Goal: Task Accomplishment & Management: Manage account settings

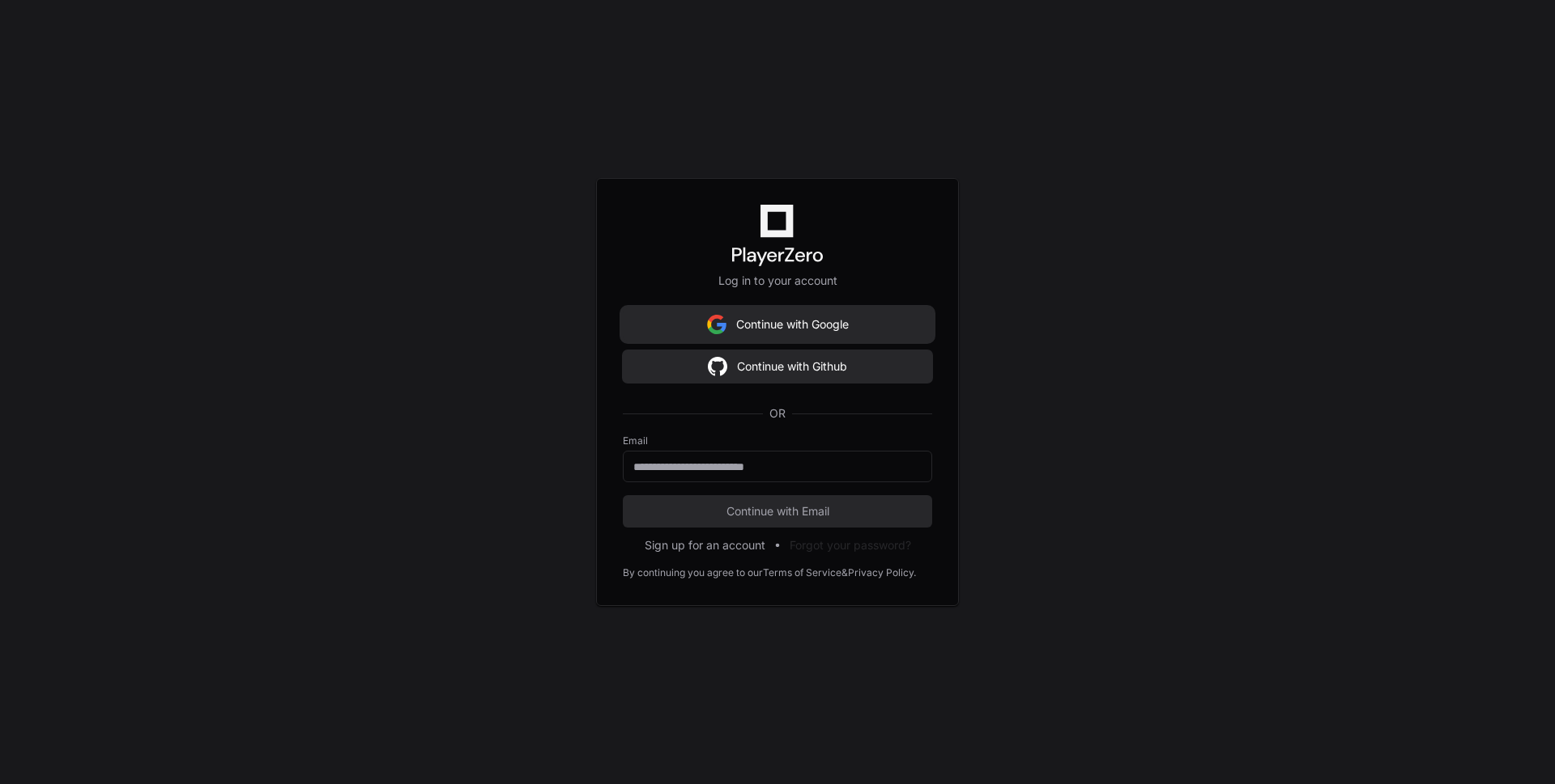
click at [829, 330] on button "Continue with Google" at bounding box center [778, 324] width 309 height 32
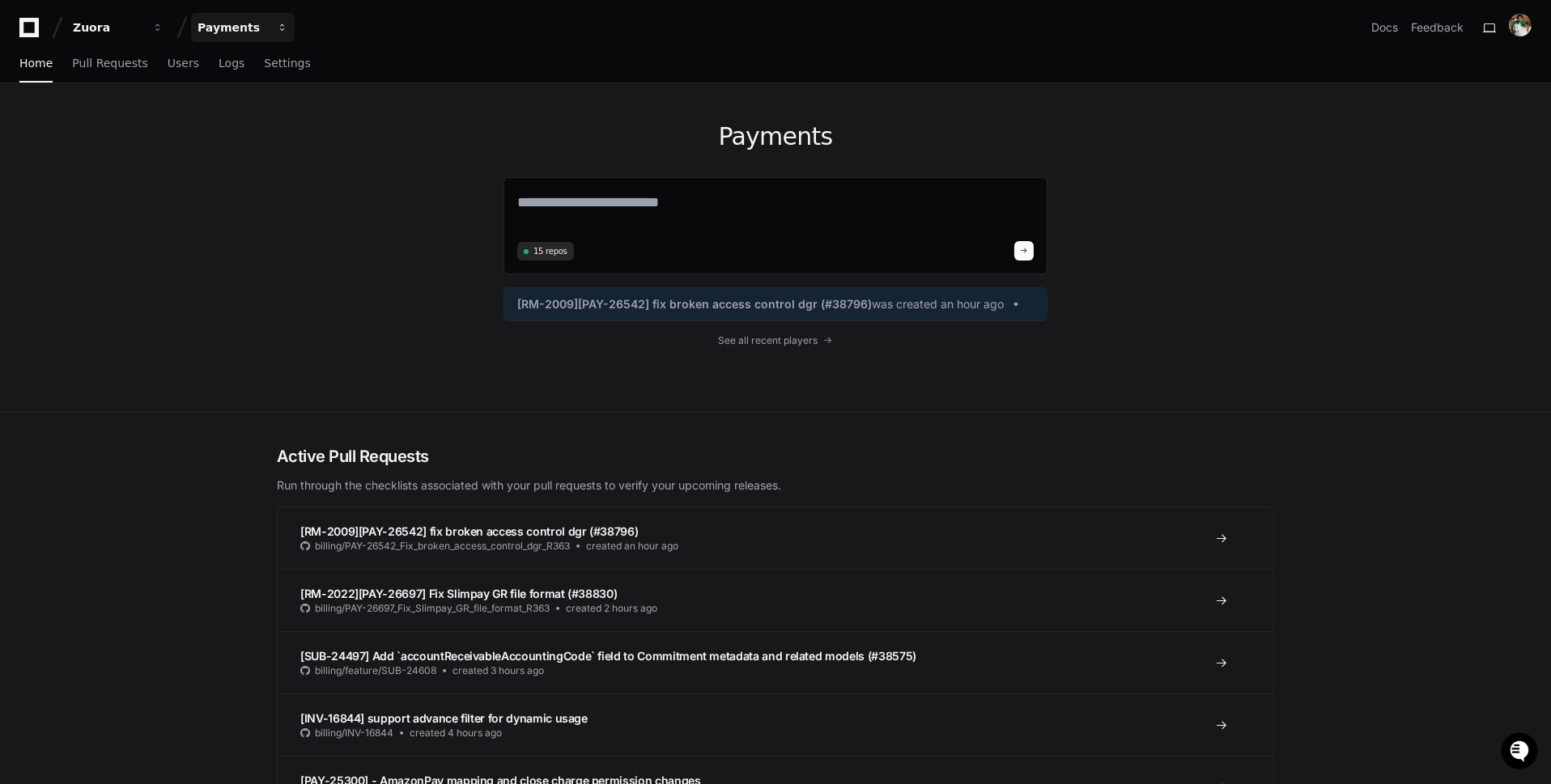
click at [241, 23] on div "Payments" at bounding box center [233, 27] width 70 height 17
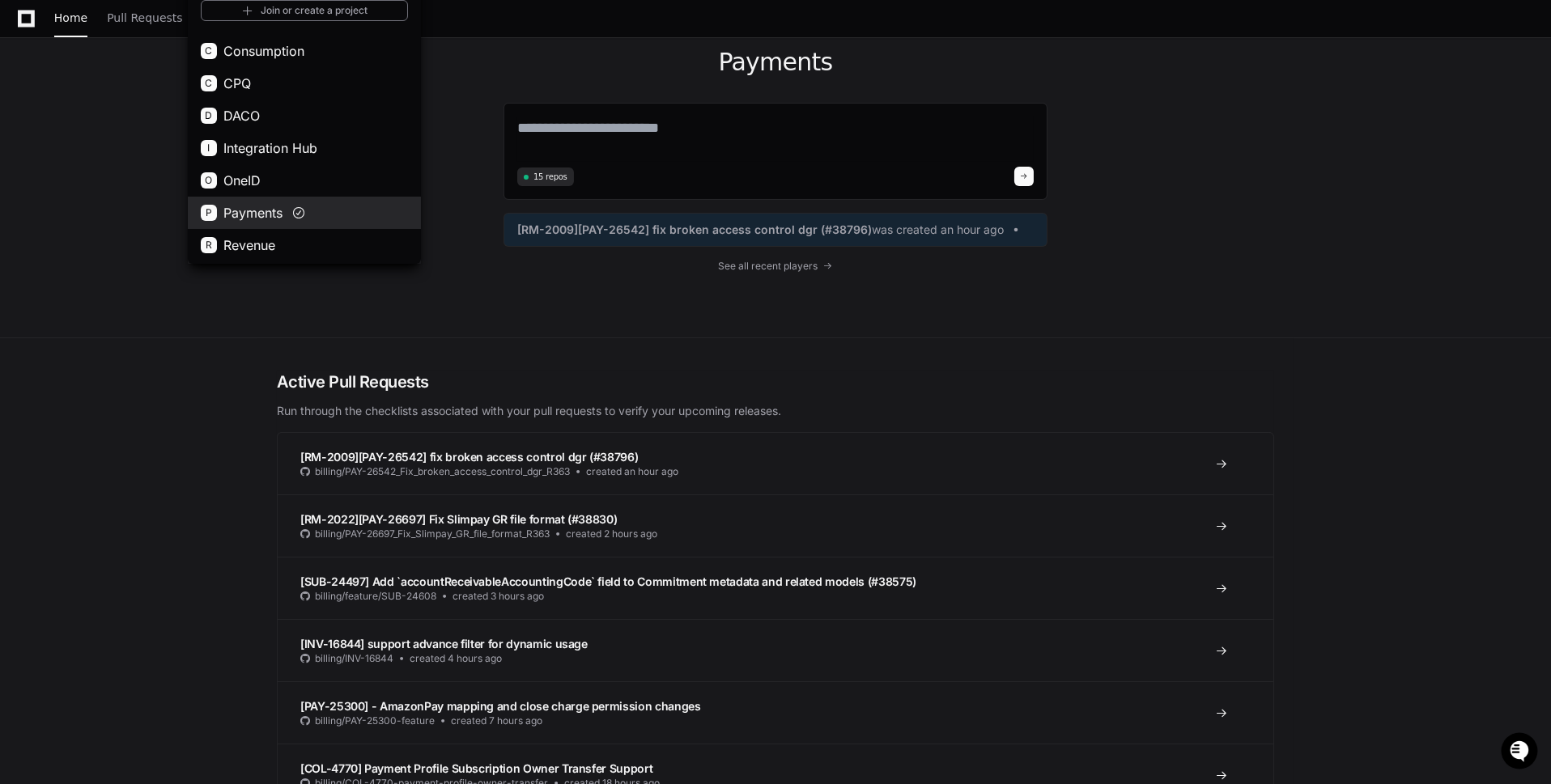
scroll to position [78, 0]
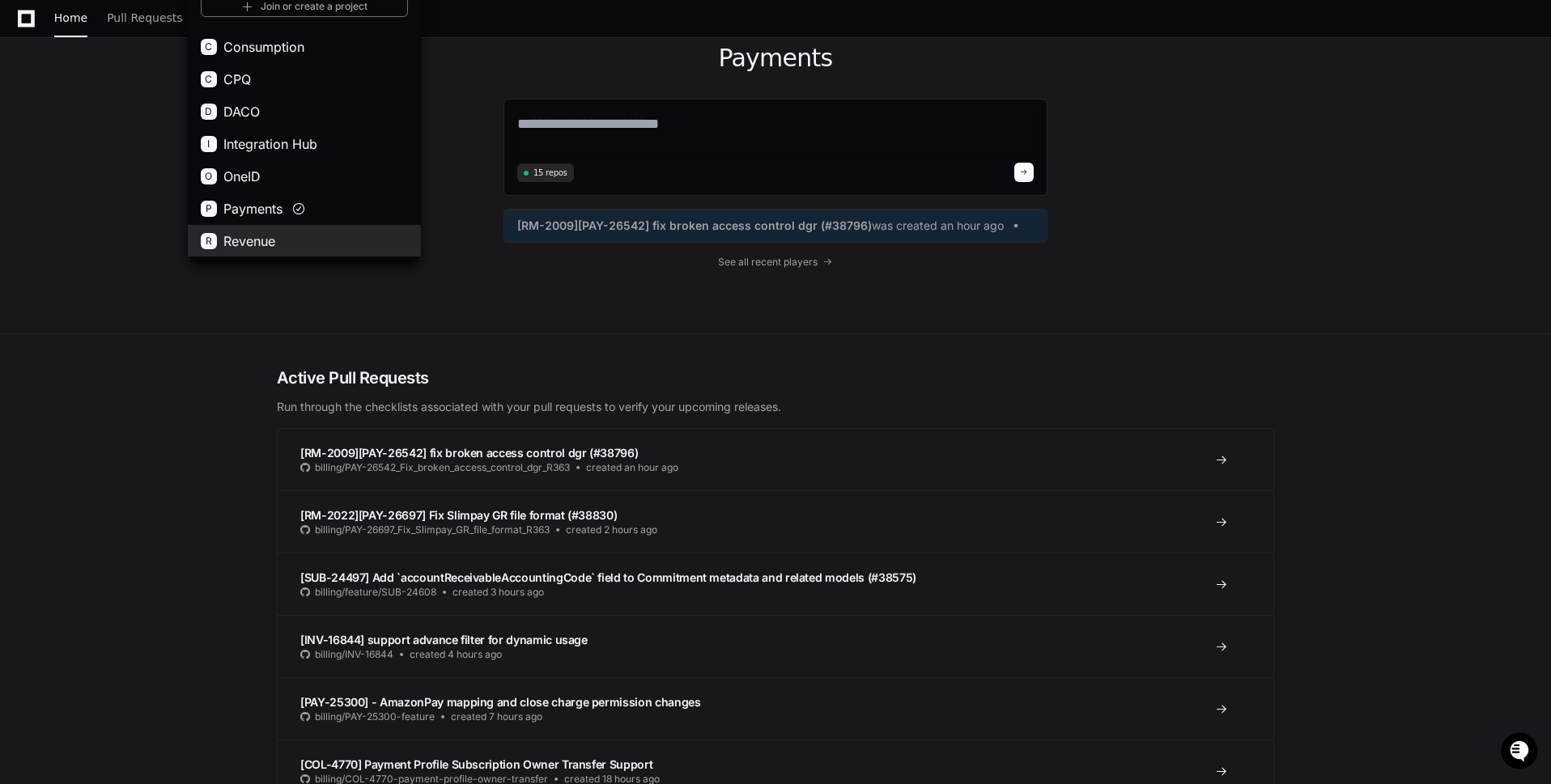
click at [319, 227] on button "R Revenue" at bounding box center [305, 240] width 234 height 32
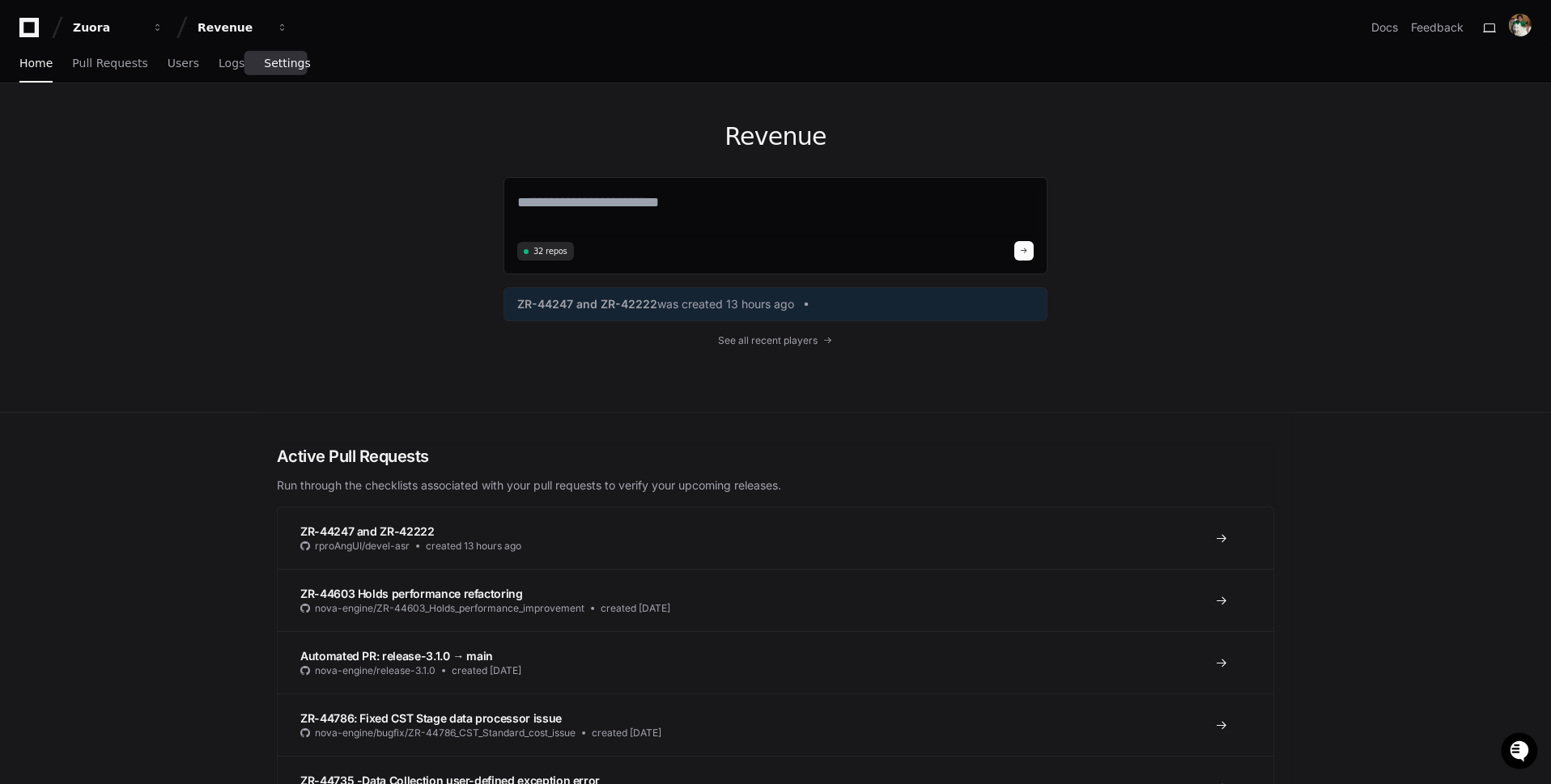
click at [274, 71] on link "Settings" at bounding box center [287, 64] width 46 height 37
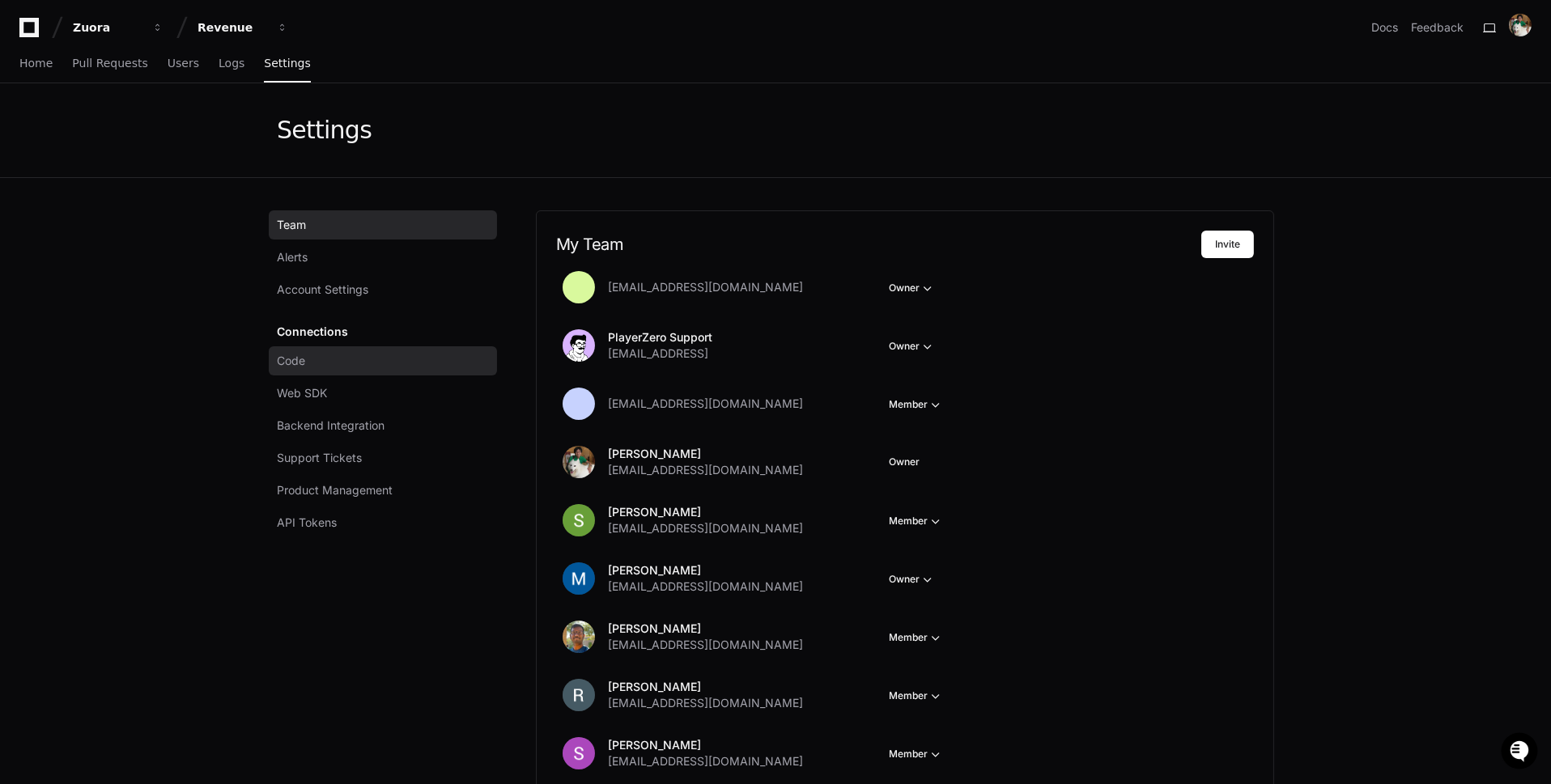
click at [344, 358] on link "Code" at bounding box center [383, 361] width 228 height 29
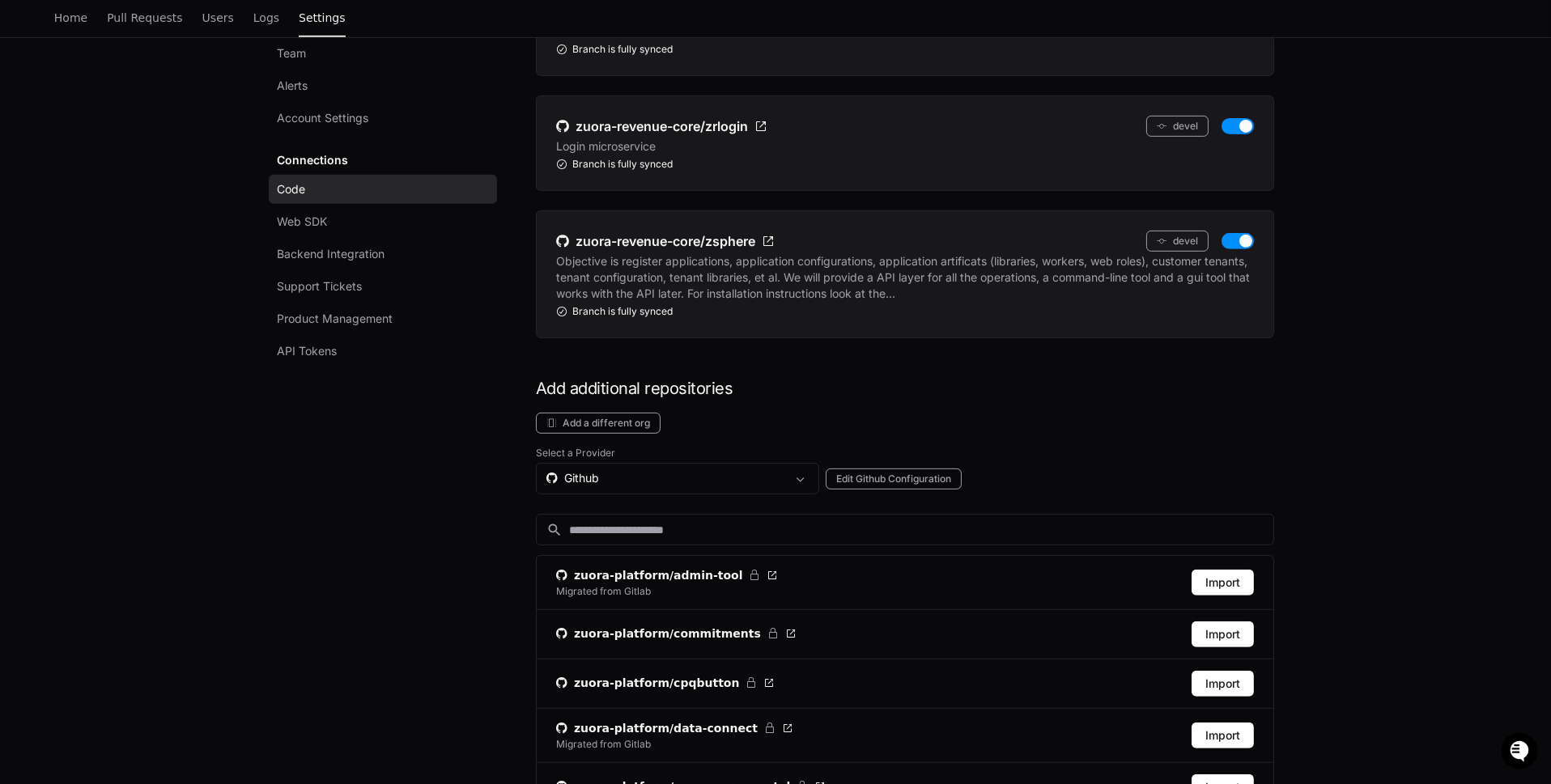
scroll to position [1796, 0]
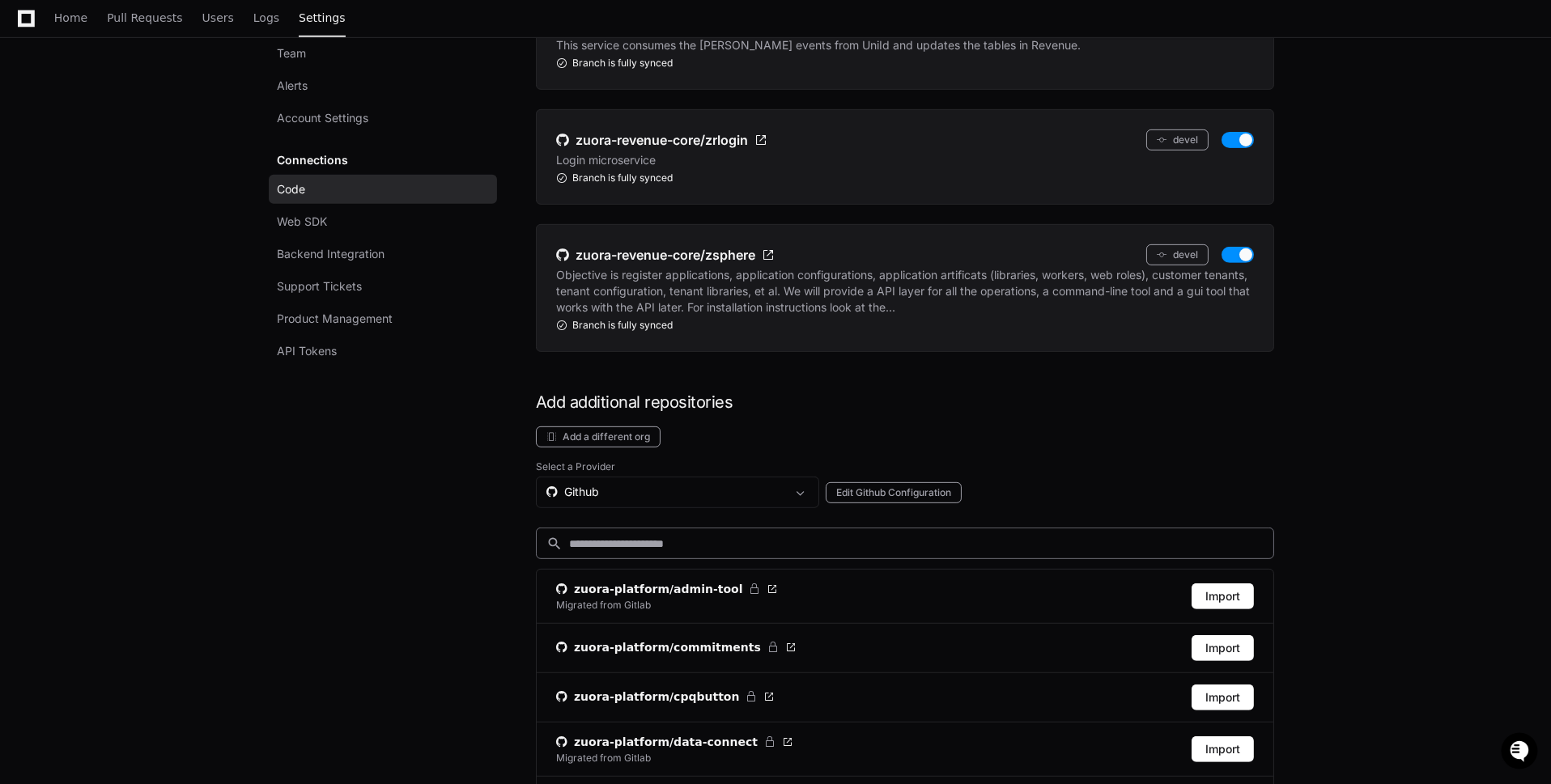
click at [1036, 536] on input at bounding box center [916, 544] width 694 height 17
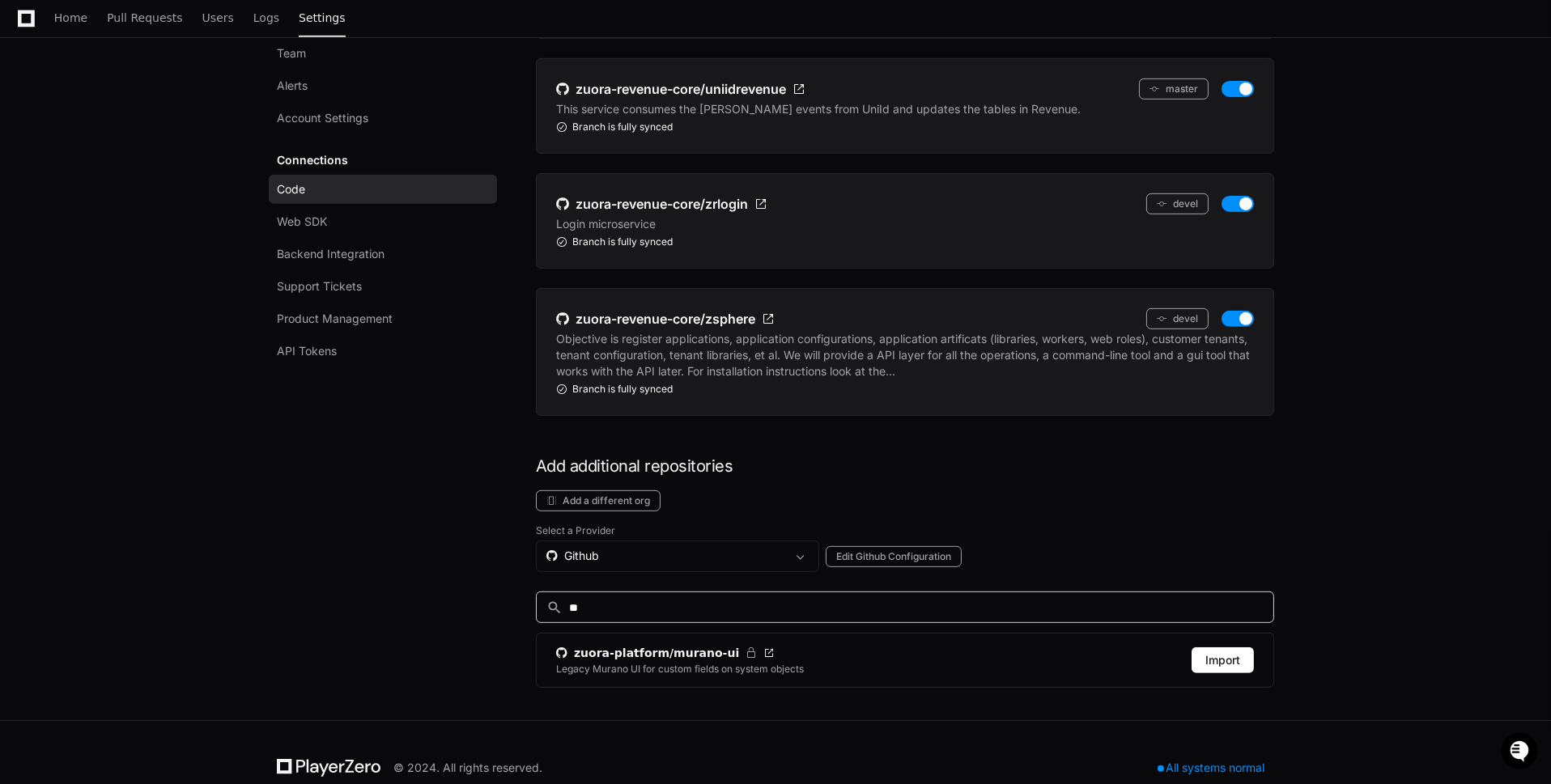
type input "*"
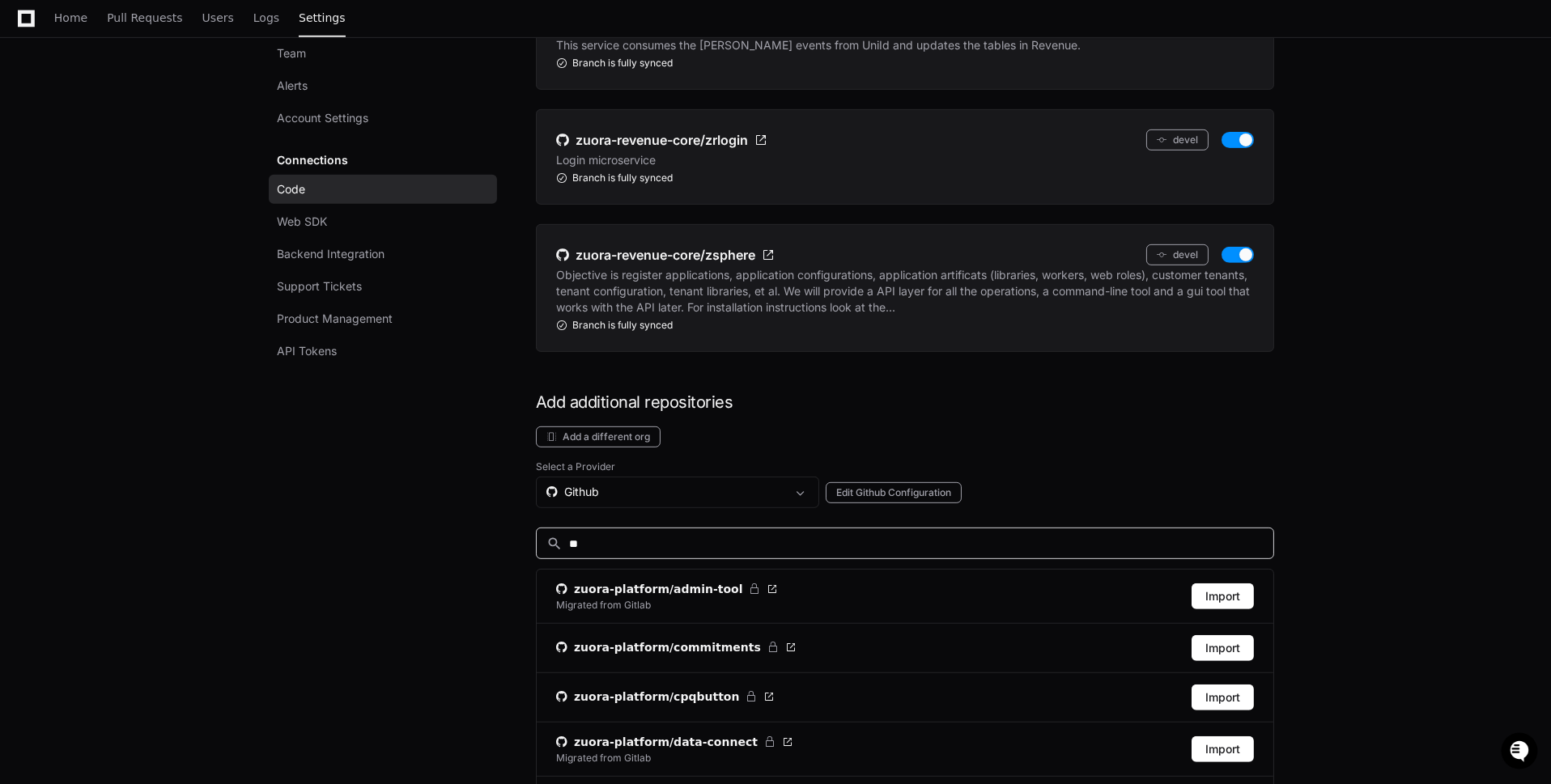
scroll to position [1680, 0]
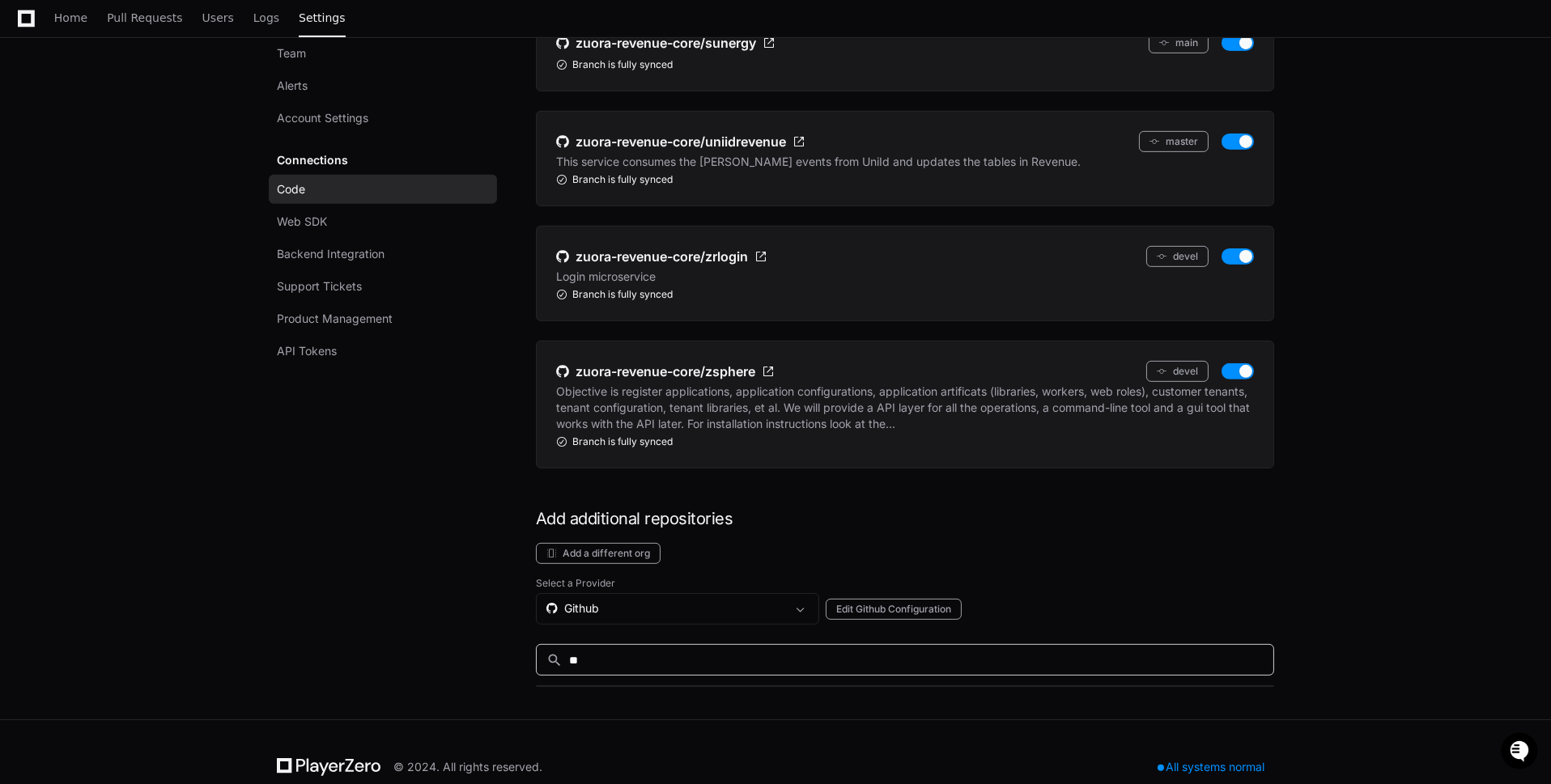
type input "*"
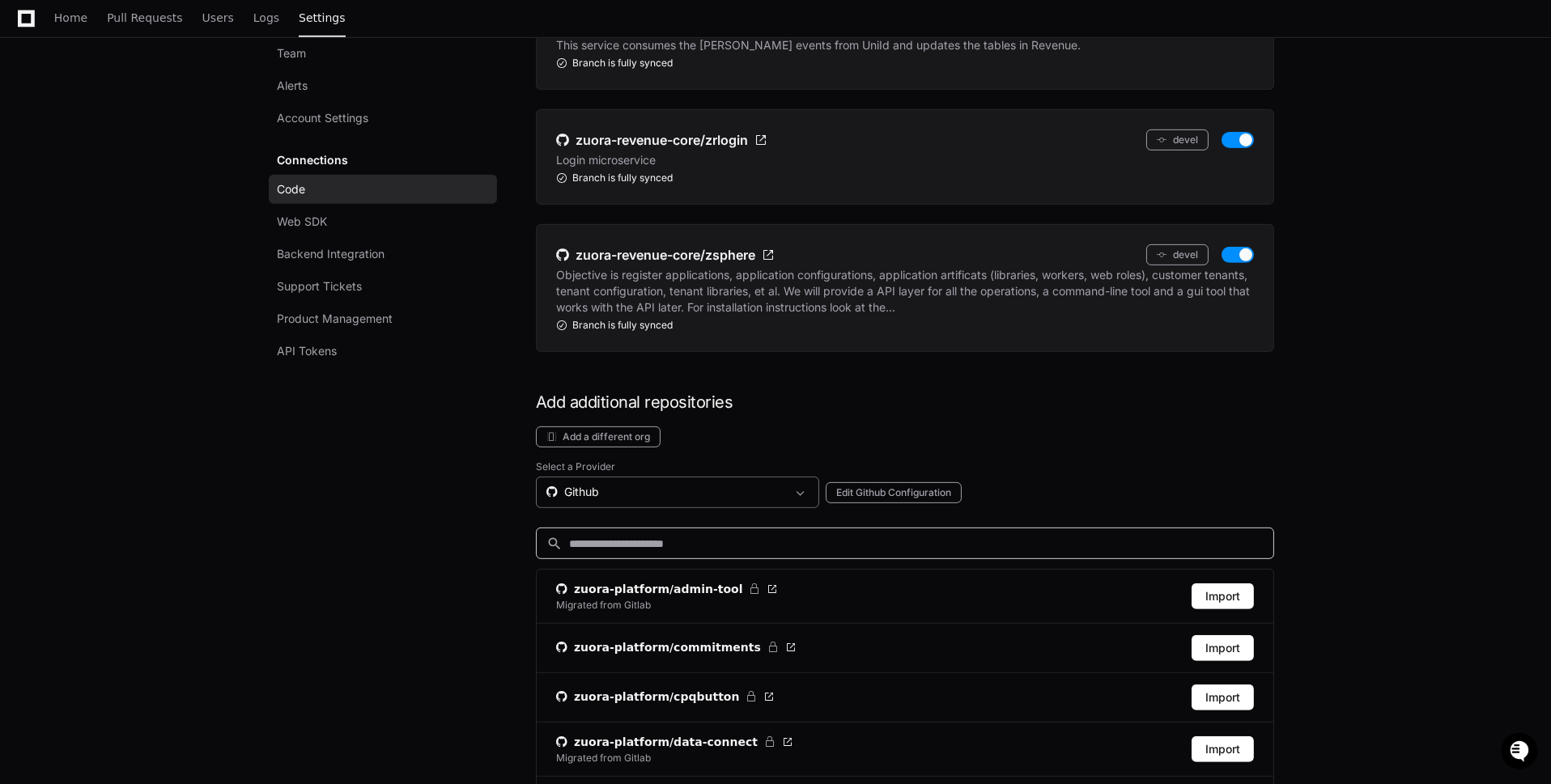
click at [705, 476] on div "Github" at bounding box center [677, 492] width 283 height 31
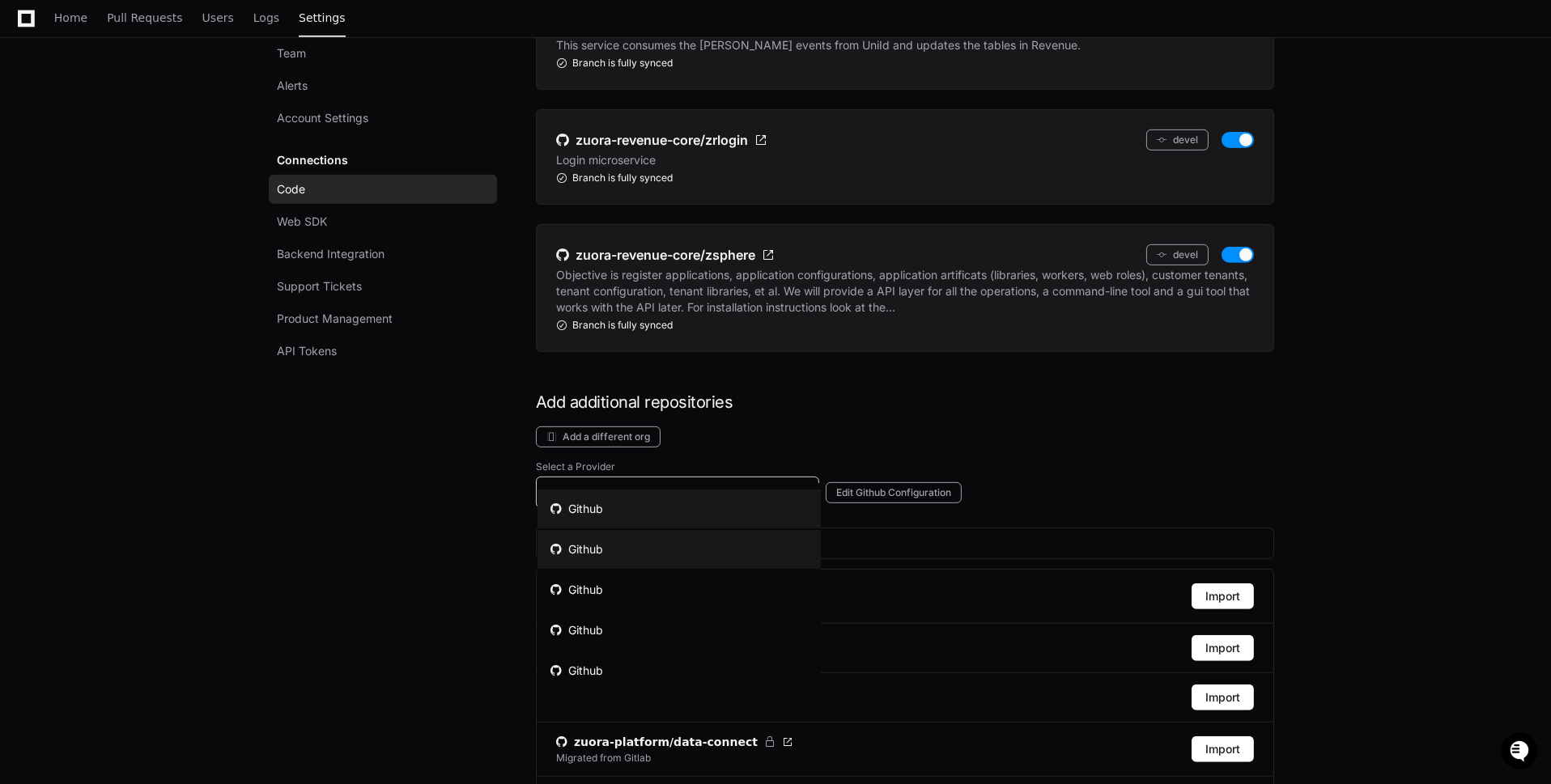
click at [701, 550] on mat-option "Github" at bounding box center [679, 550] width 283 height 39
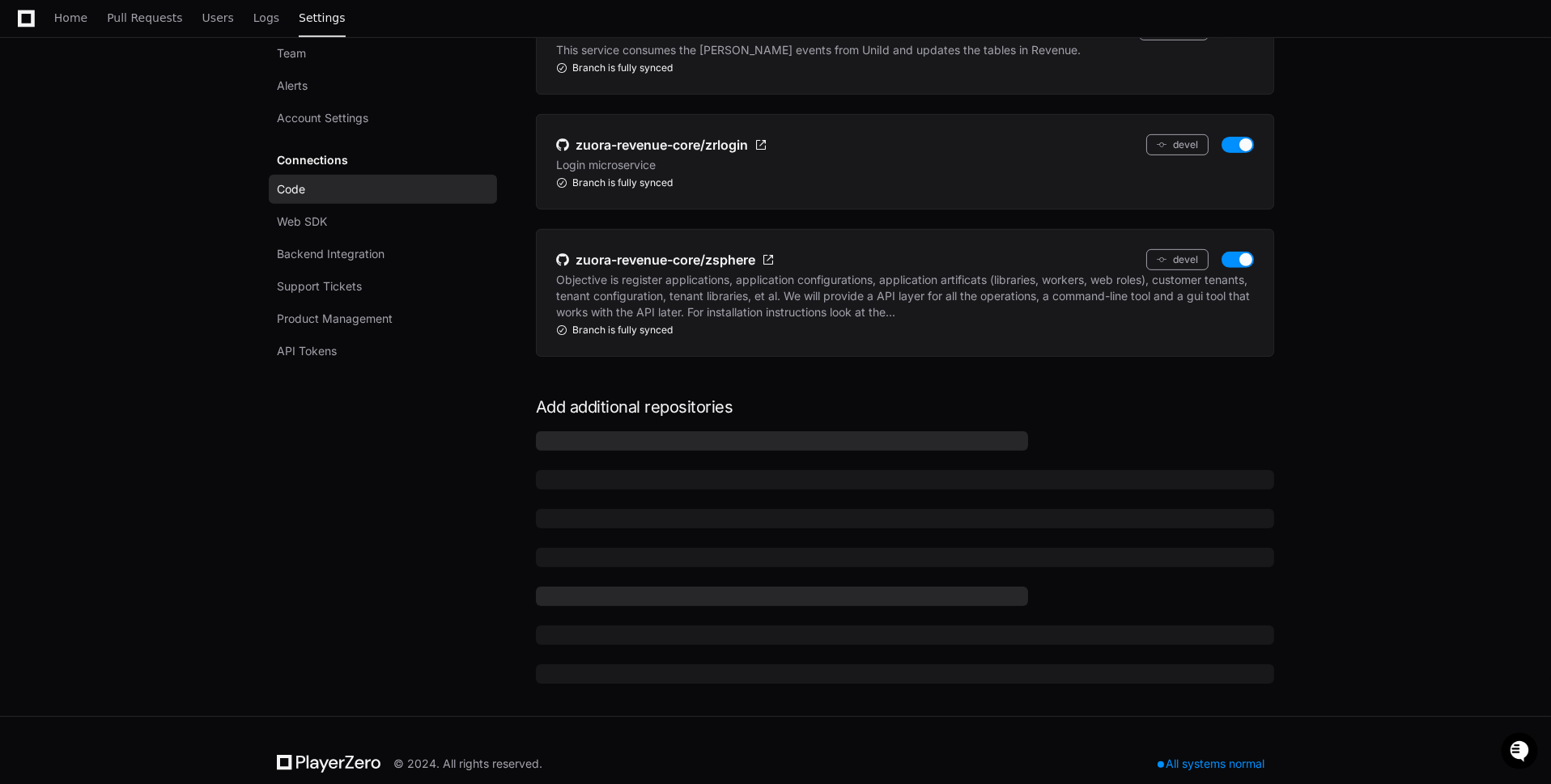
scroll to position [1732, 0]
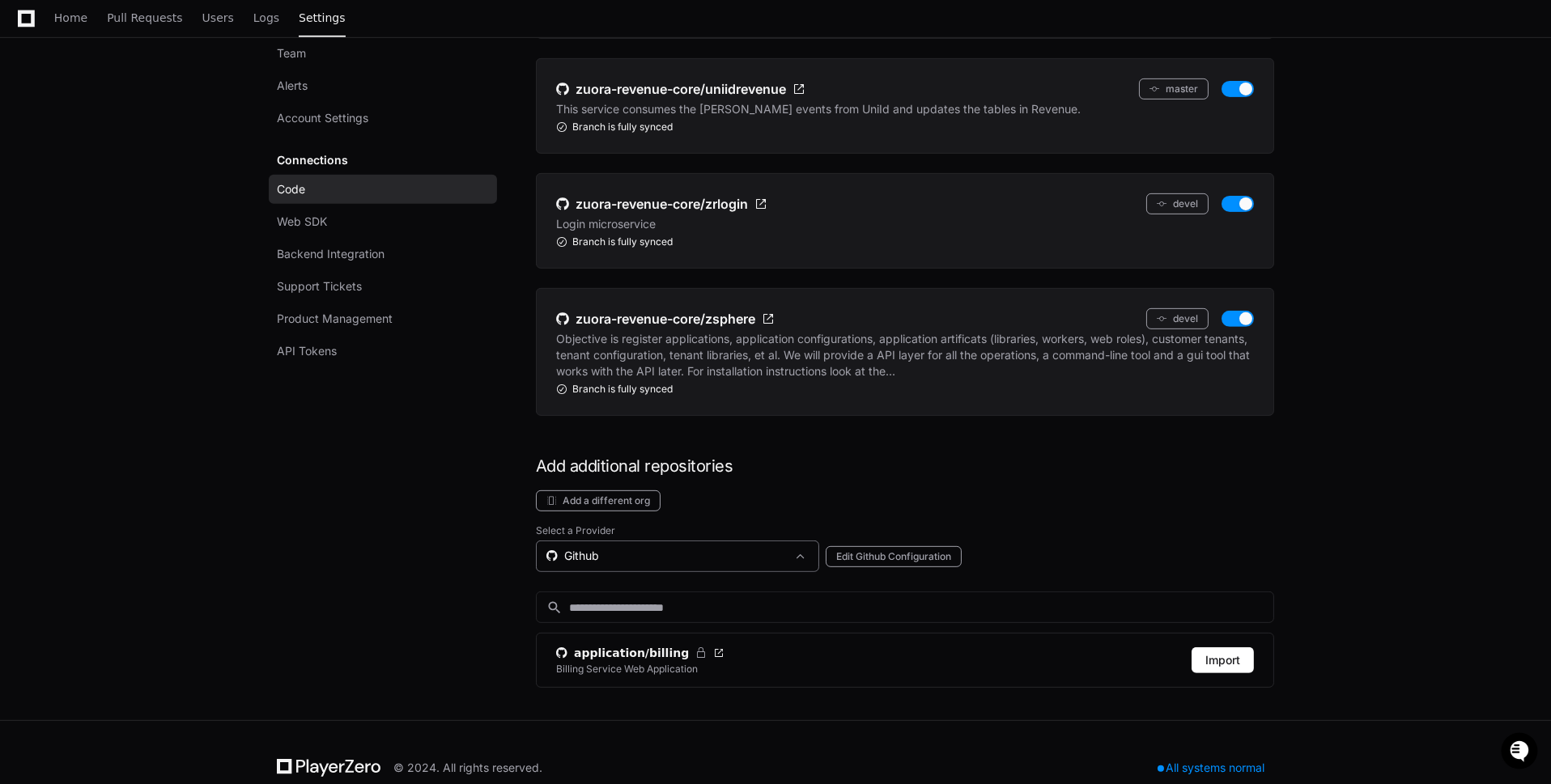
click at [681, 548] on div "Github" at bounding box center [666, 556] width 240 height 17
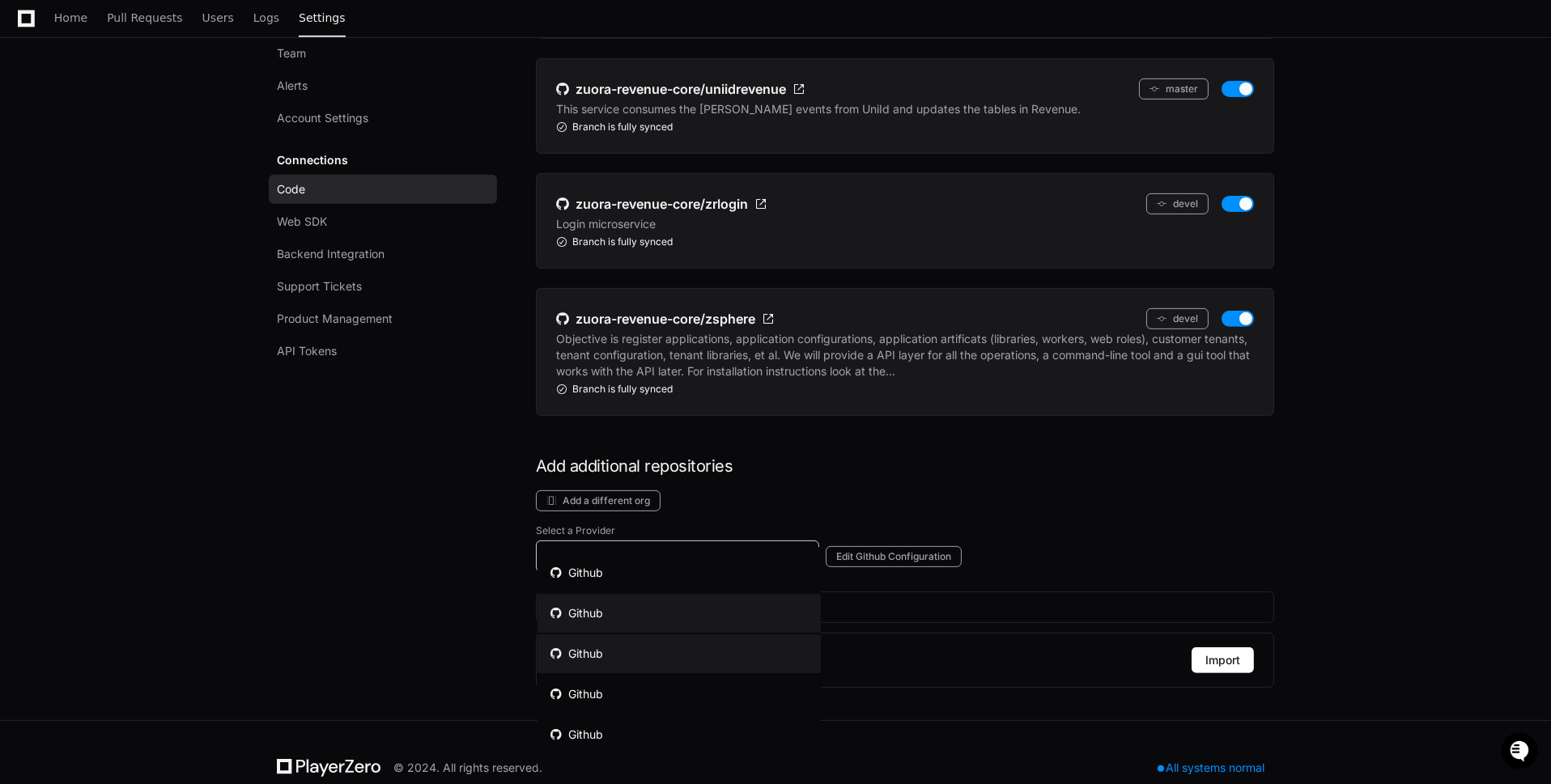
click at [680, 641] on mat-option "Github" at bounding box center [679, 653] width 283 height 39
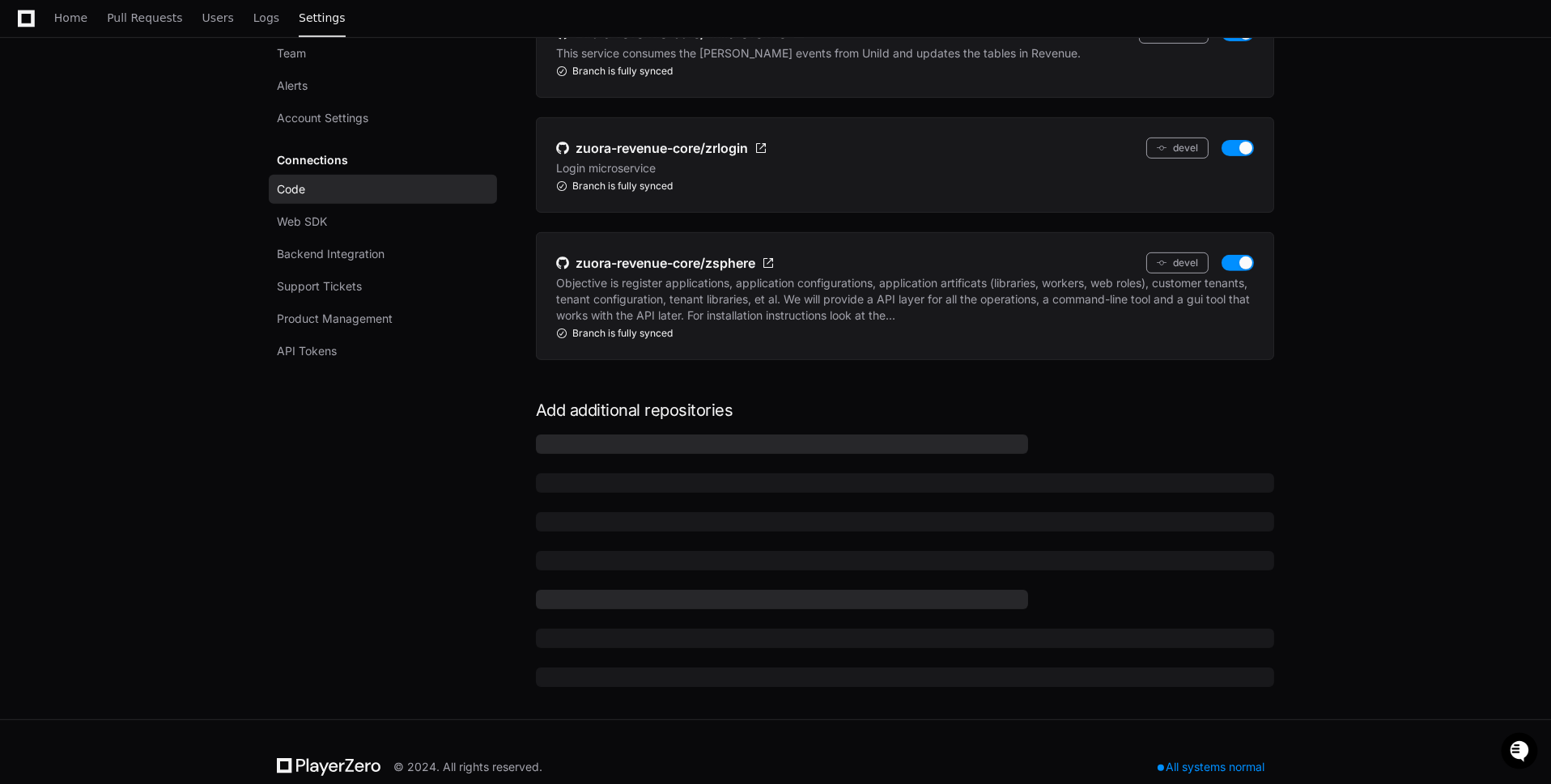
scroll to position [1791, 0]
click at [704, 395] on h1 "Add additional repositories" at bounding box center [904, 407] width 738 height 23
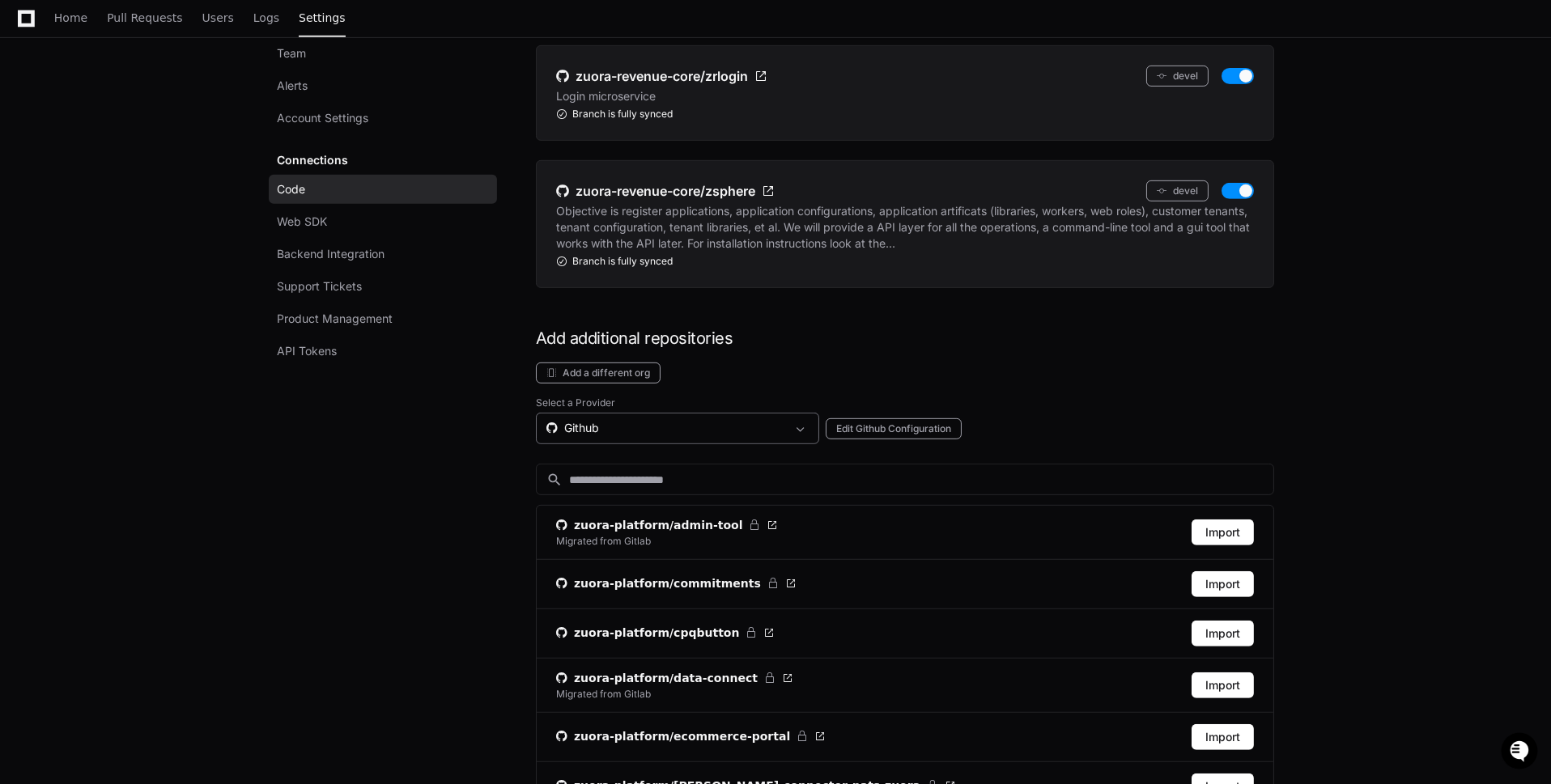
click at [696, 420] on div "Github" at bounding box center [666, 428] width 240 height 17
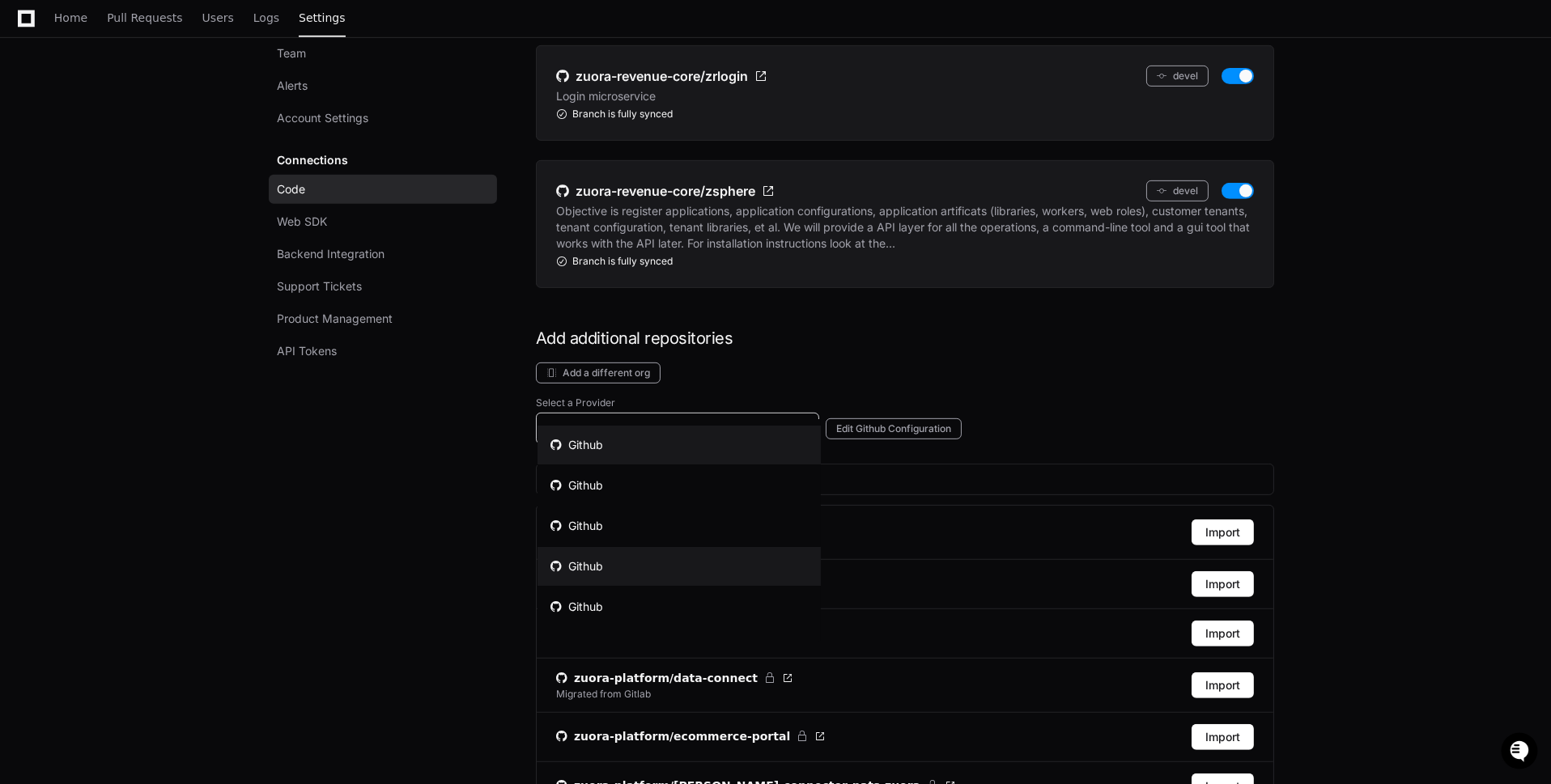
click at [703, 555] on mat-option "Github" at bounding box center [679, 566] width 283 height 39
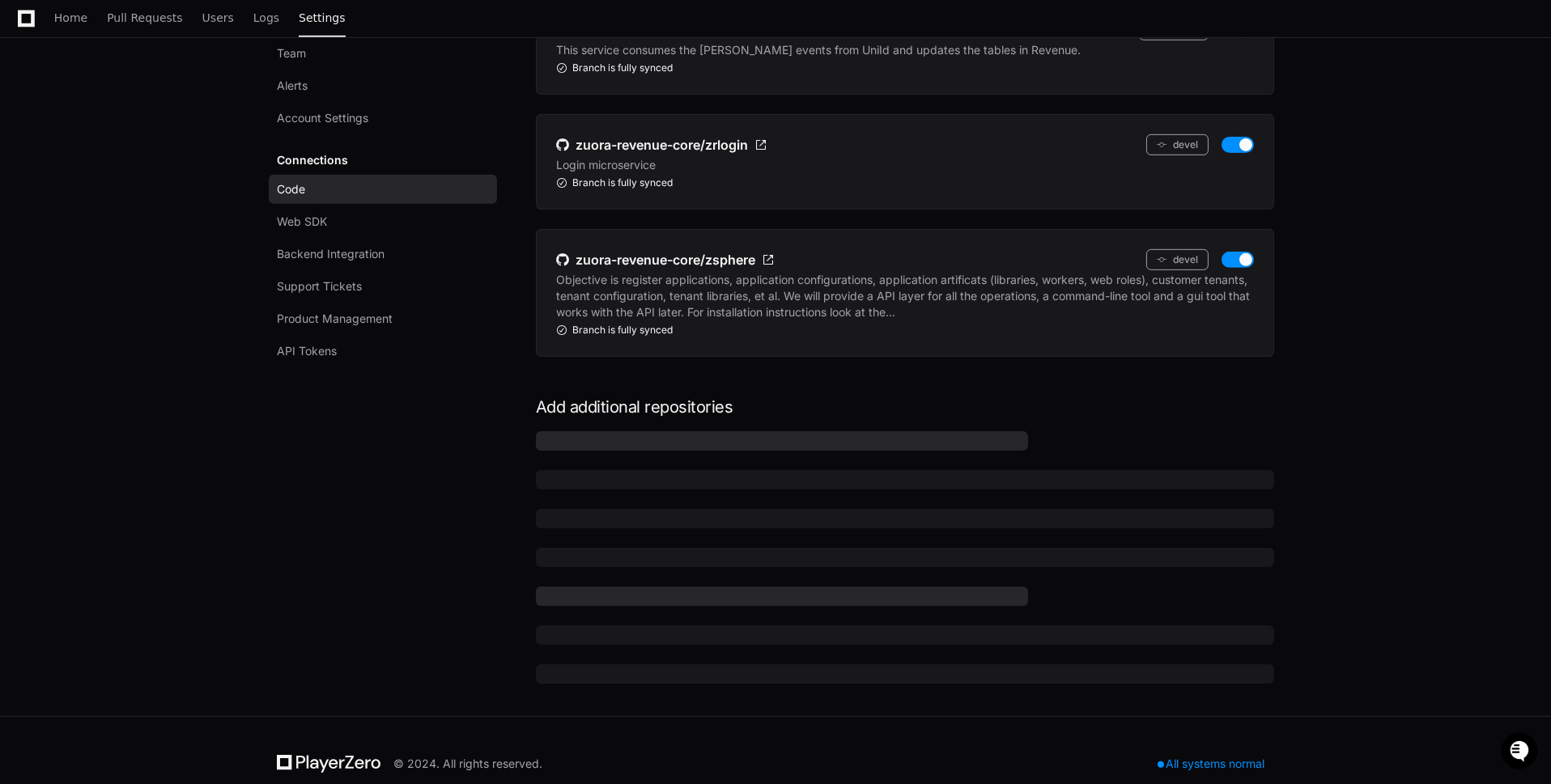
scroll to position [1830, 0]
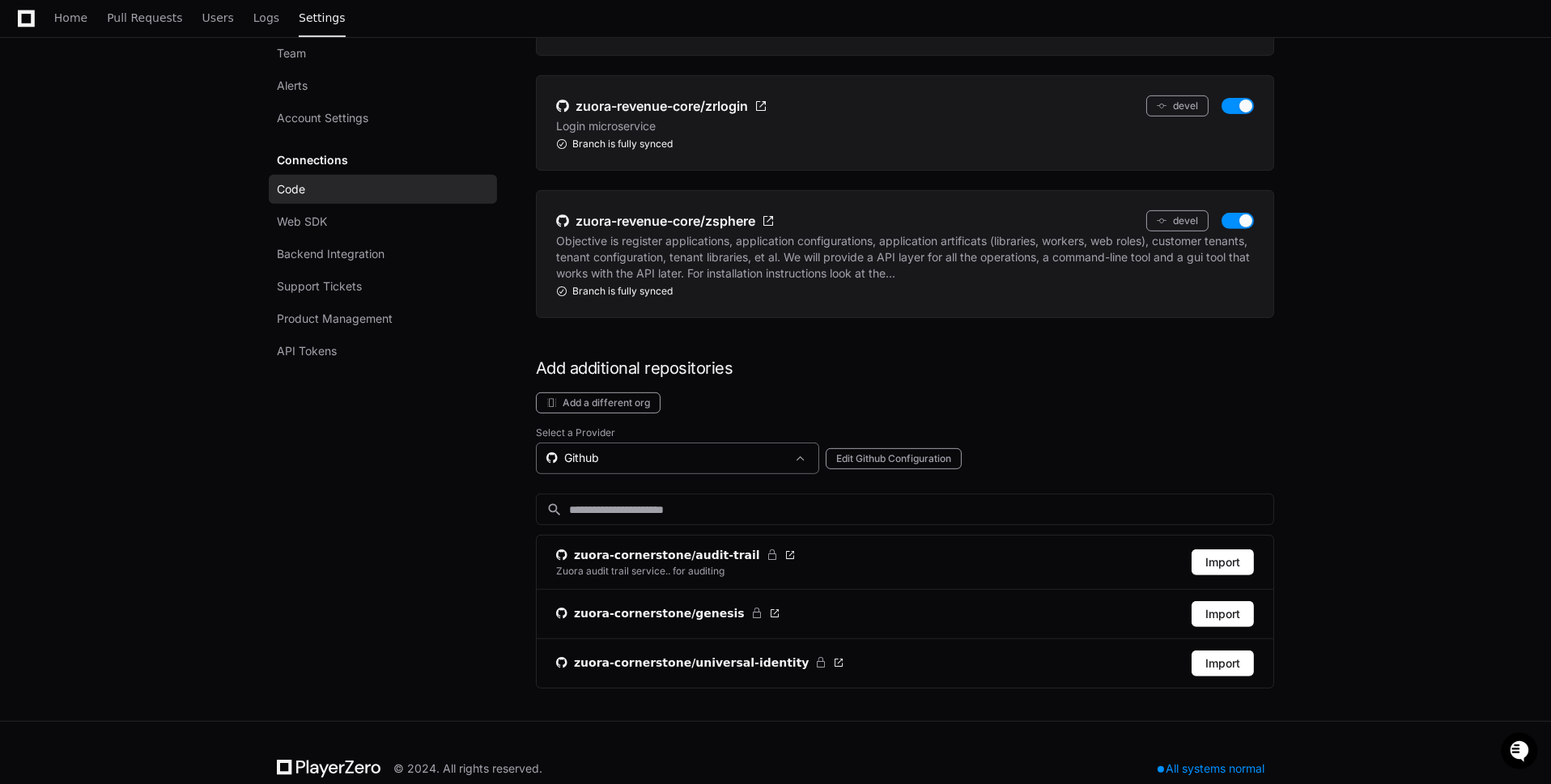
click at [670, 450] on div "Github" at bounding box center [666, 458] width 240 height 17
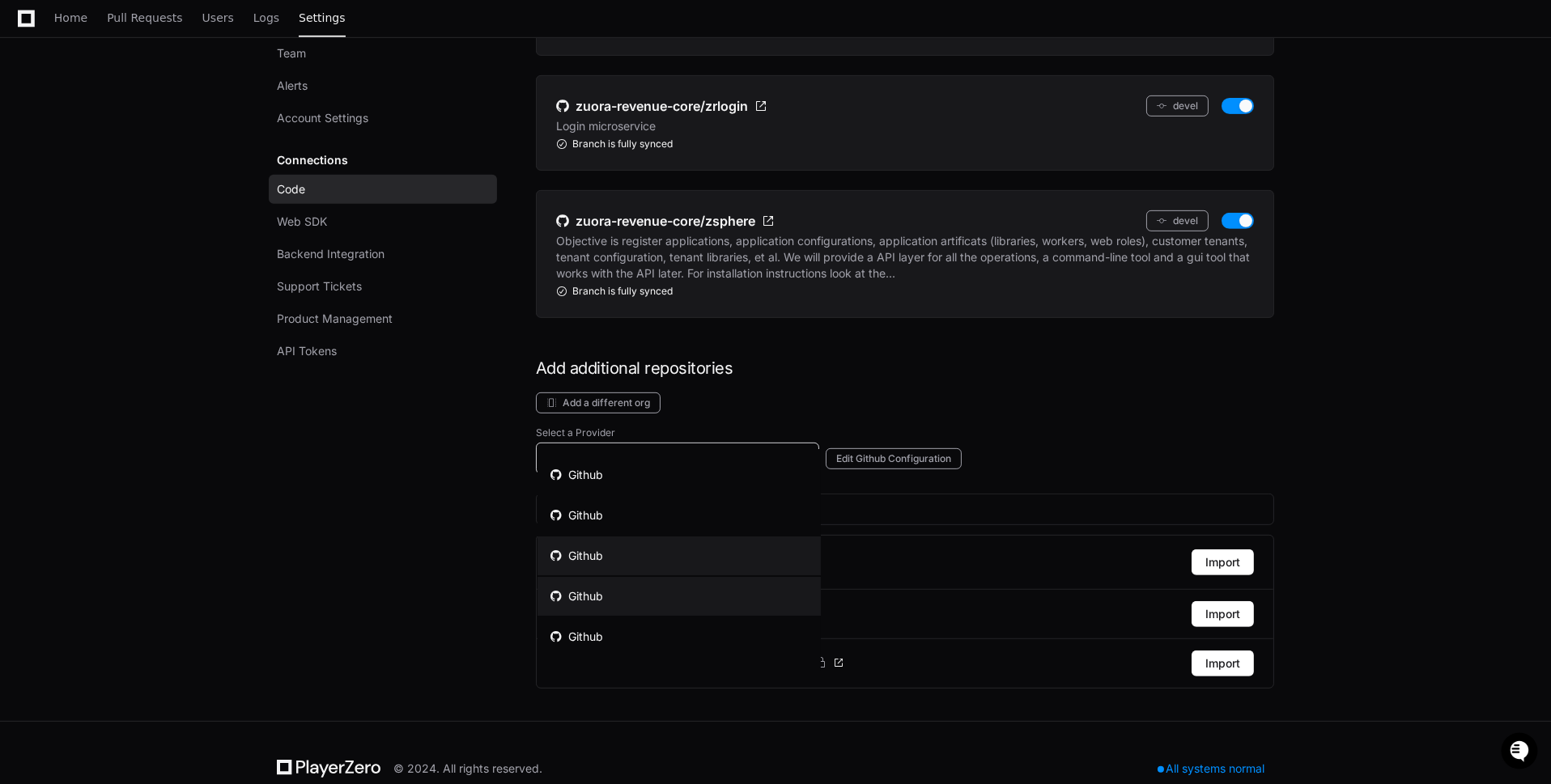
scroll to position [33, 0]
click at [652, 599] on mat-option "Github" at bounding box center [679, 604] width 283 height 39
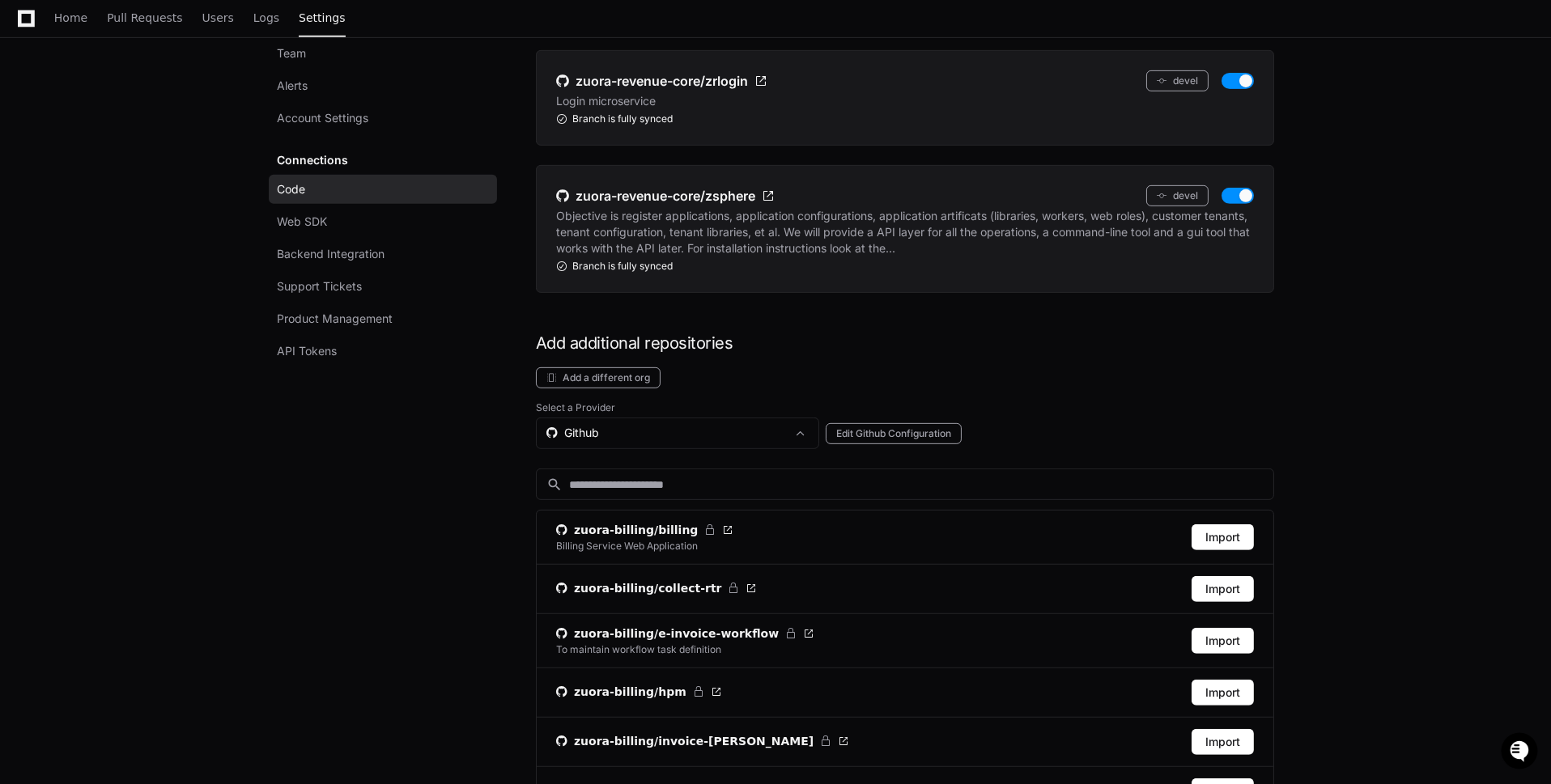
scroll to position [1651, 0]
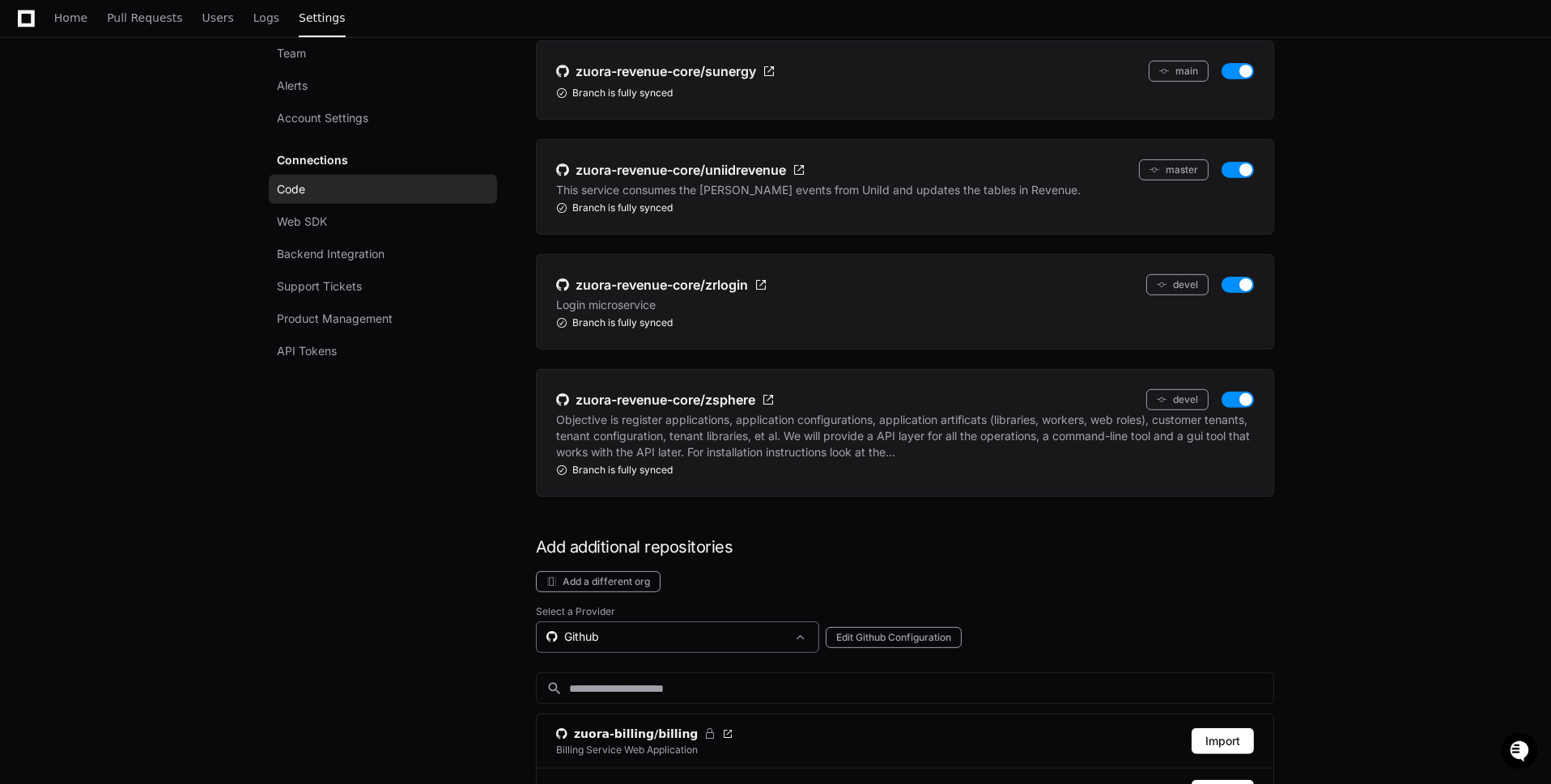
click at [658, 629] on div "Github" at bounding box center [666, 637] width 240 height 17
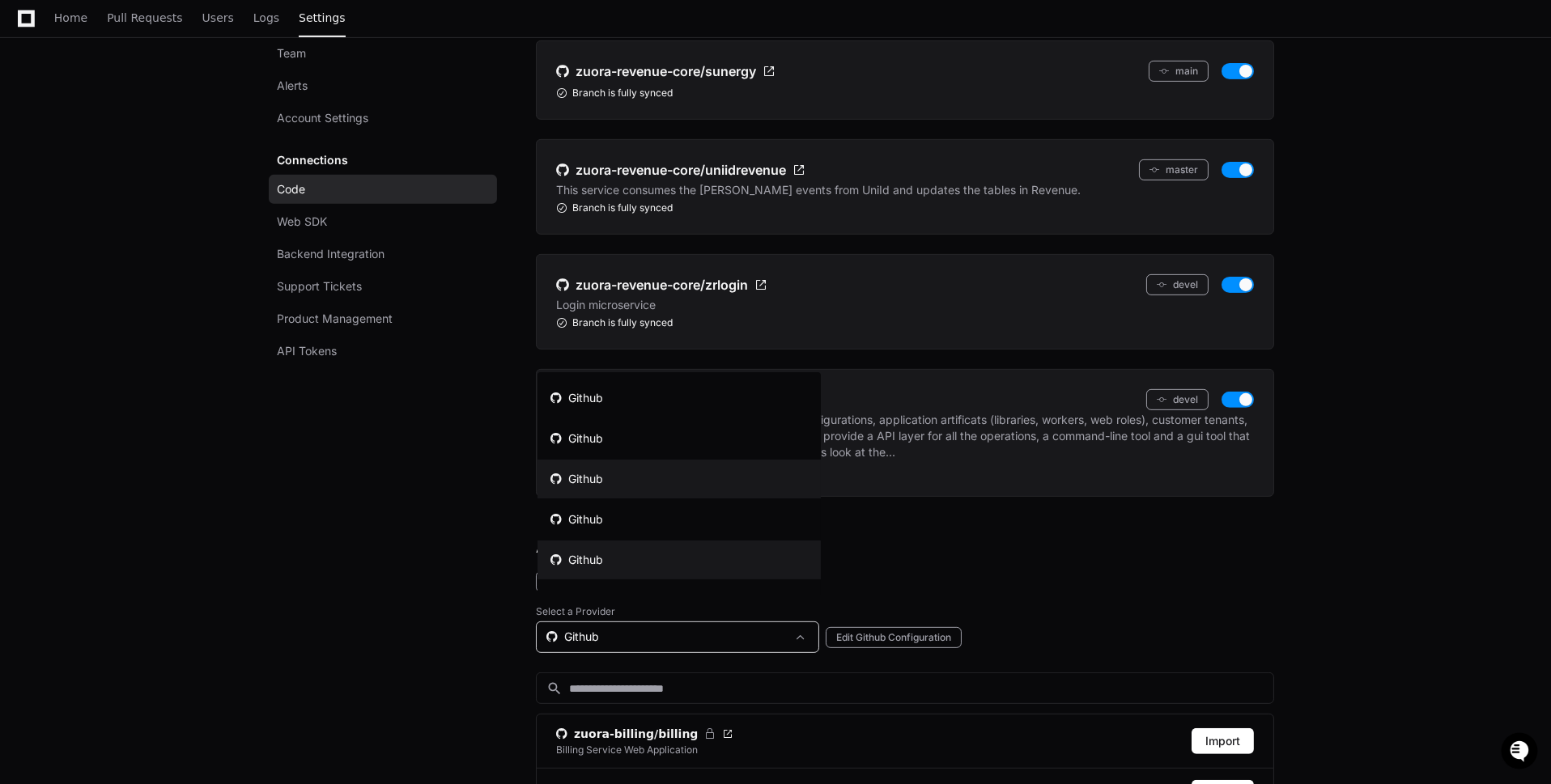
scroll to position [33, 0]
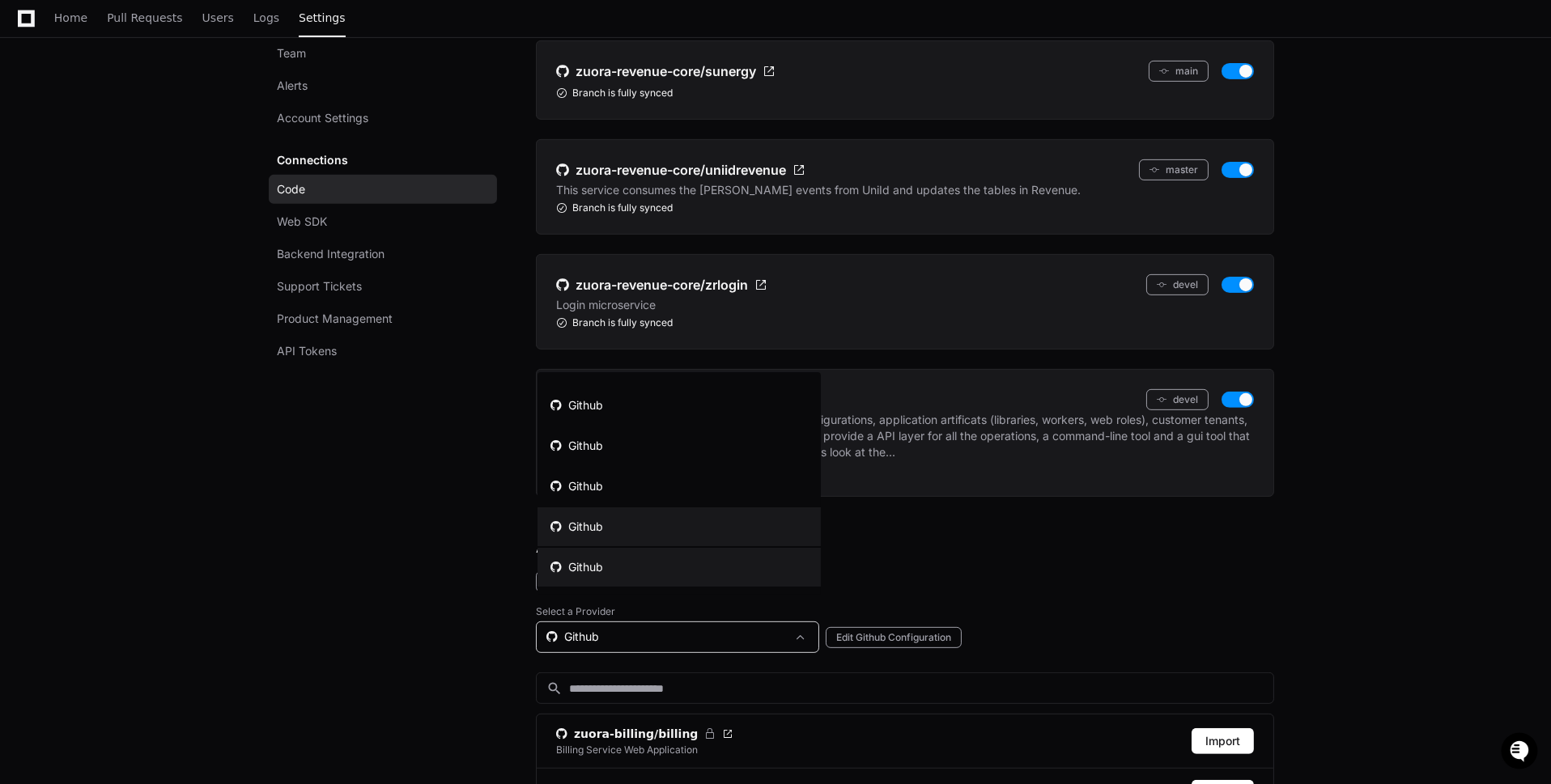
click at [655, 558] on mat-option "Github" at bounding box center [679, 567] width 283 height 39
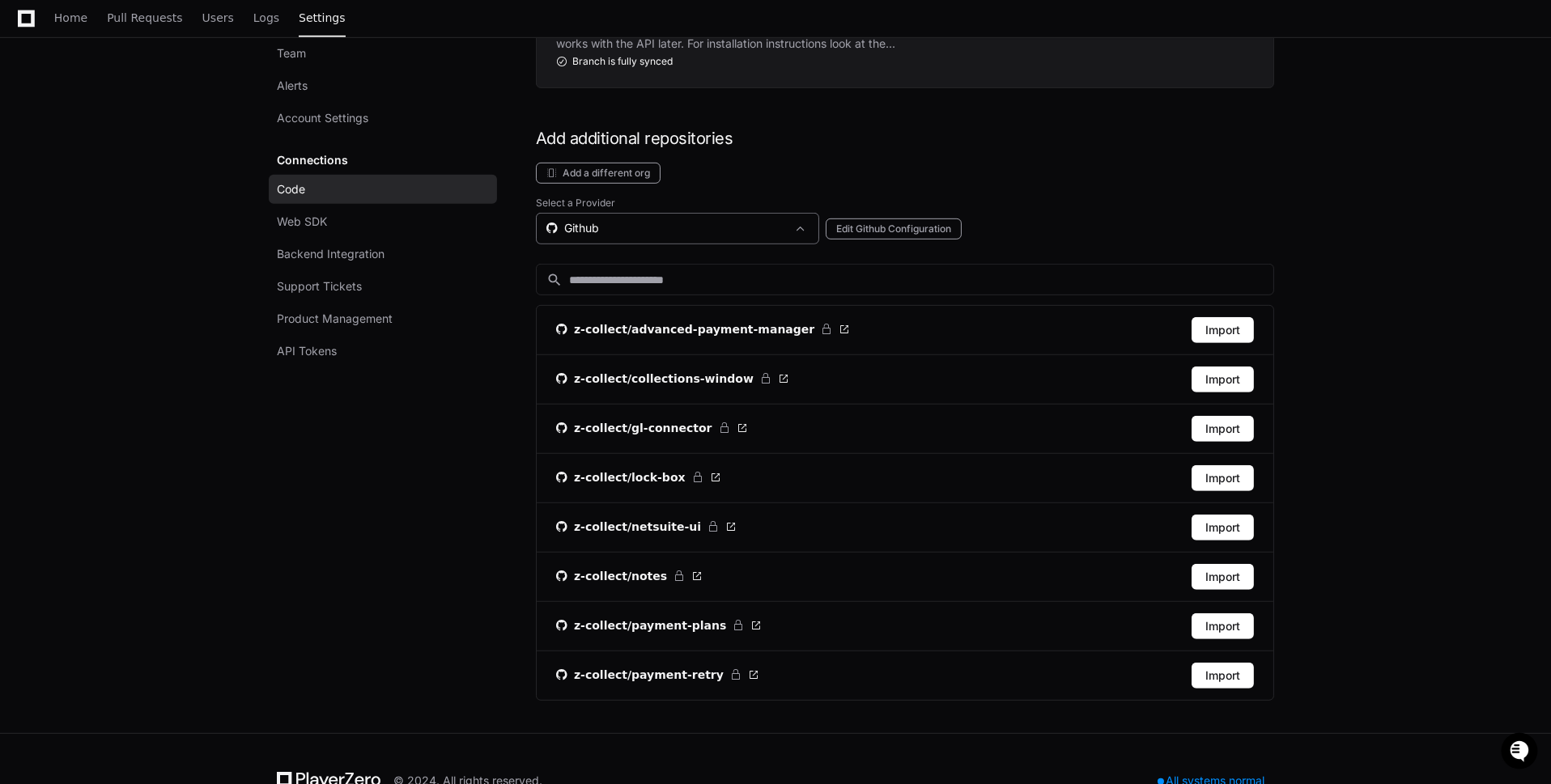
scroll to position [2071, 0]
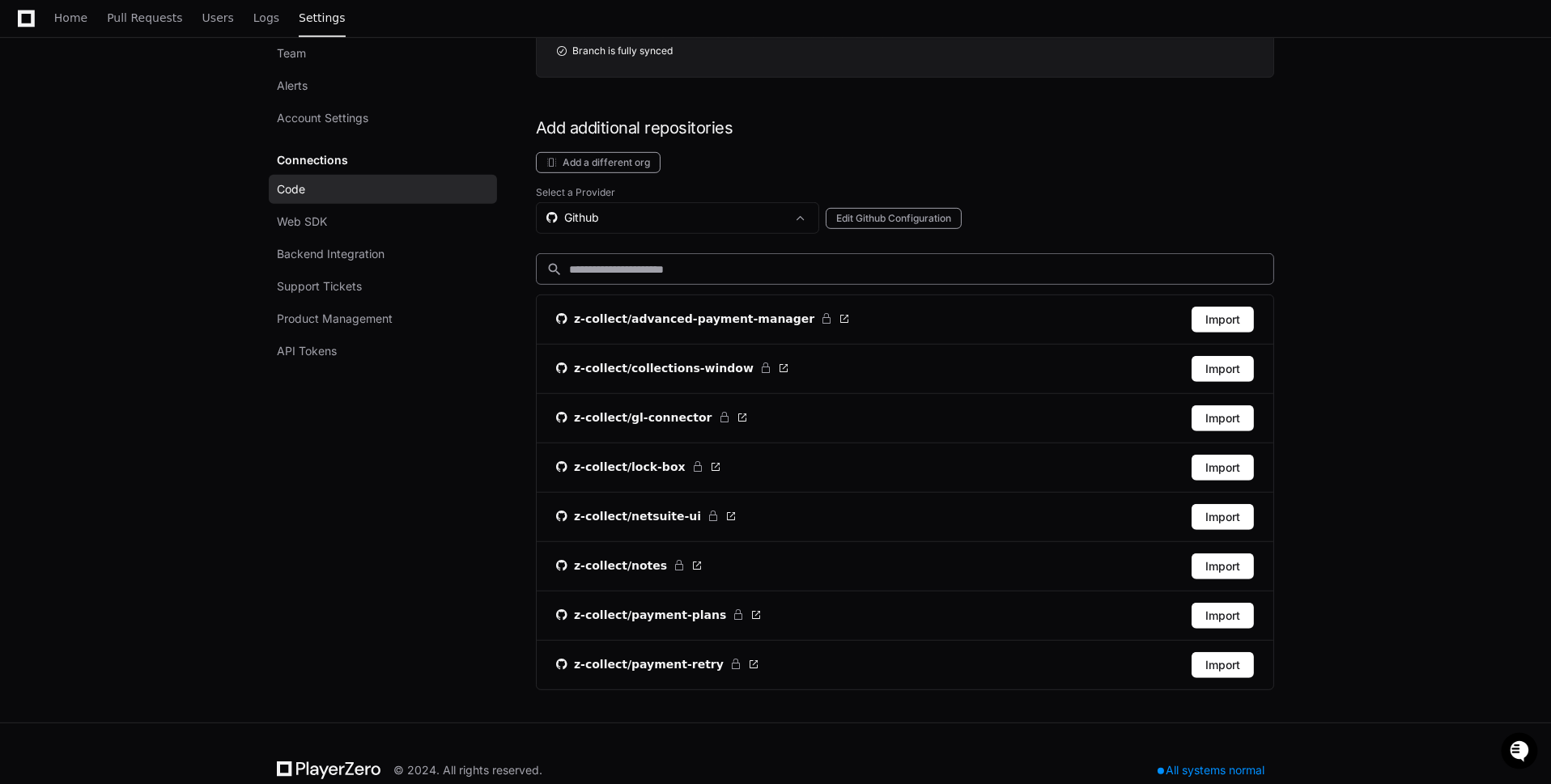
click at [716, 261] on input at bounding box center [916, 269] width 694 height 17
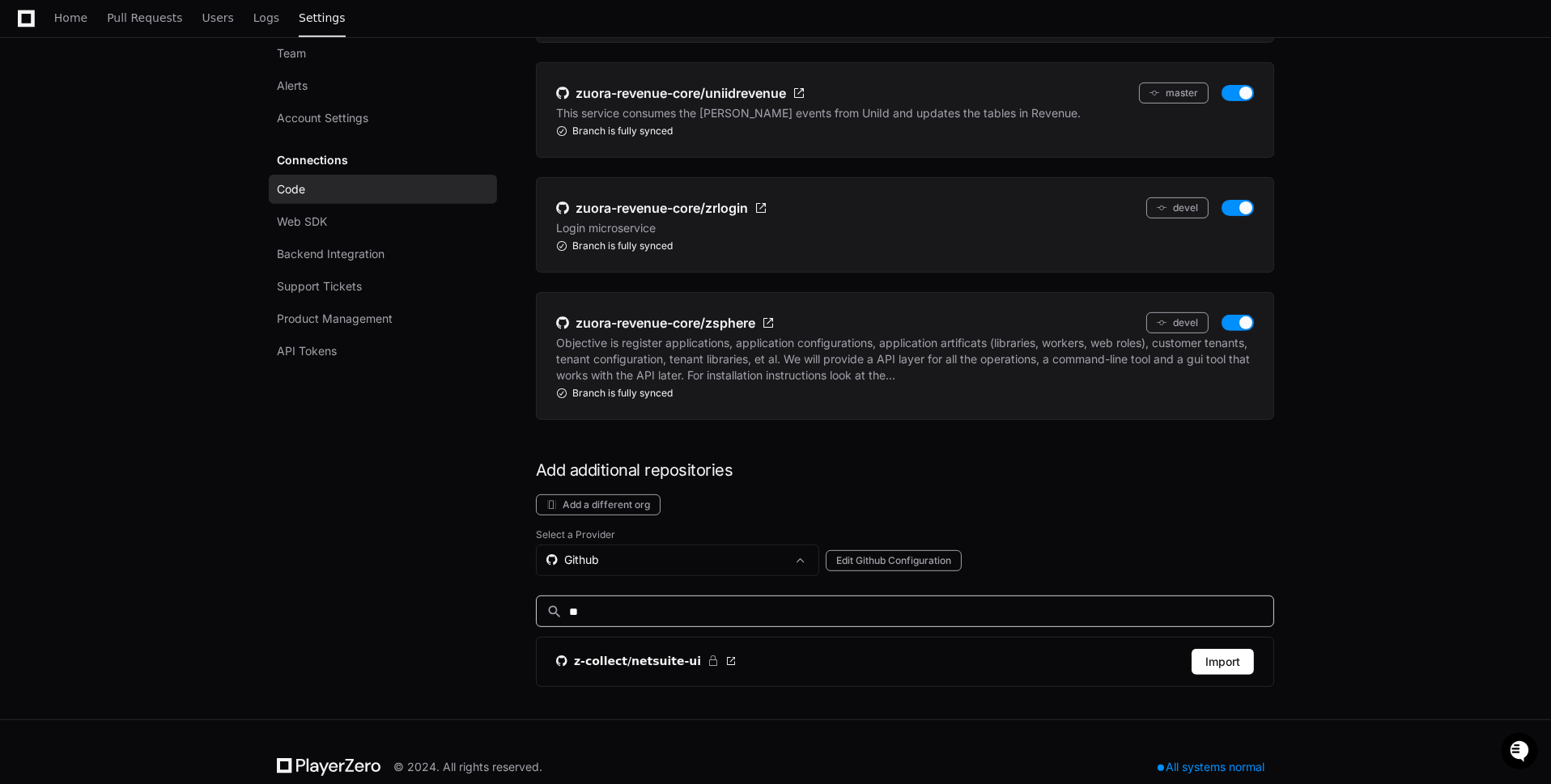
type input "*"
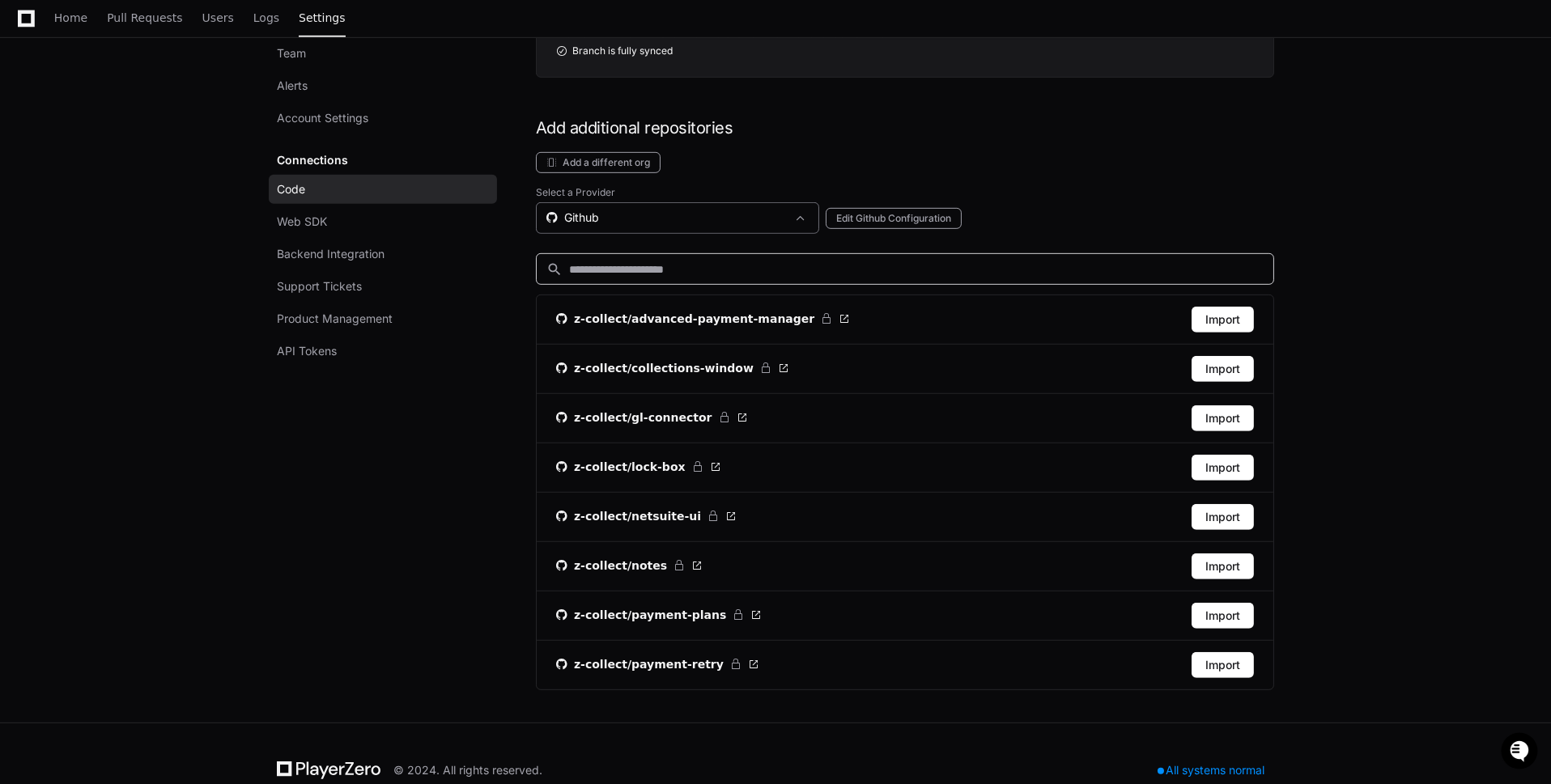
click at [723, 210] on div "Github" at bounding box center [666, 218] width 240 height 17
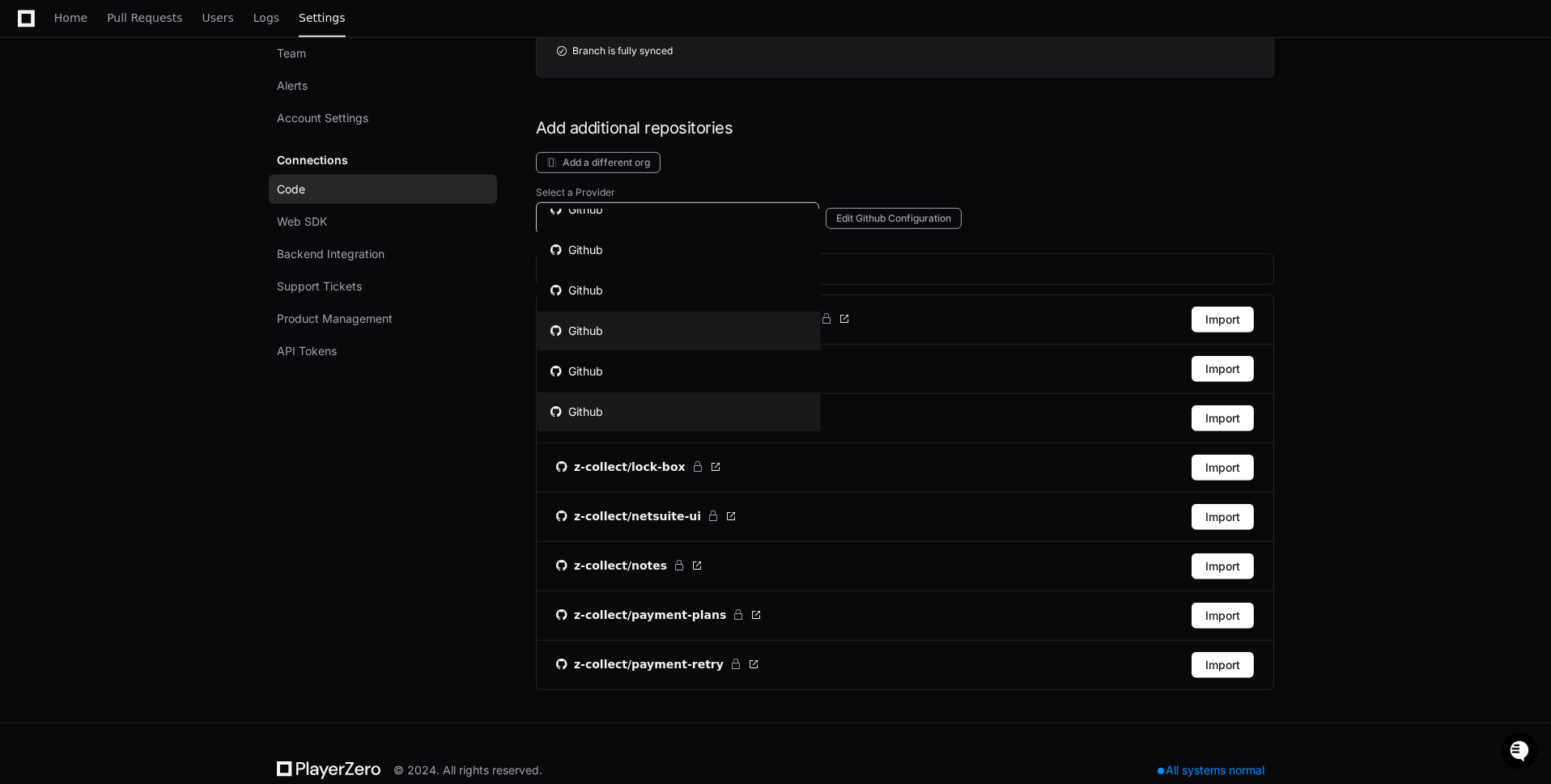
scroll to position [0, 0]
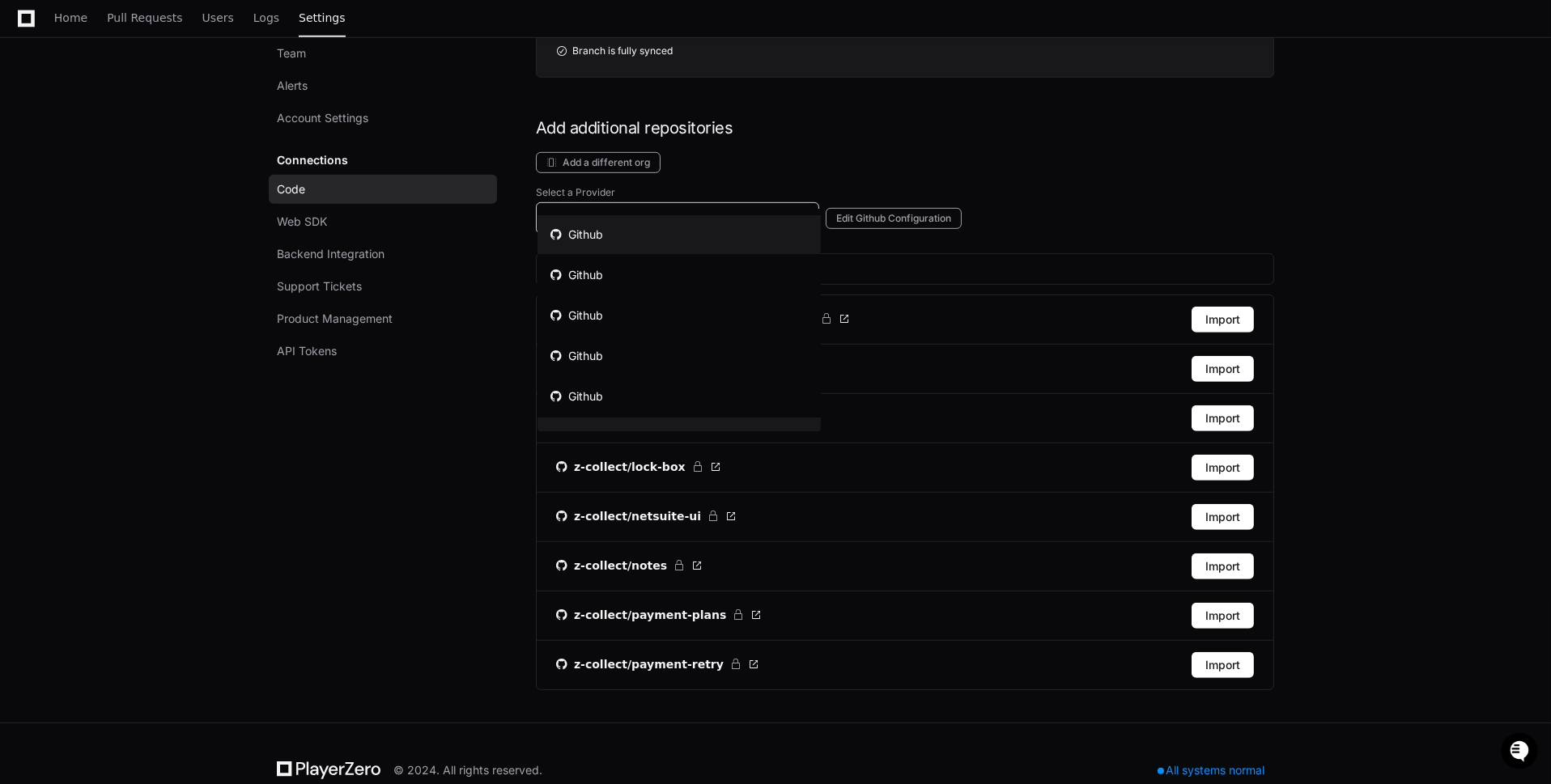
click at [684, 229] on mat-option "Github" at bounding box center [679, 234] width 283 height 39
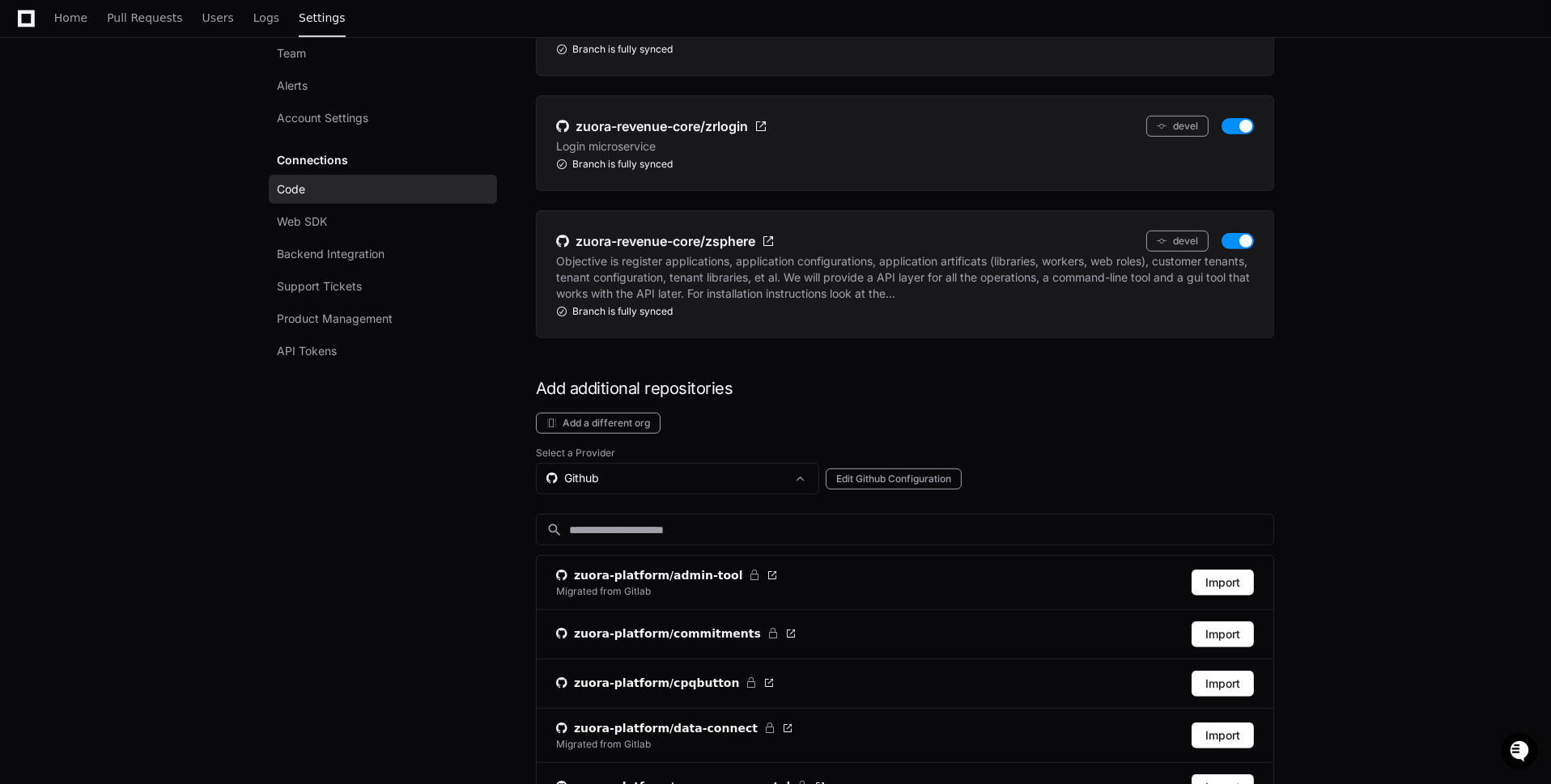
scroll to position [1805, 0]
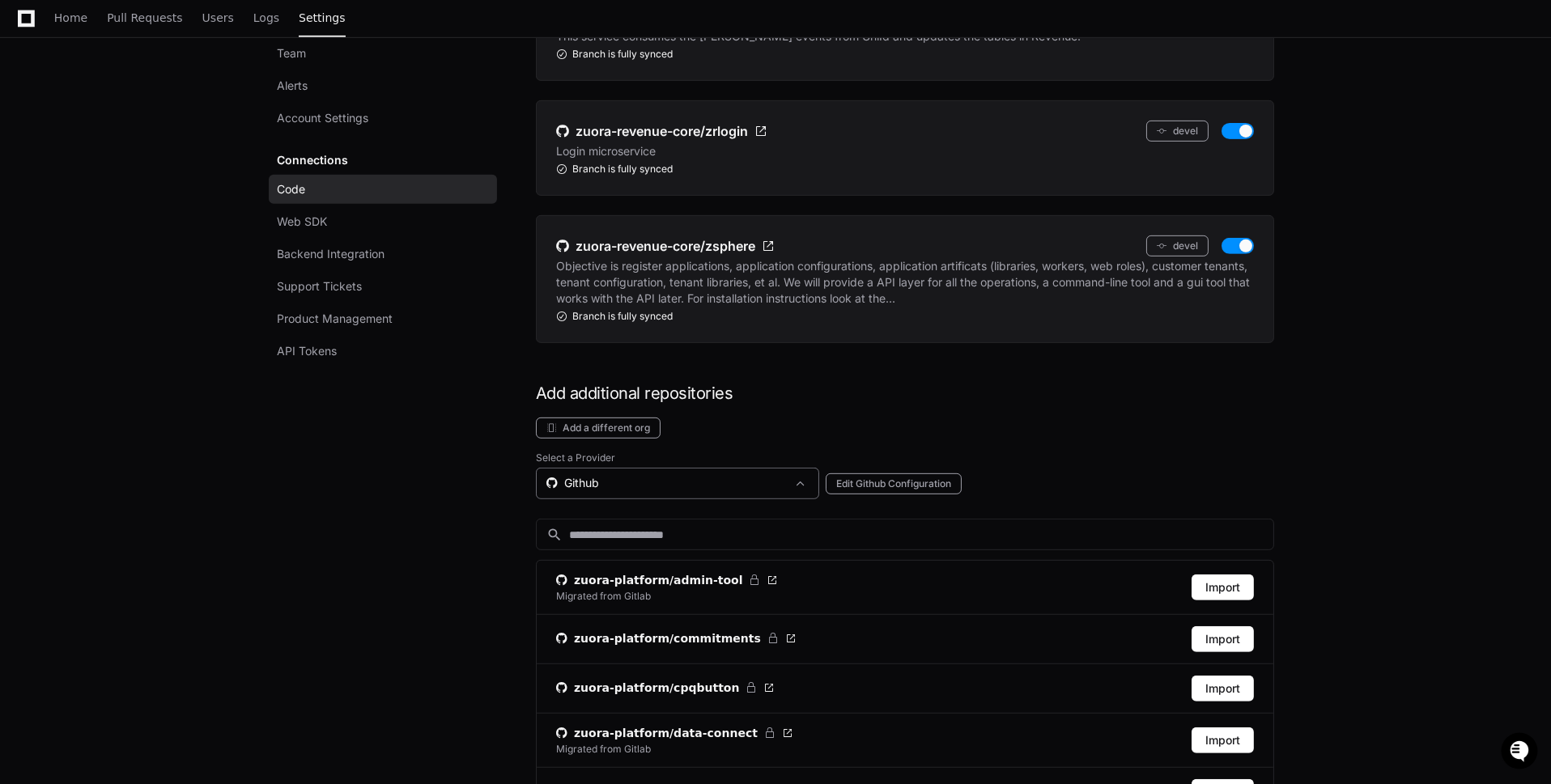
click at [761, 475] on div "Github" at bounding box center [666, 483] width 240 height 17
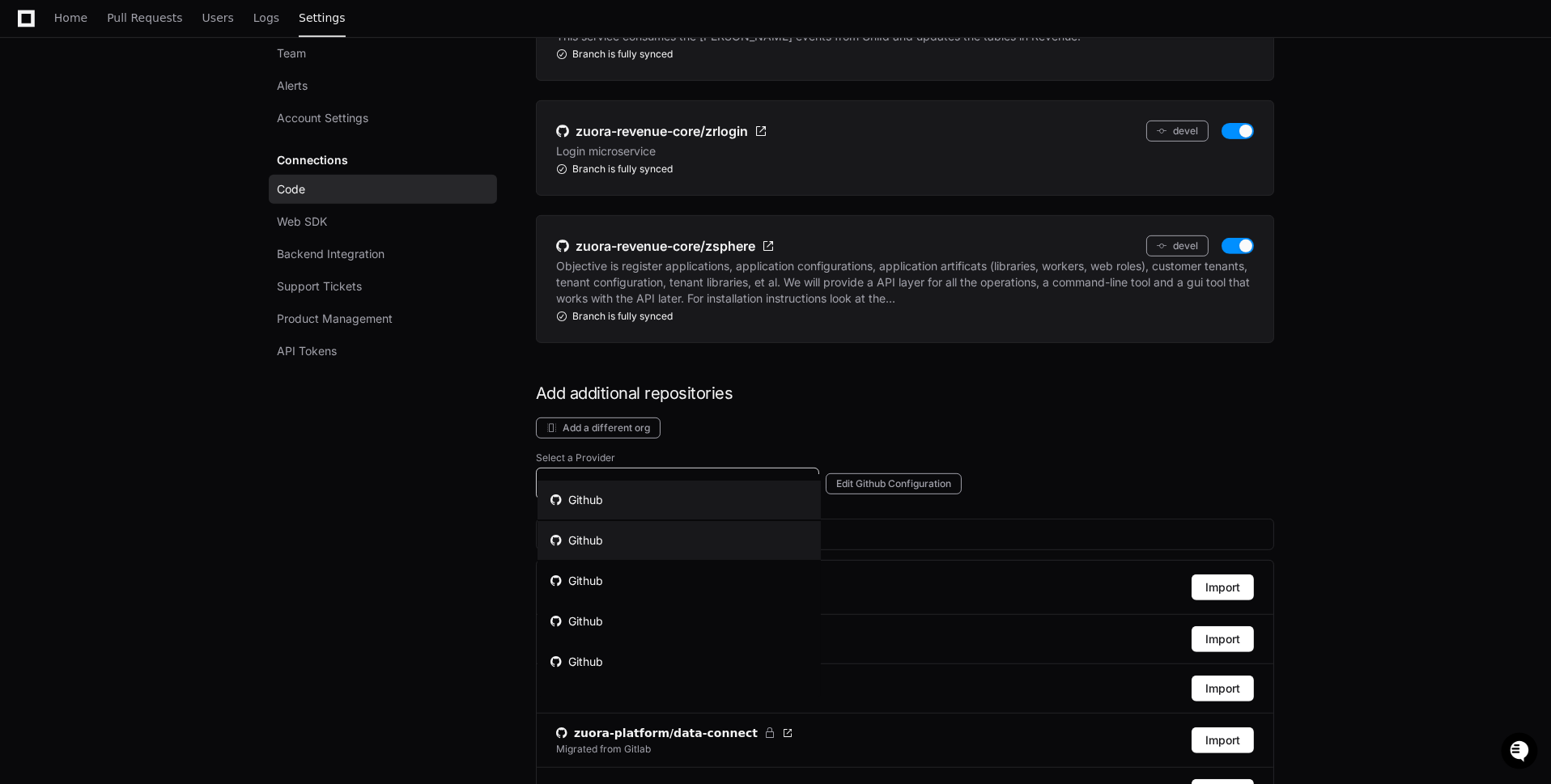
click at [738, 542] on mat-option "Github" at bounding box center [679, 540] width 283 height 39
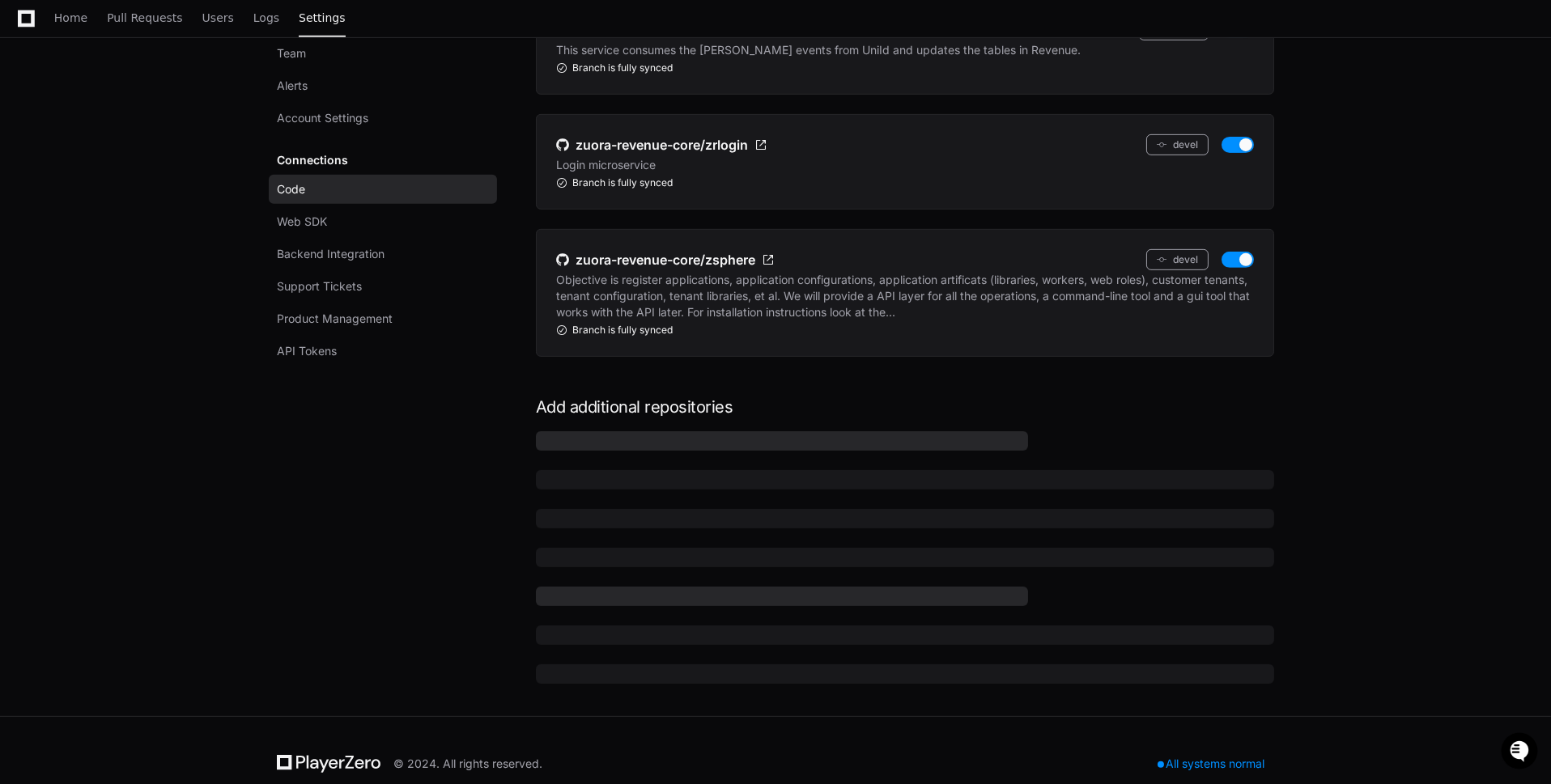
scroll to position [1732, 0]
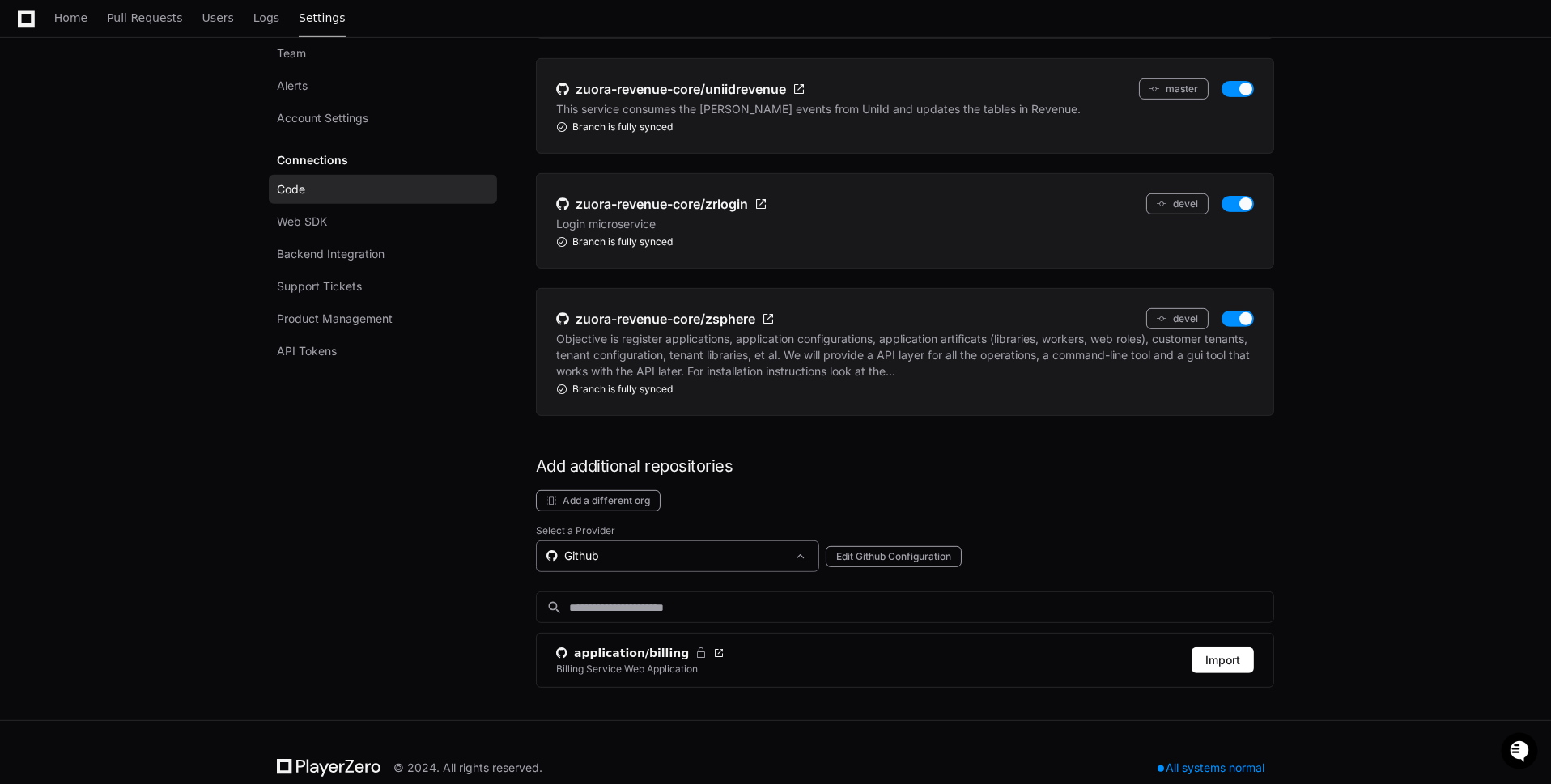
click at [743, 541] on div "Github" at bounding box center [677, 557] width 283 height 31
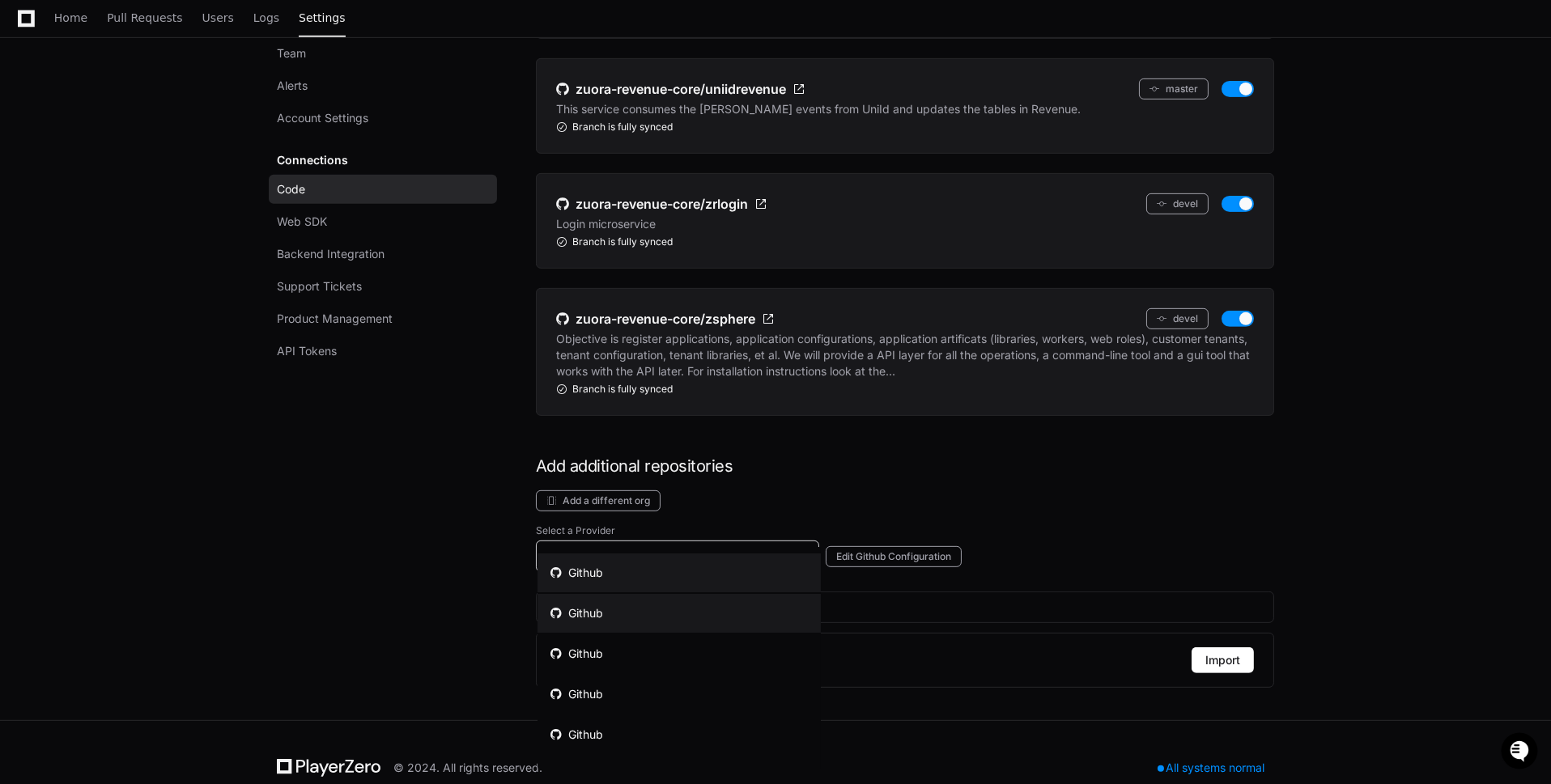
click at [733, 578] on mat-option "Github" at bounding box center [679, 573] width 283 height 39
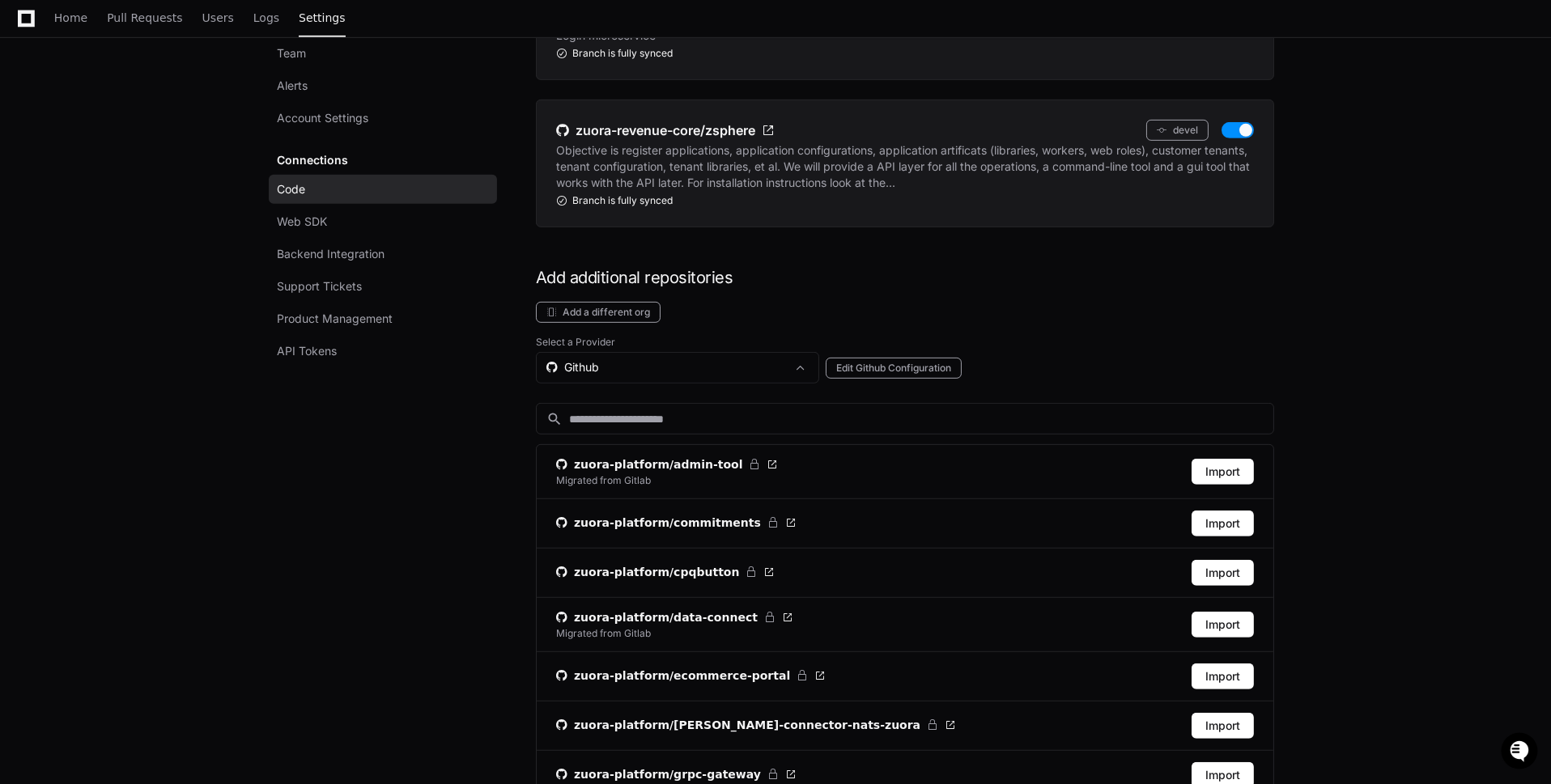
scroll to position [1693, 0]
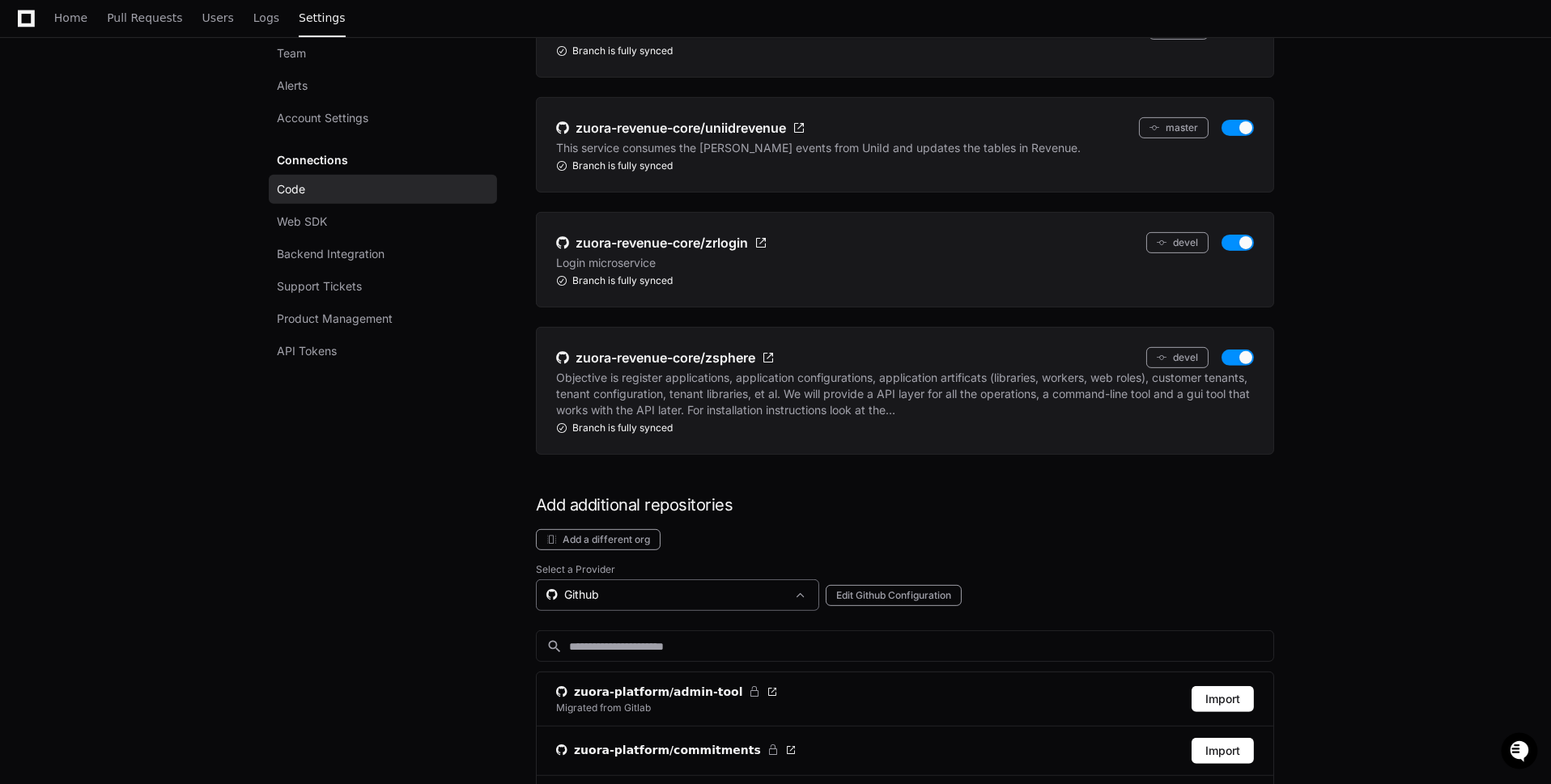
click at [663, 587] on div "Github" at bounding box center [666, 595] width 240 height 17
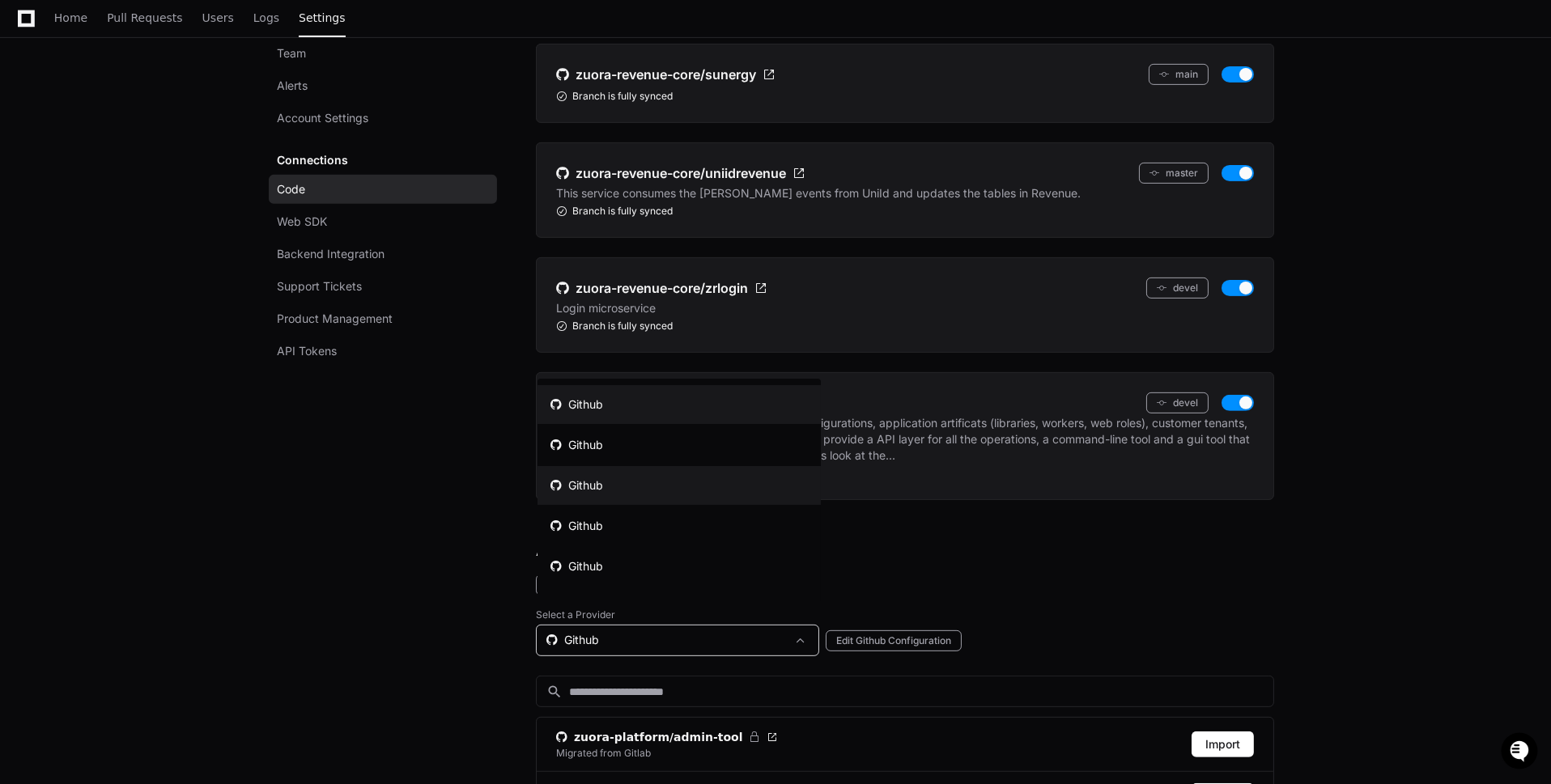
scroll to position [1650, 0]
click at [690, 478] on mat-option "Github" at bounding box center [679, 480] width 283 height 39
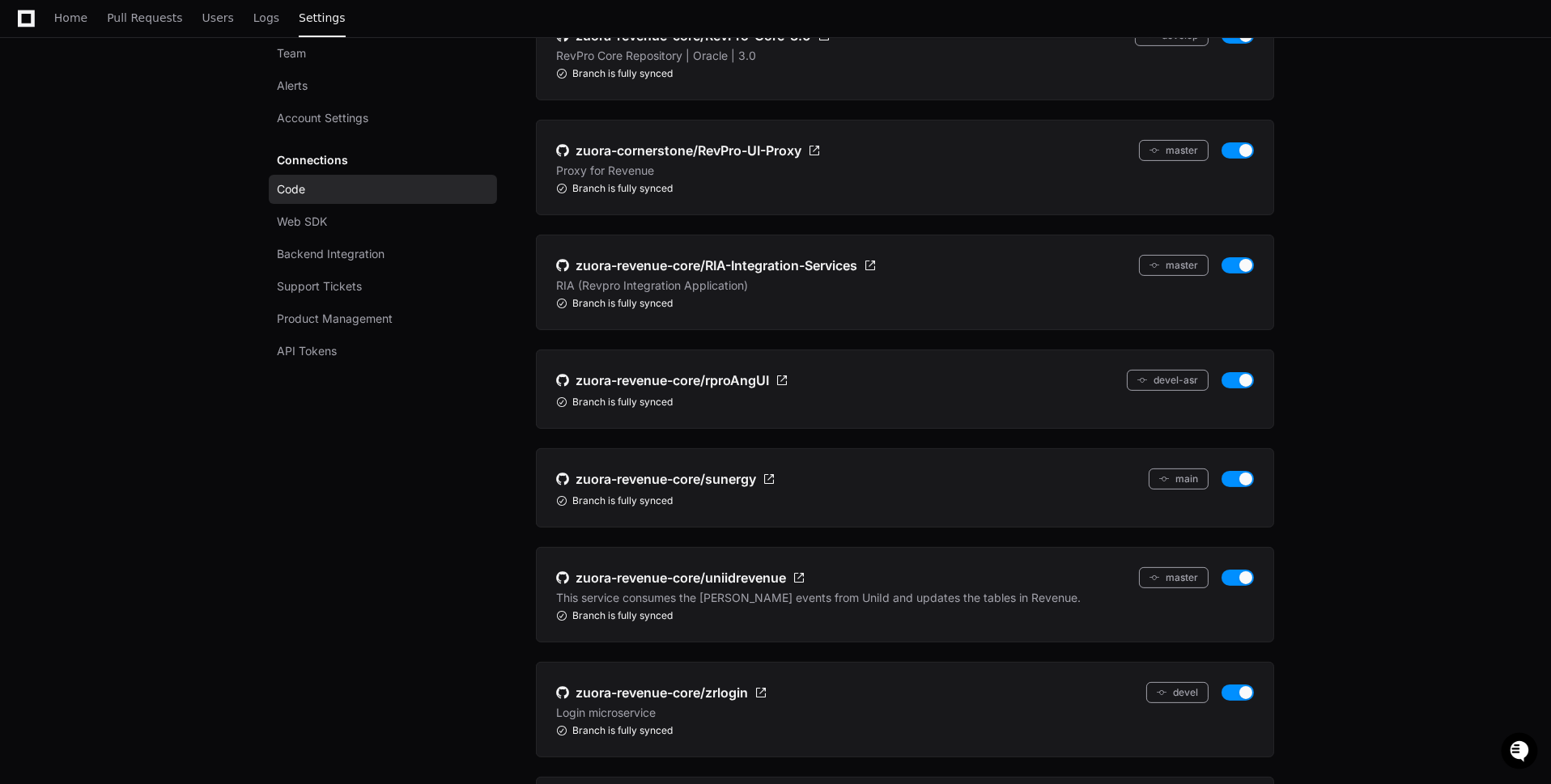
scroll to position [1791, 0]
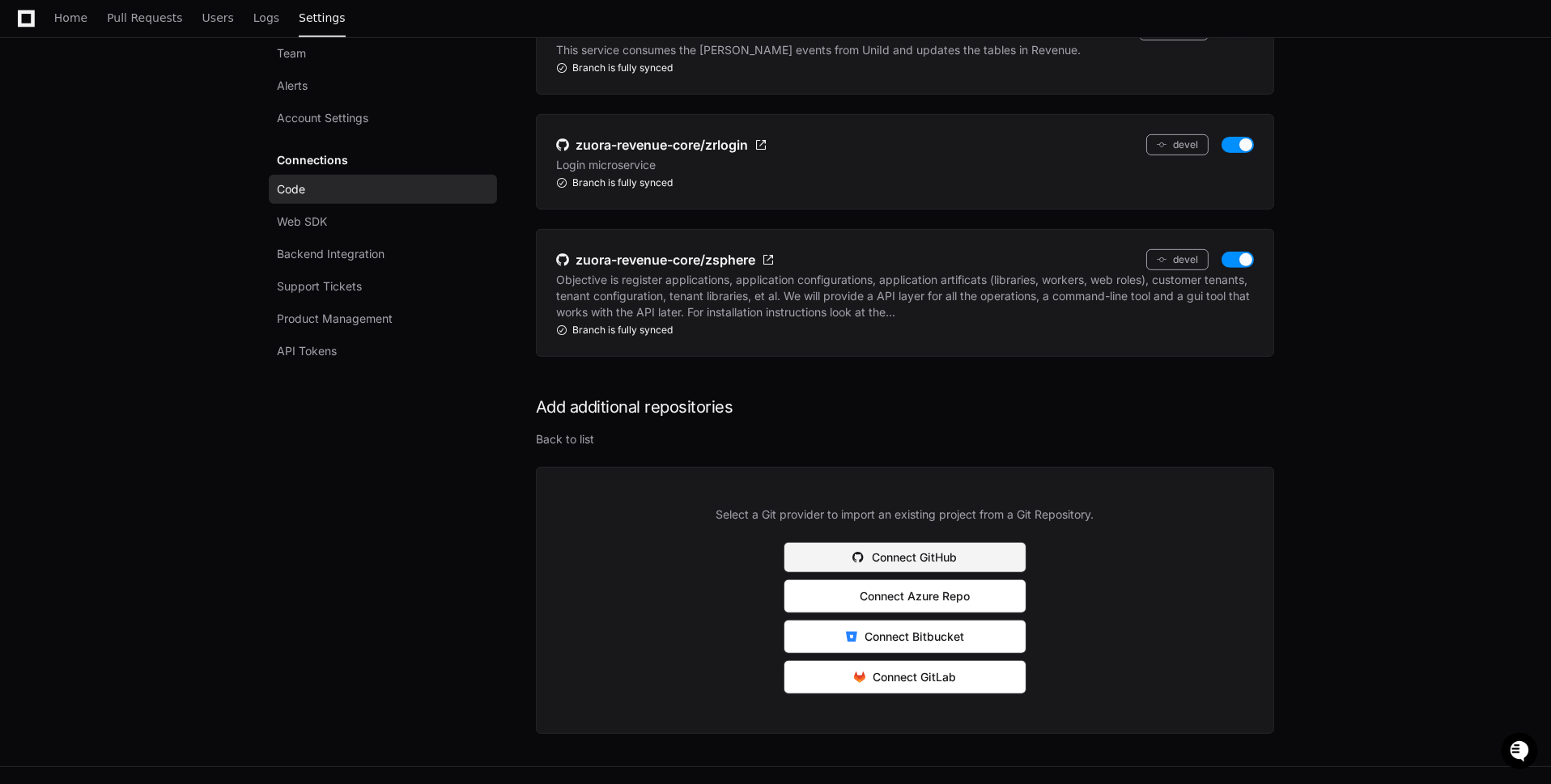
click at [939, 543] on button "Connect GitHub" at bounding box center [904, 558] width 243 height 30
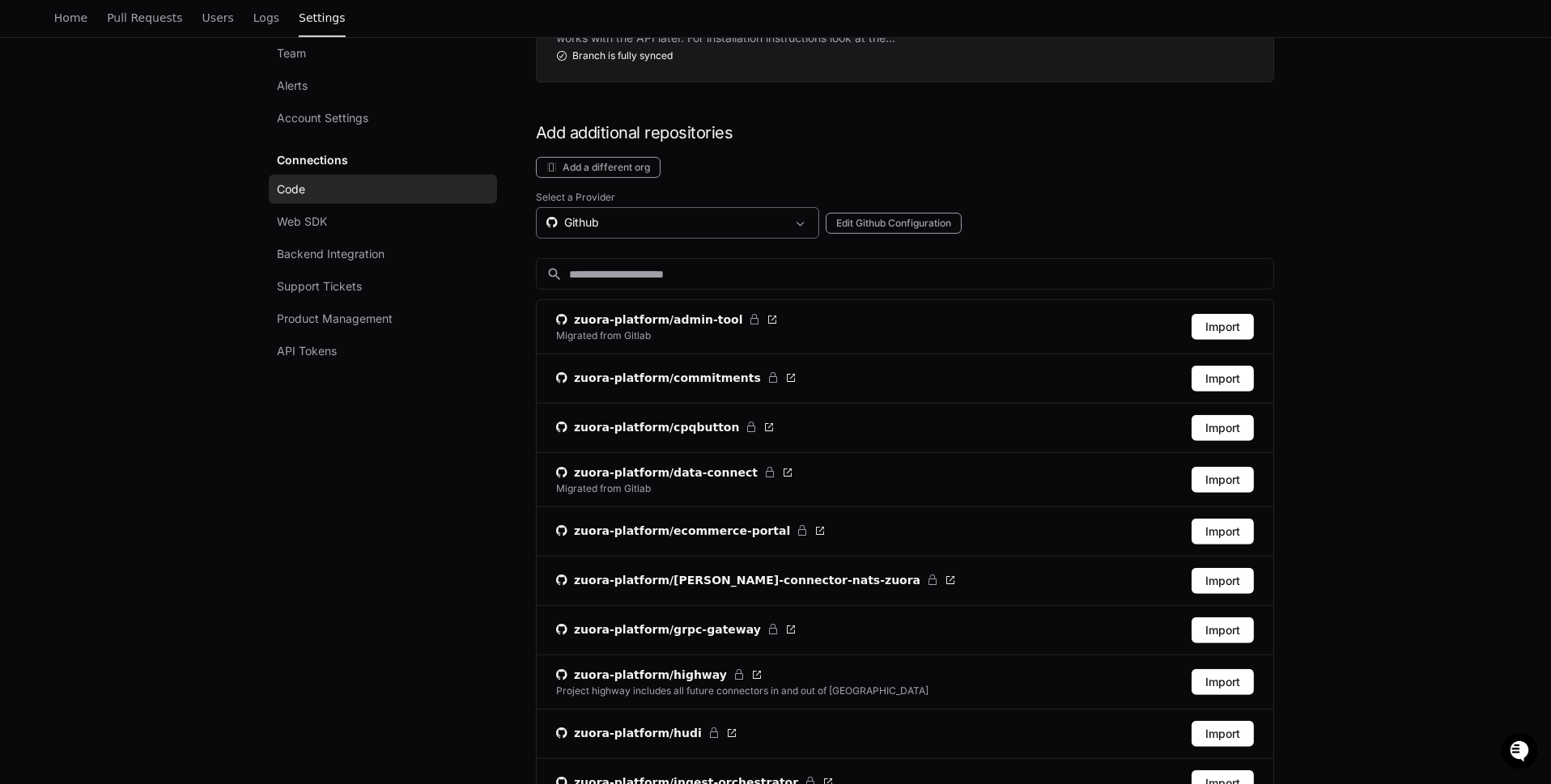
scroll to position [2111, 0]
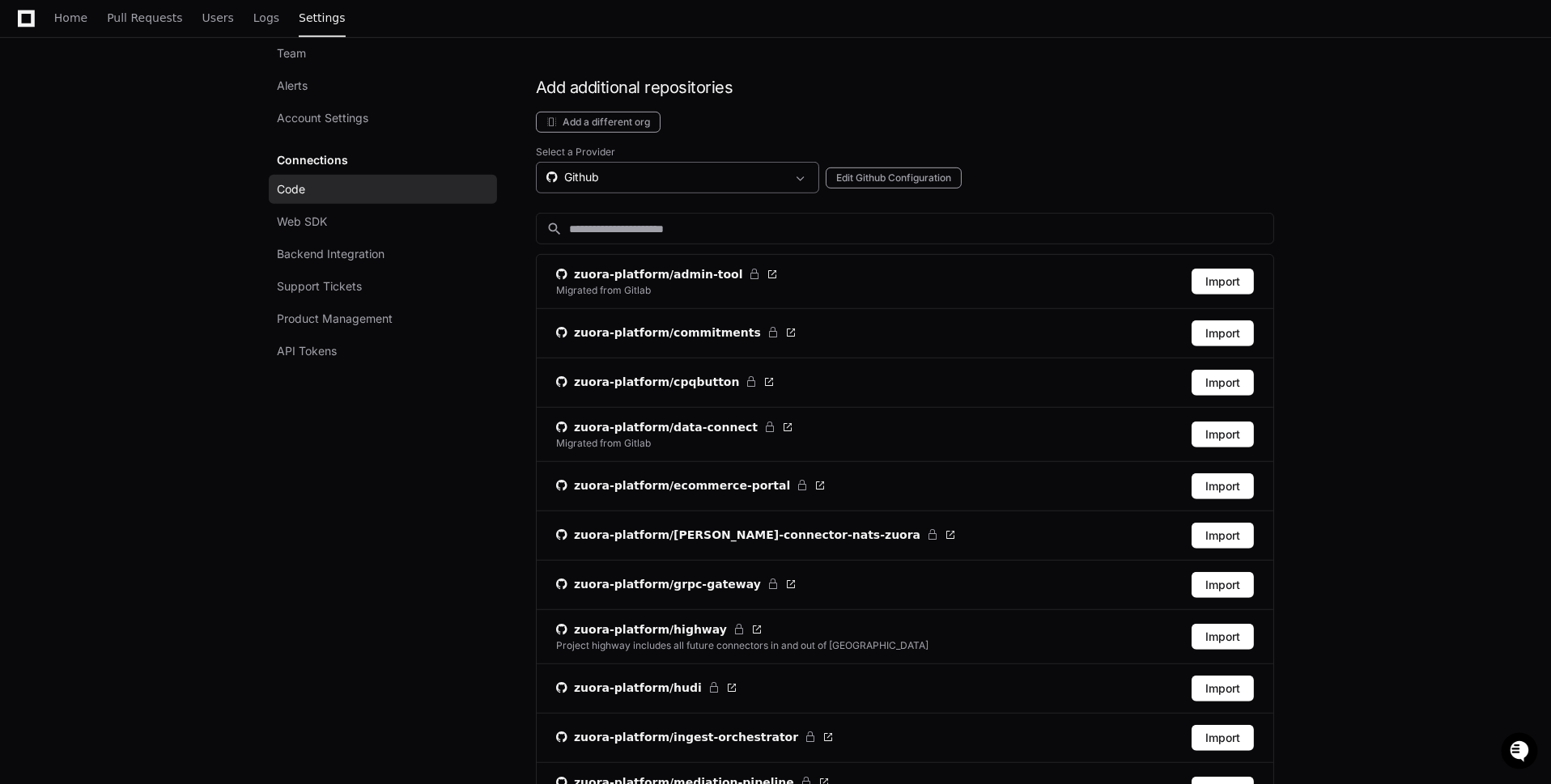
click at [710, 169] on div "Github" at bounding box center [666, 177] width 240 height 17
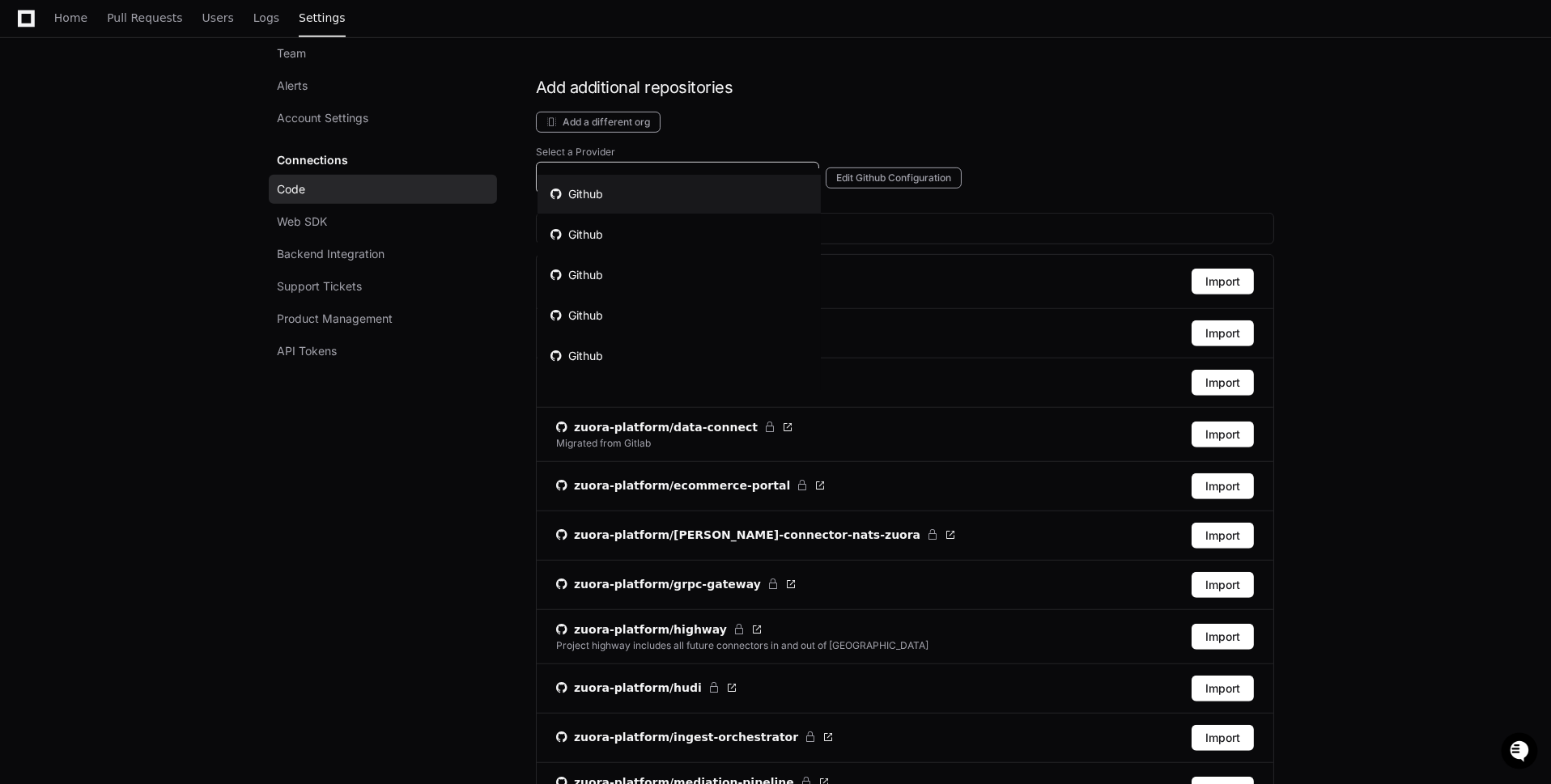
click at [867, 99] on div at bounding box center [776, 392] width 1551 height 784
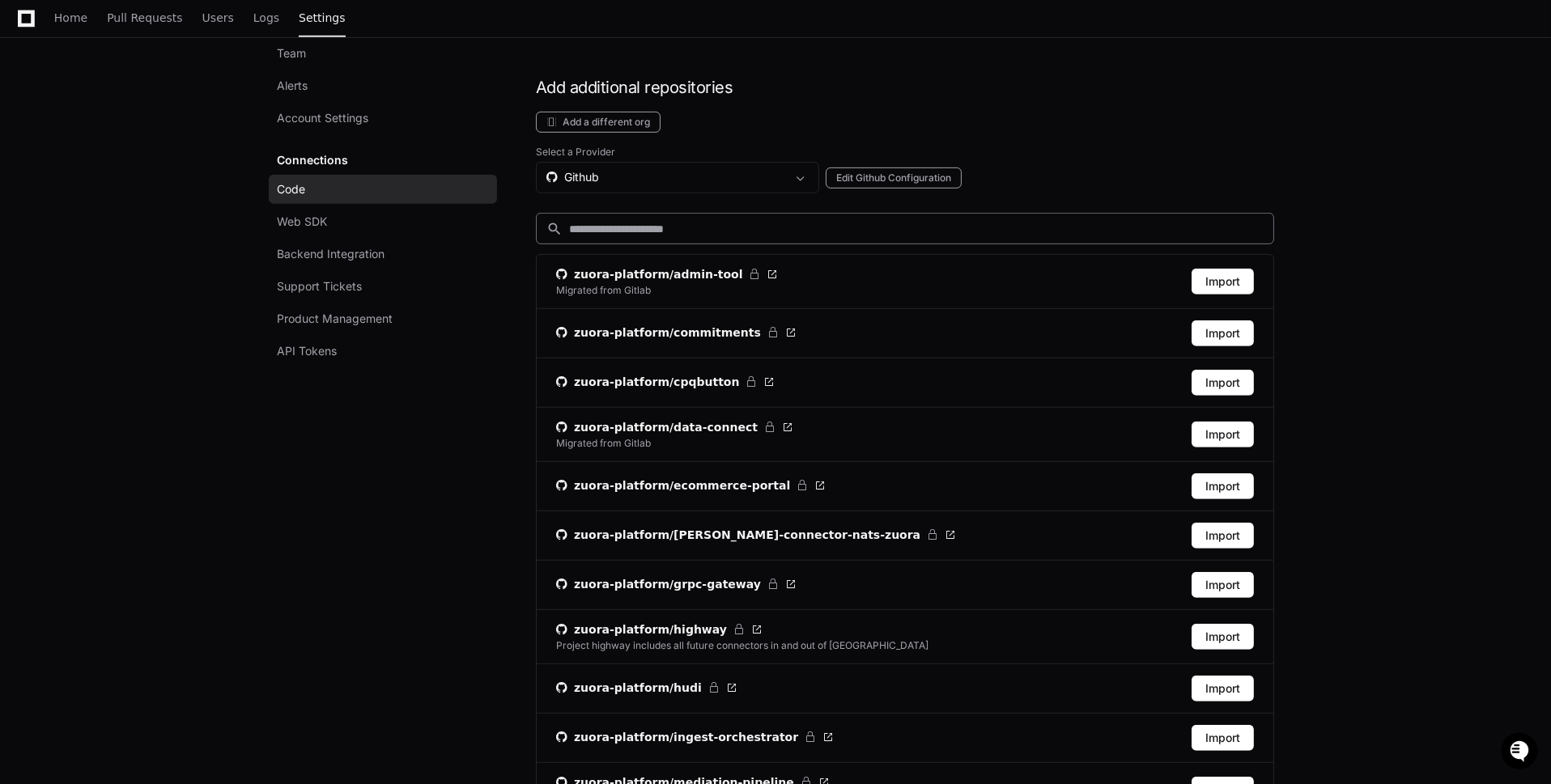
click at [853, 213] on div "search" at bounding box center [904, 228] width 738 height 31
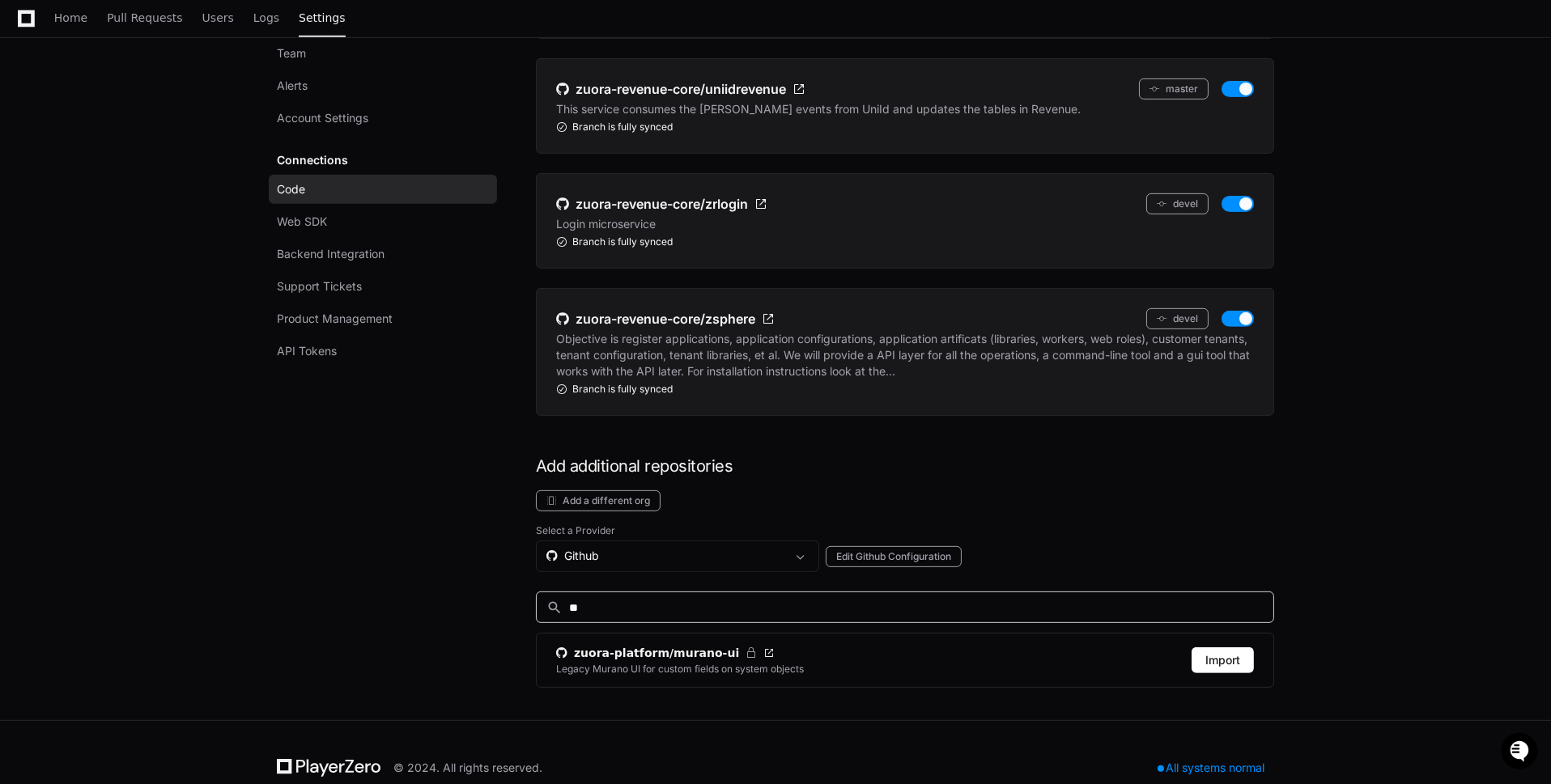
type input "*"
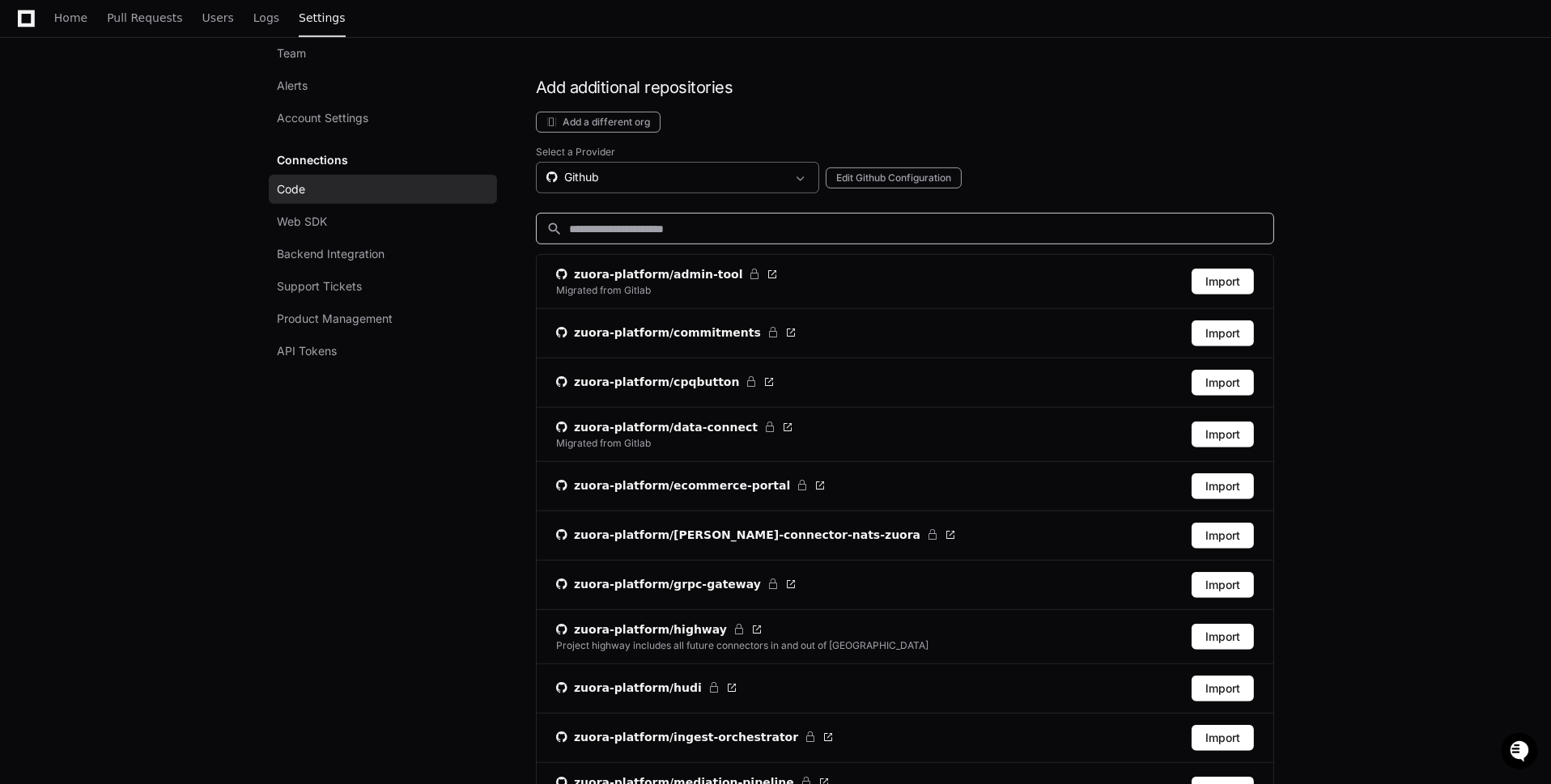
click at [642, 169] on div "Github" at bounding box center [666, 177] width 240 height 17
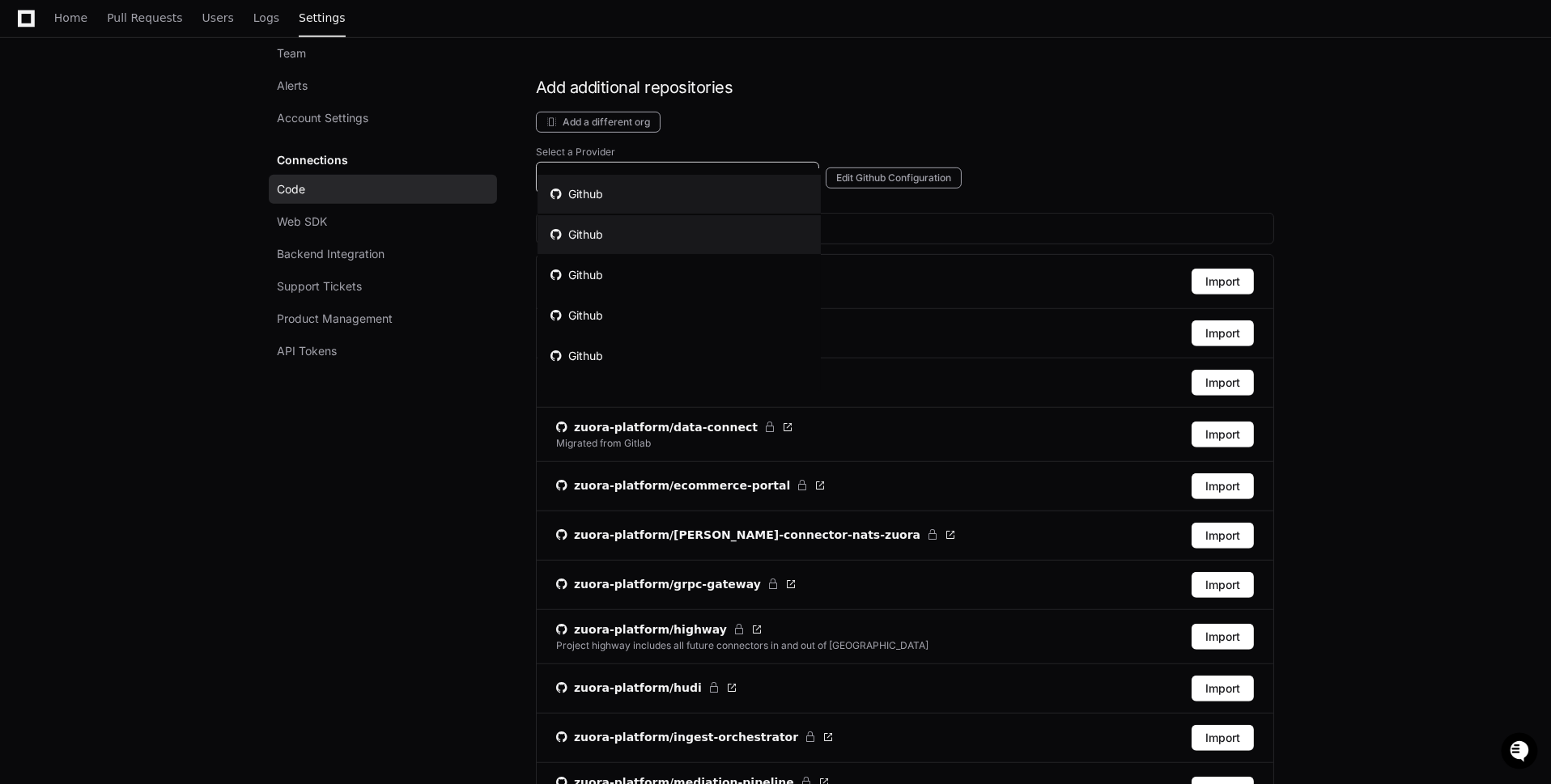
click at [650, 240] on mat-option "Github" at bounding box center [679, 234] width 283 height 39
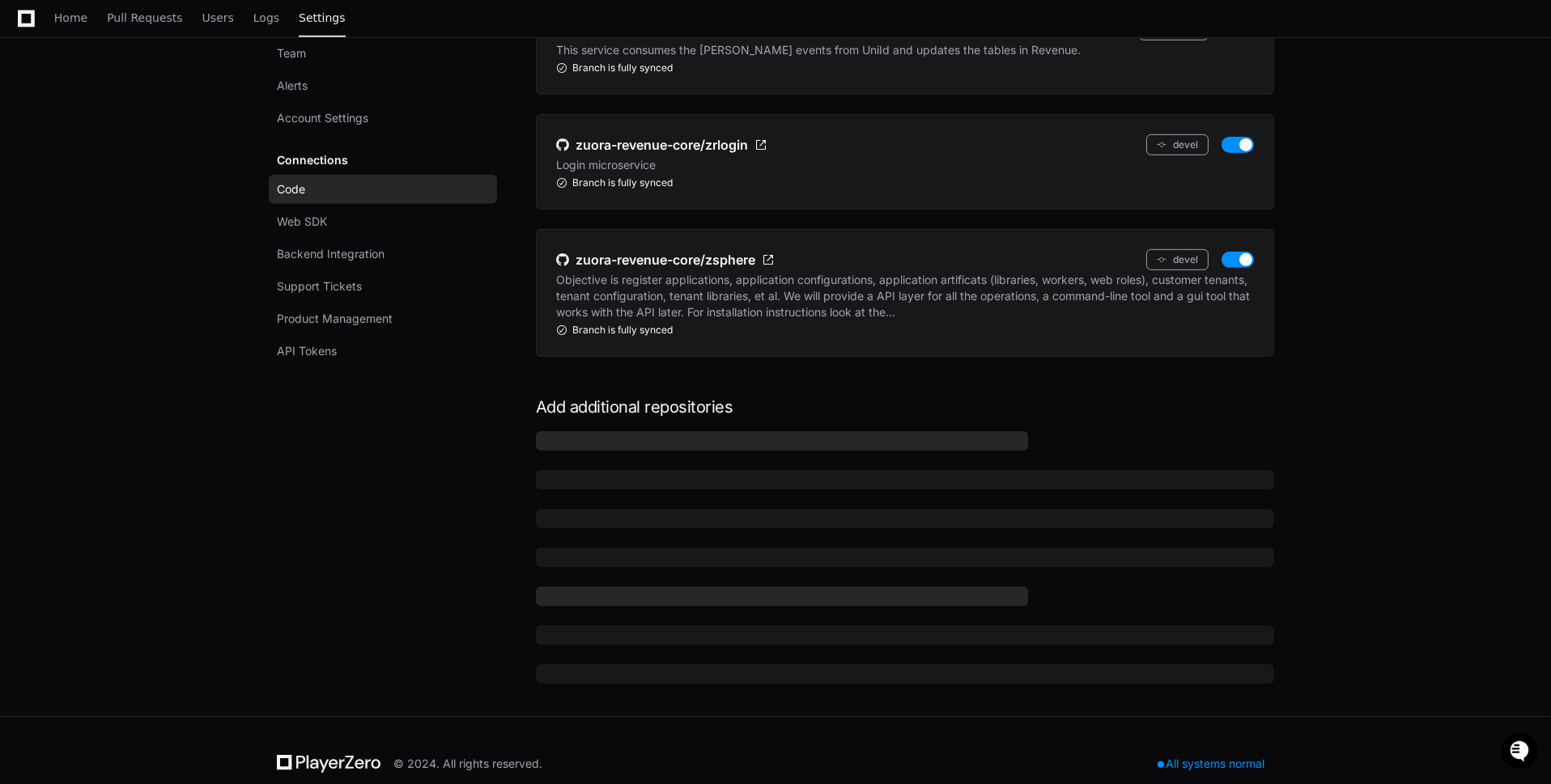
scroll to position [1732, 0]
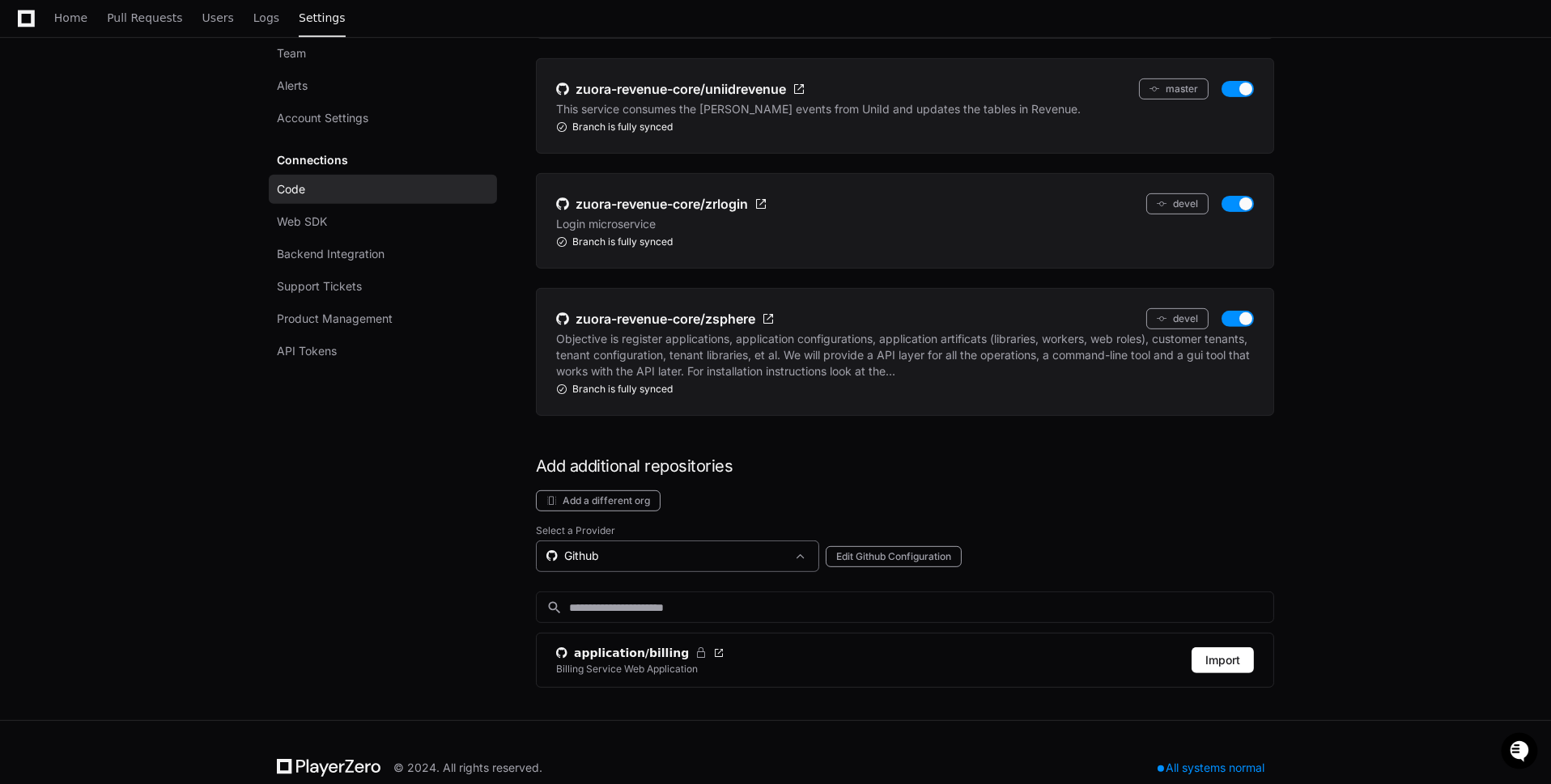
click at [726, 548] on div "Github" at bounding box center [666, 556] width 240 height 17
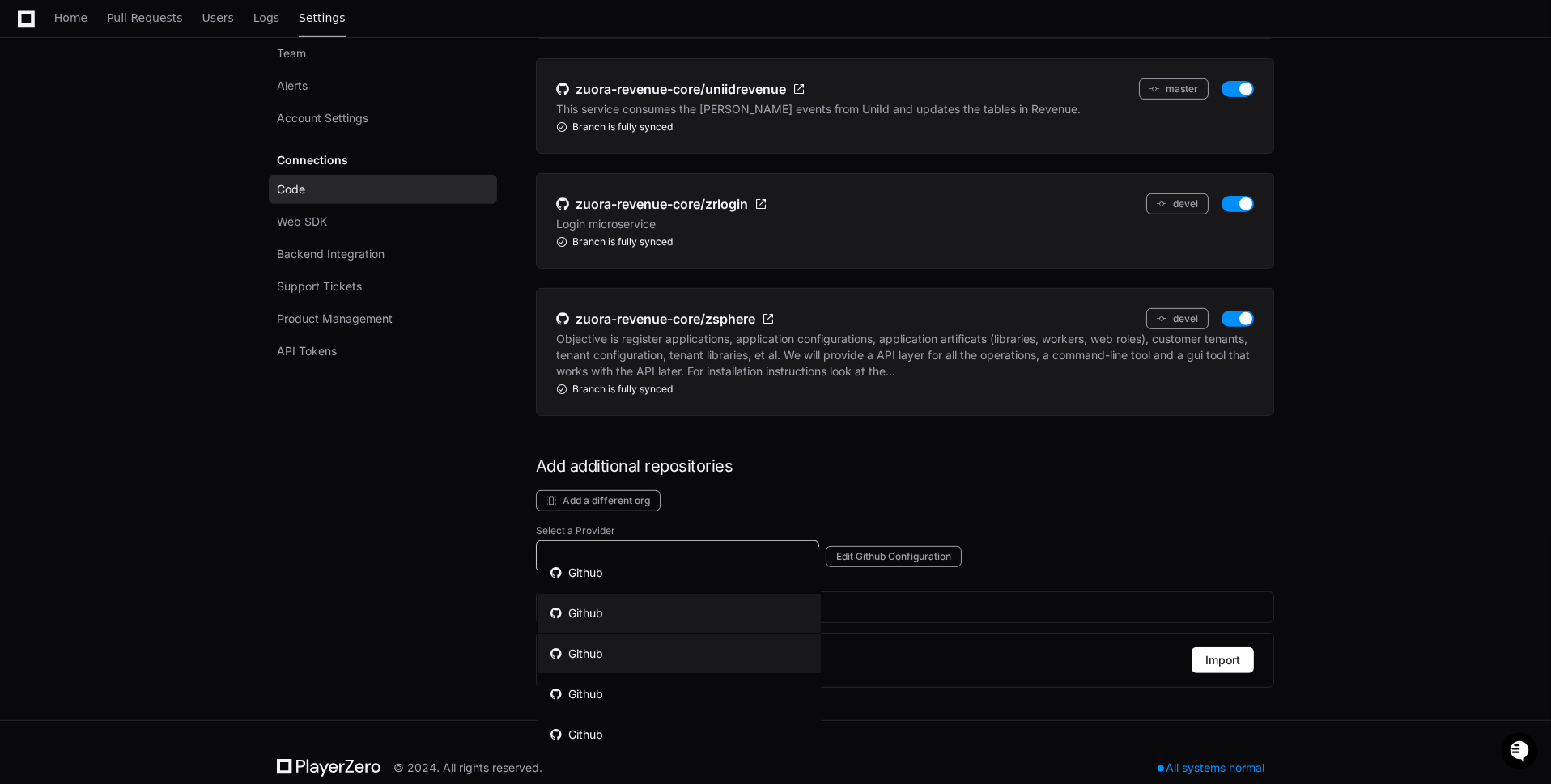
click at [733, 648] on mat-option "Github" at bounding box center [679, 653] width 283 height 39
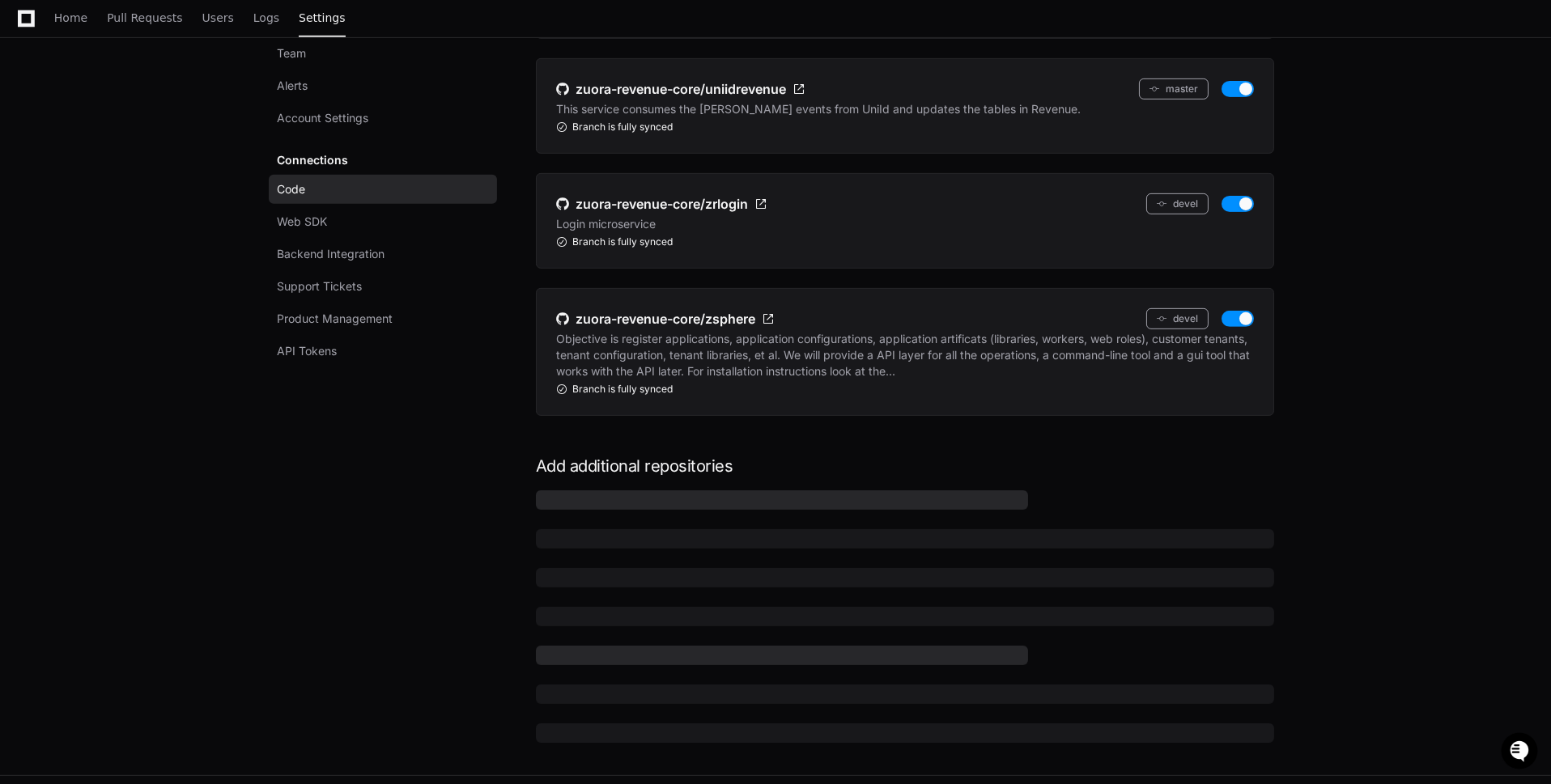
scroll to position [1791, 0]
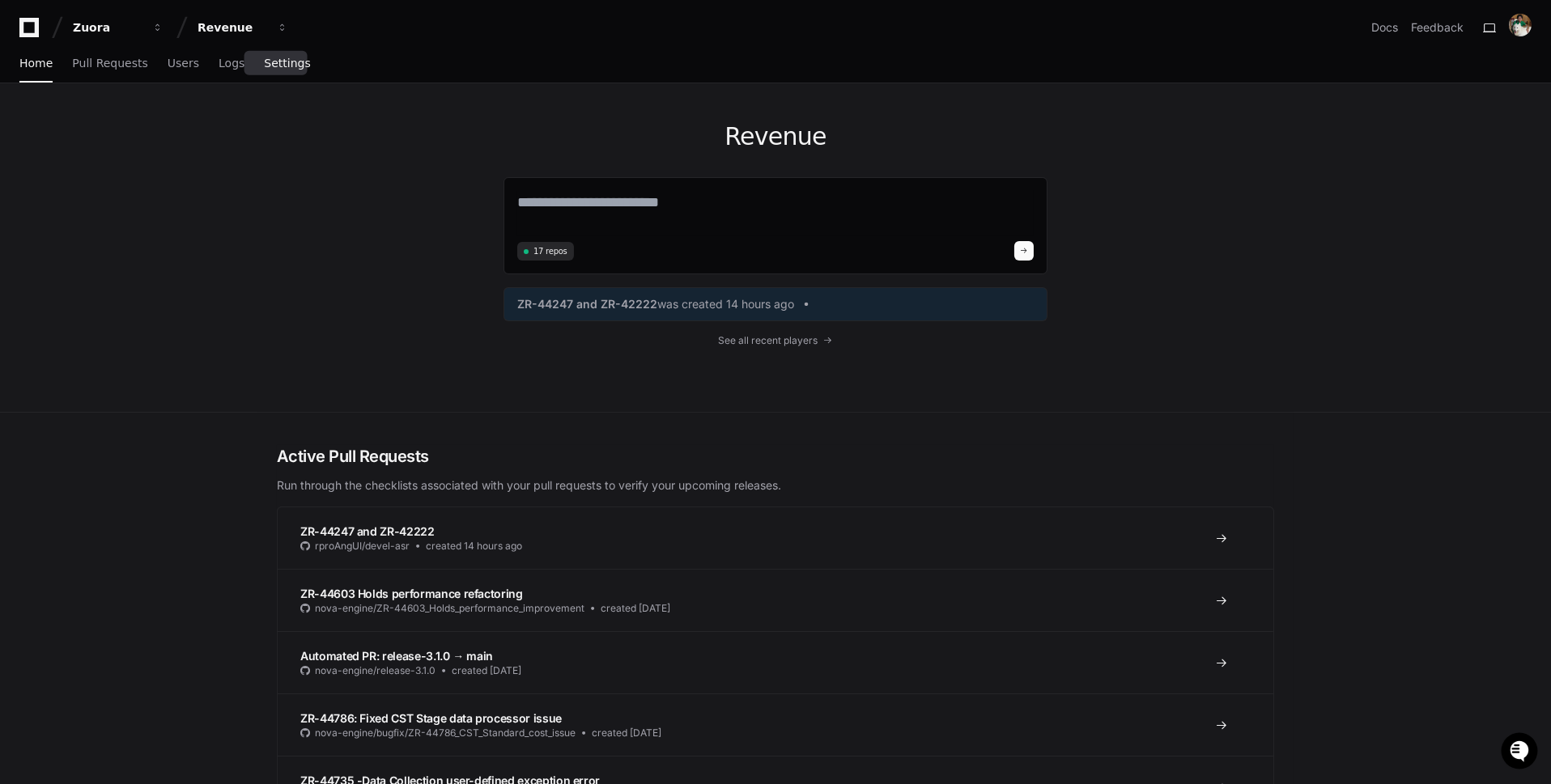
click at [284, 64] on span "Settings" at bounding box center [287, 63] width 46 height 10
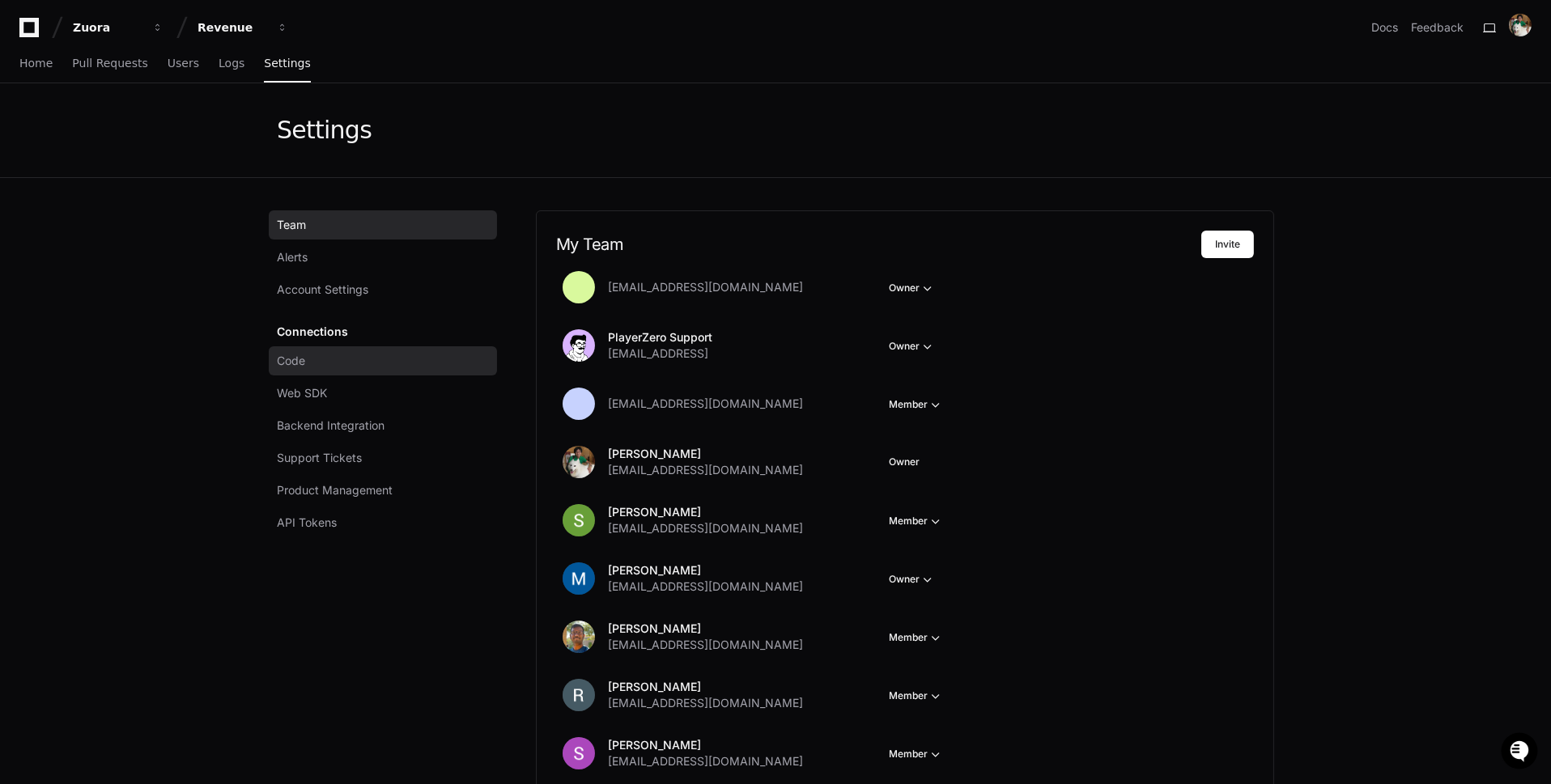
click at [367, 364] on link "Code" at bounding box center [383, 361] width 228 height 29
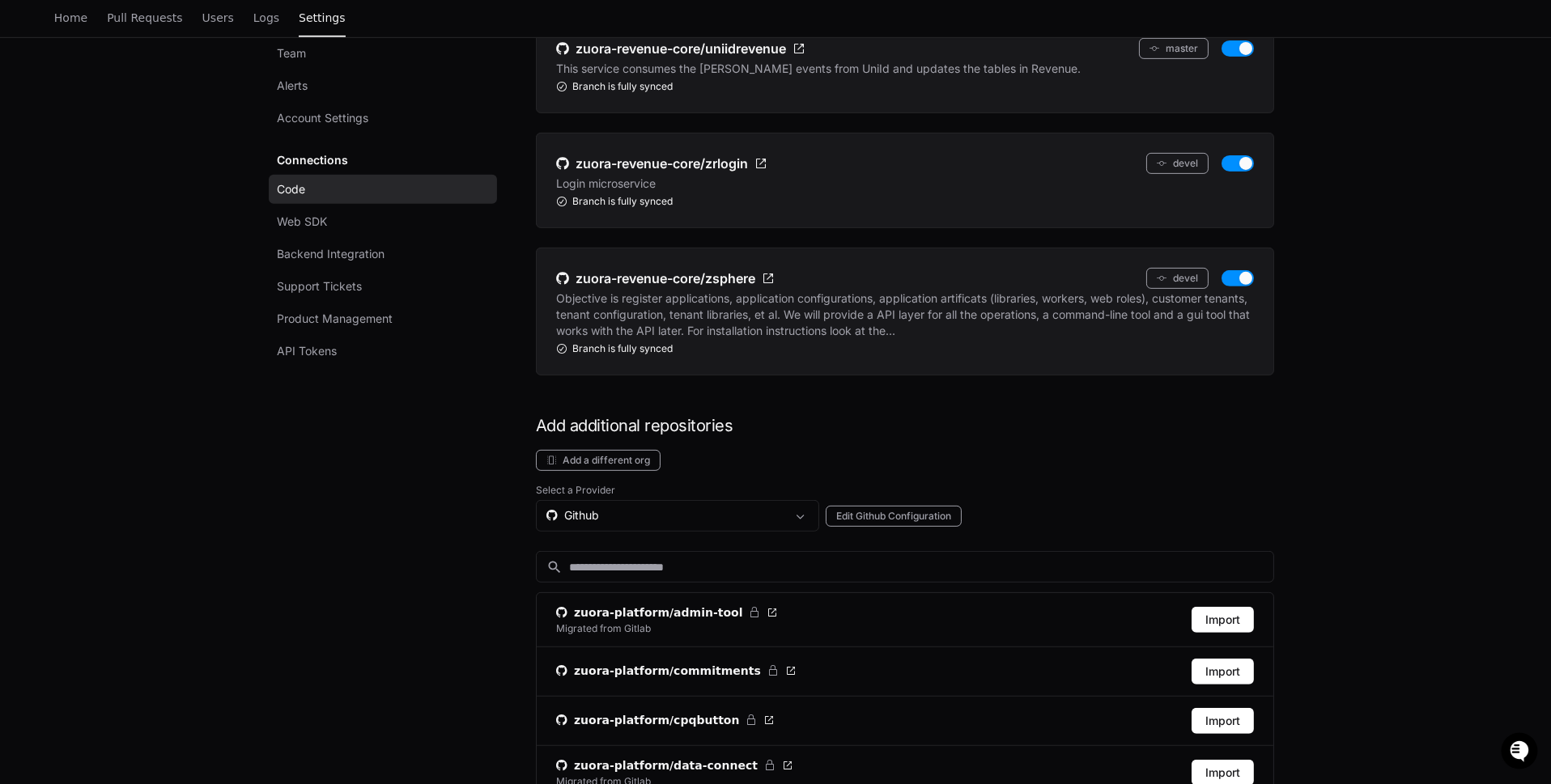
scroll to position [1791, 0]
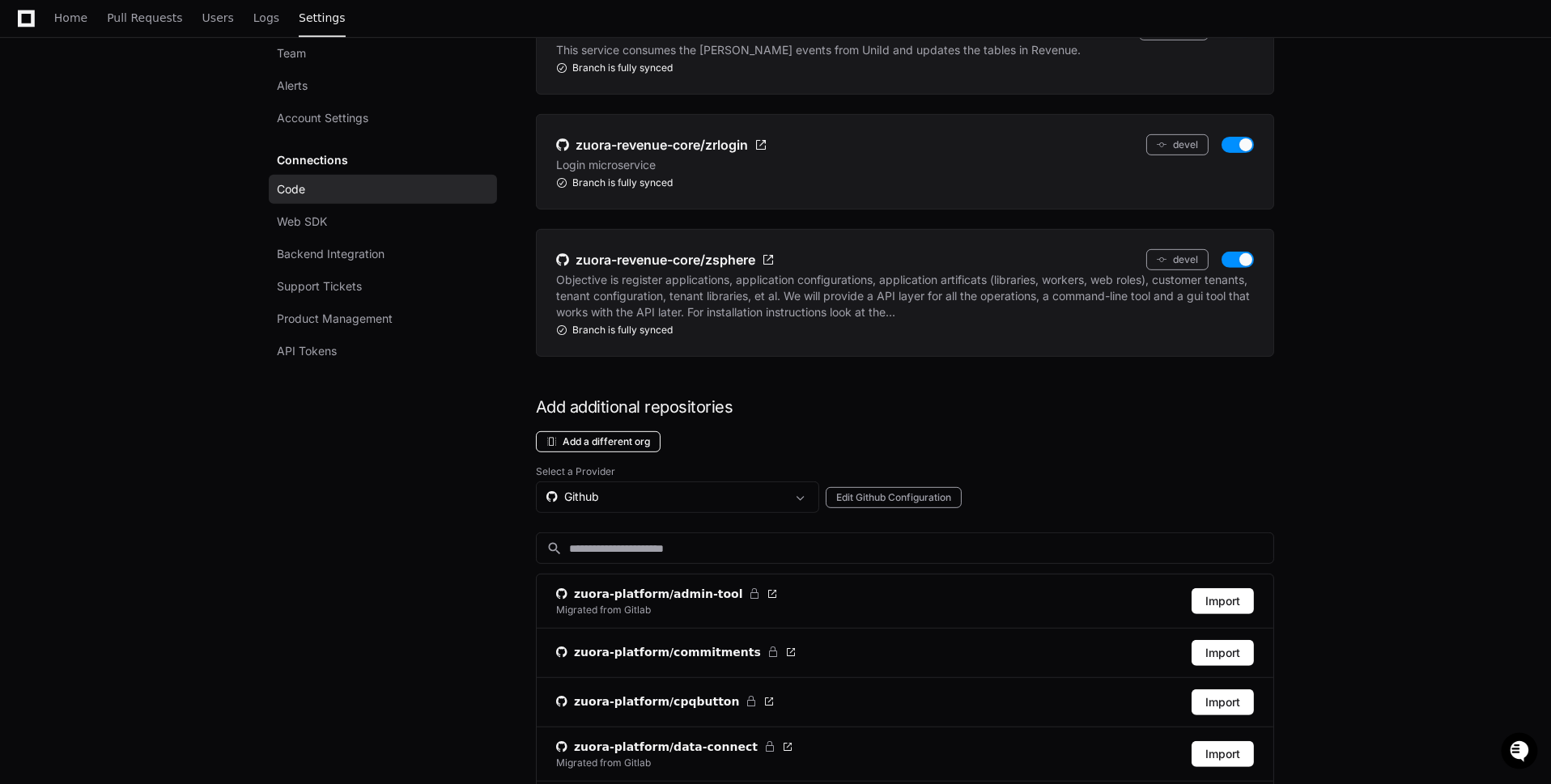
click at [618, 431] on button "Add a different org" at bounding box center [598, 442] width 125 height 21
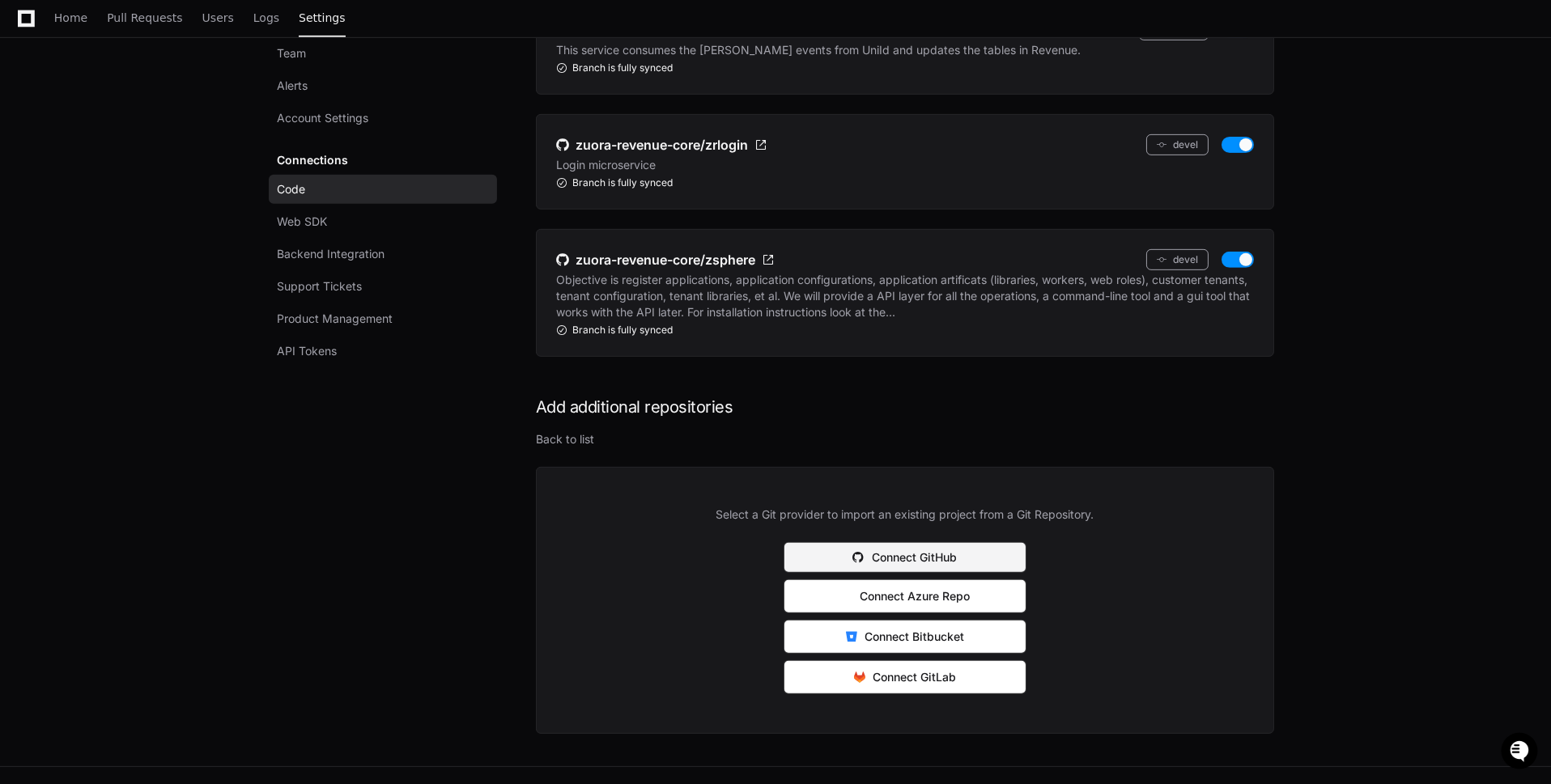
click at [1006, 543] on button "Connect GitHub" at bounding box center [904, 558] width 243 height 30
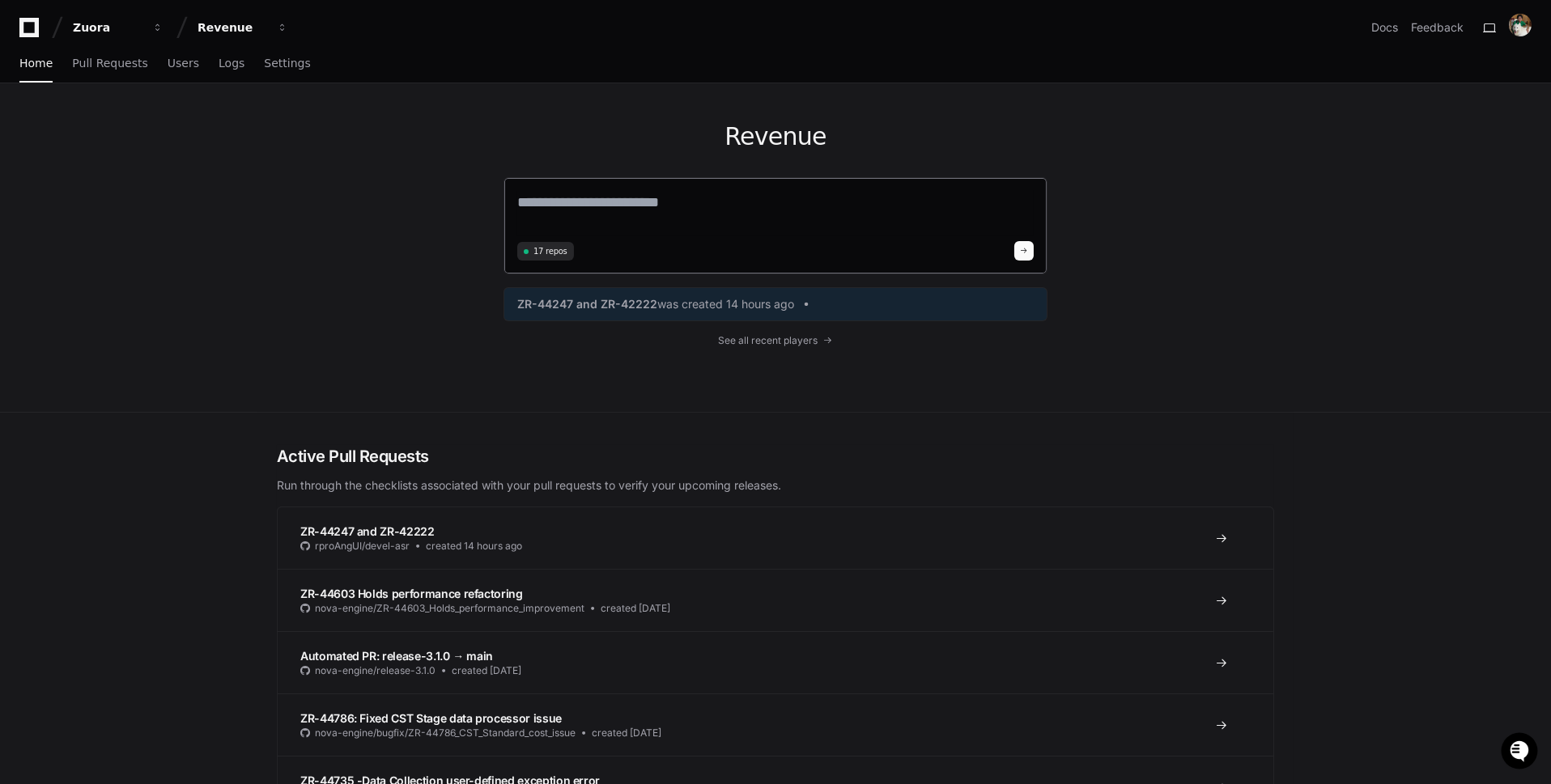
click at [551, 247] on span "17 repos" at bounding box center [550, 252] width 34 height 12
click at [267, 62] on span "Settings" at bounding box center [287, 63] width 46 height 10
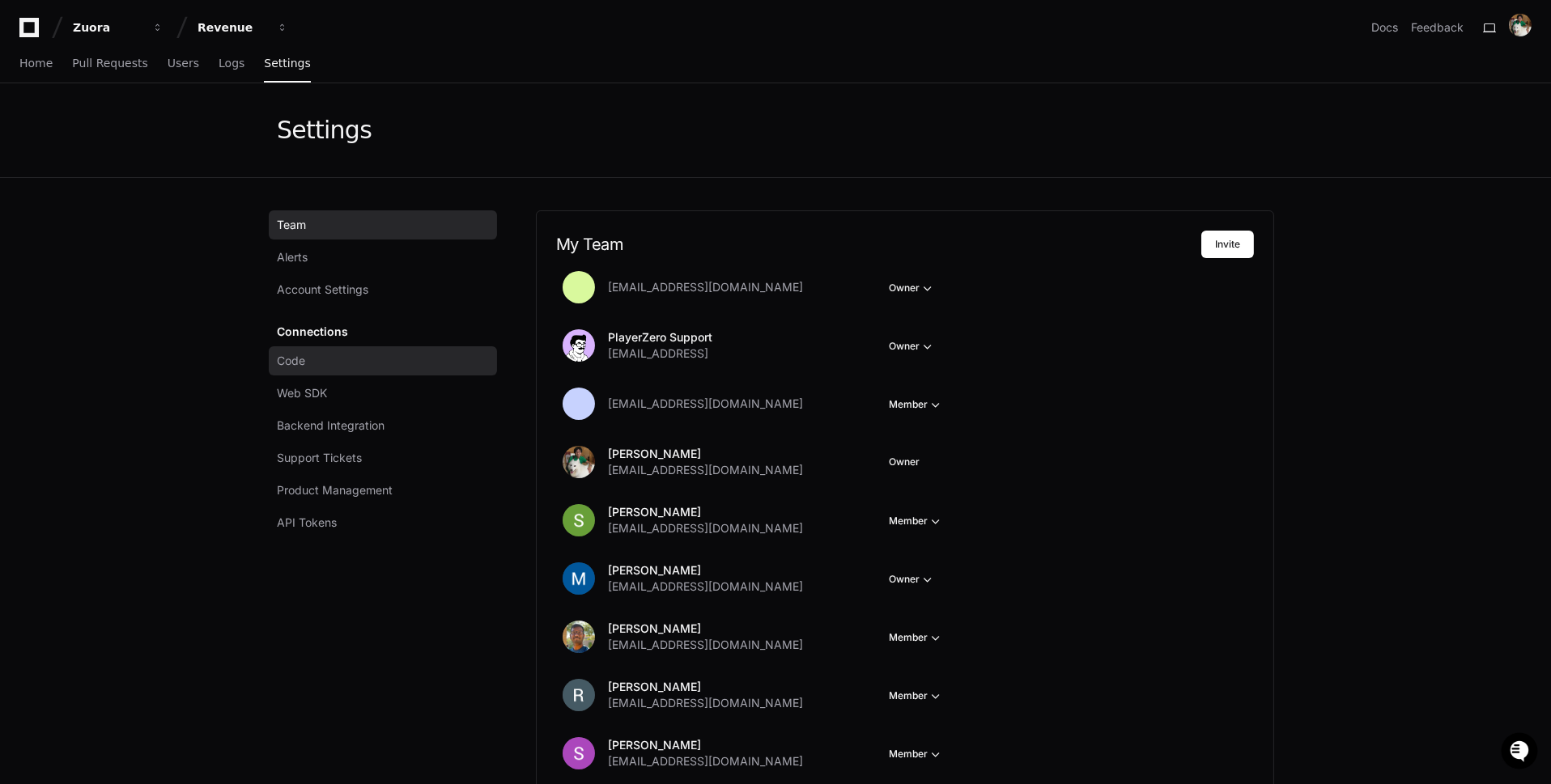
click at [349, 353] on link "Code" at bounding box center [383, 361] width 228 height 29
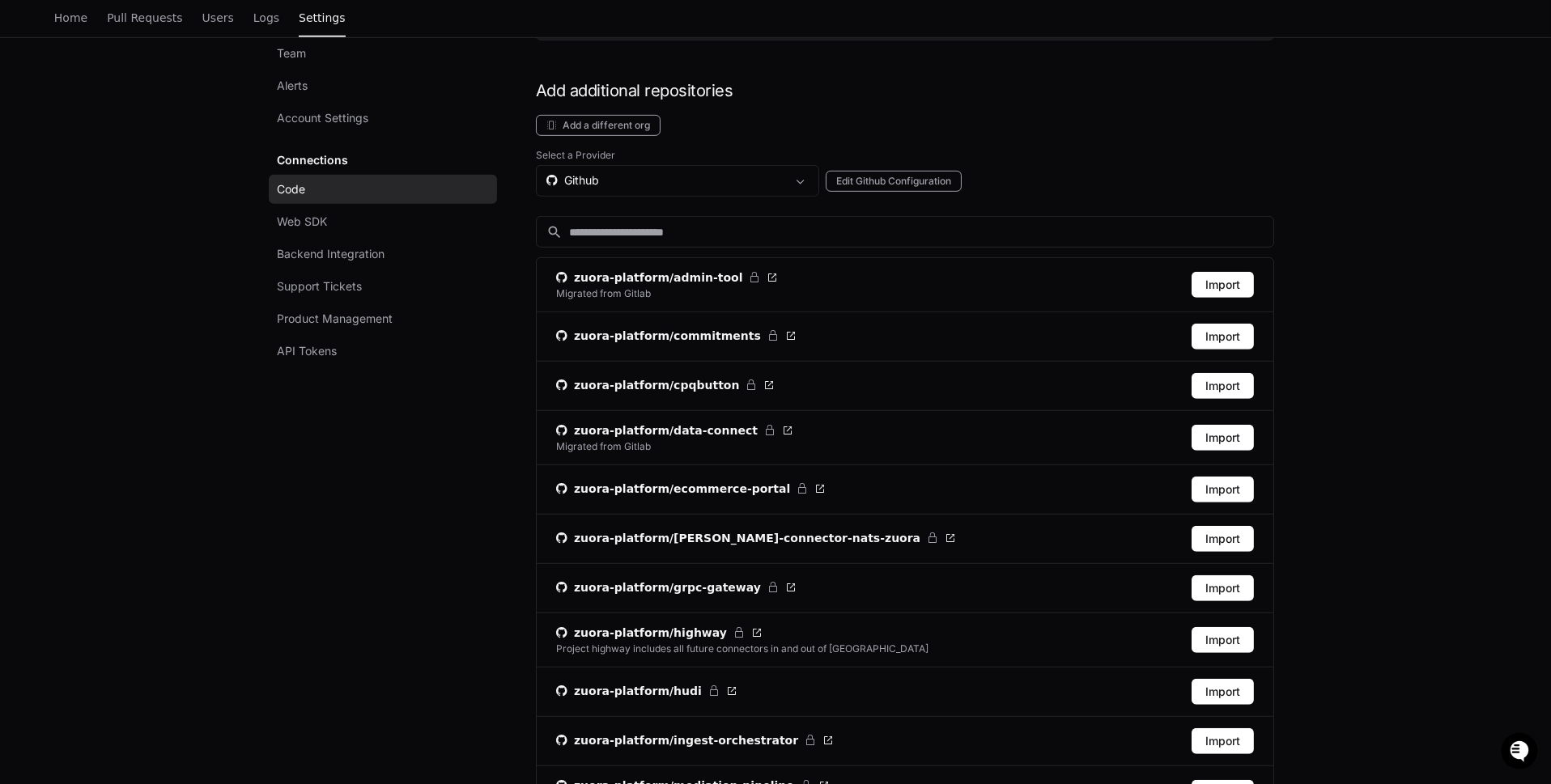
scroll to position [2111, 0]
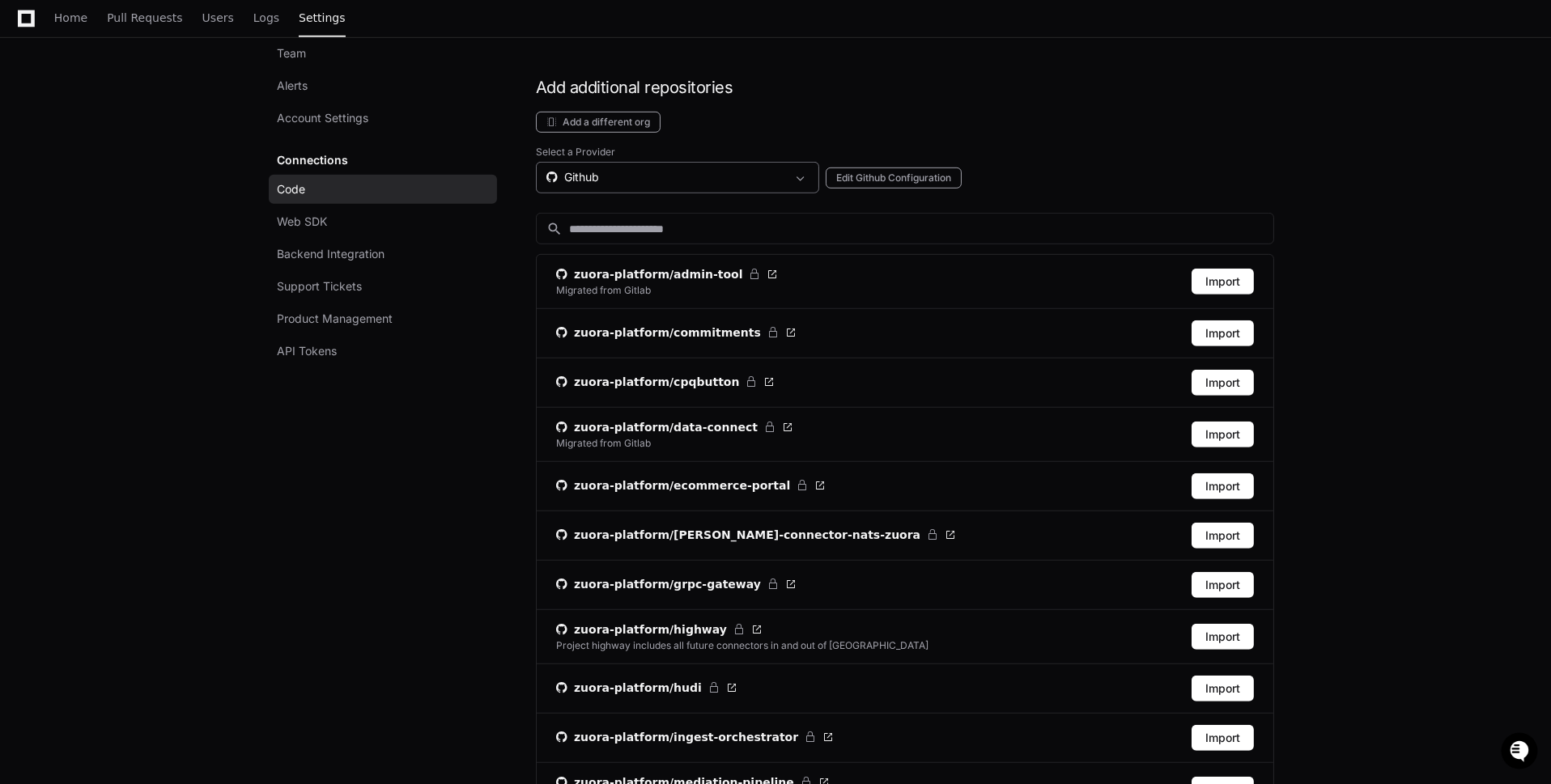
click at [689, 169] on div "Github" at bounding box center [666, 177] width 240 height 17
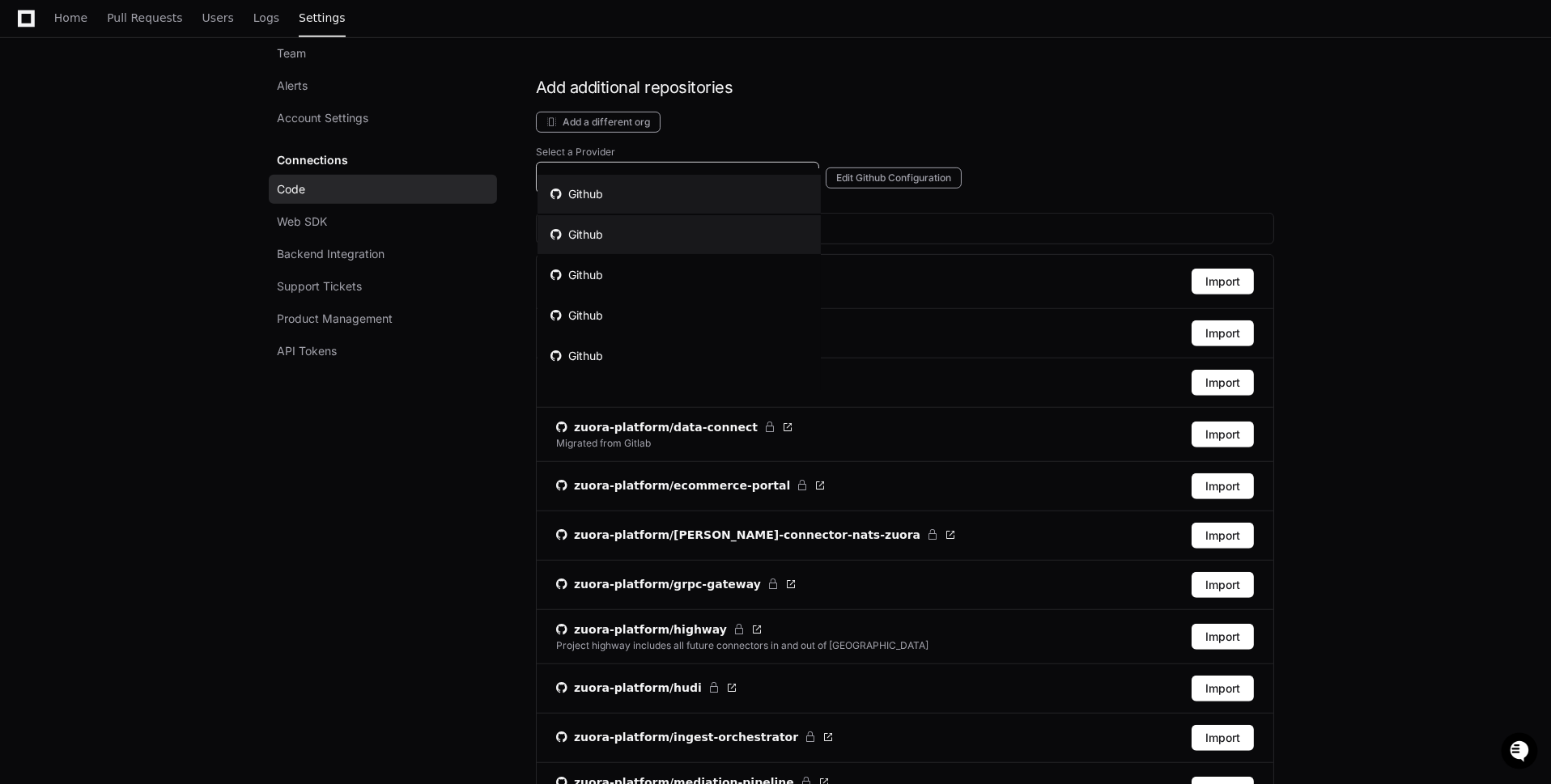
scroll to position [33, 0]
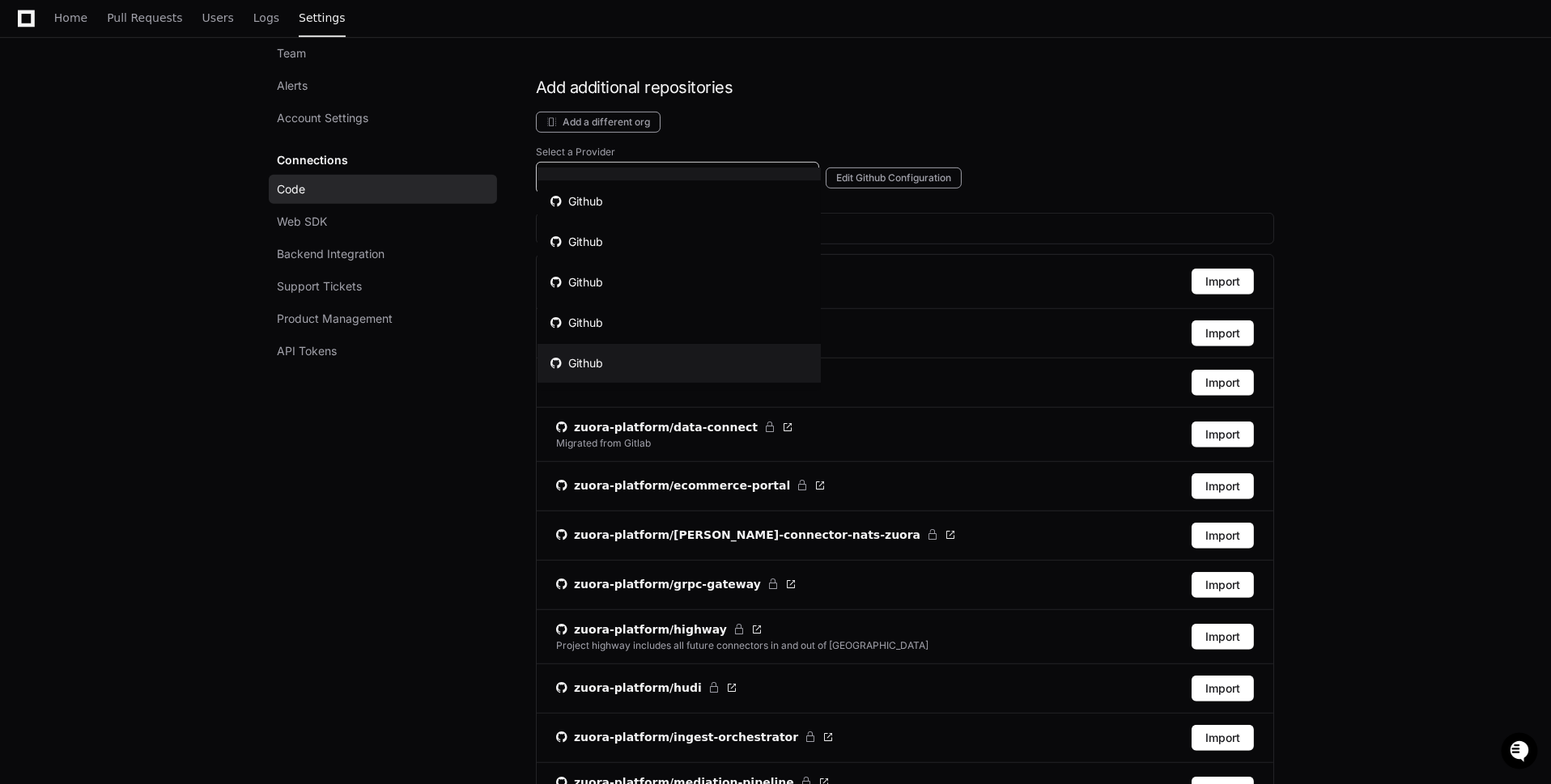
click at [655, 360] on mat-option "Github" at bounding box center [679, 363] width 283 height 39
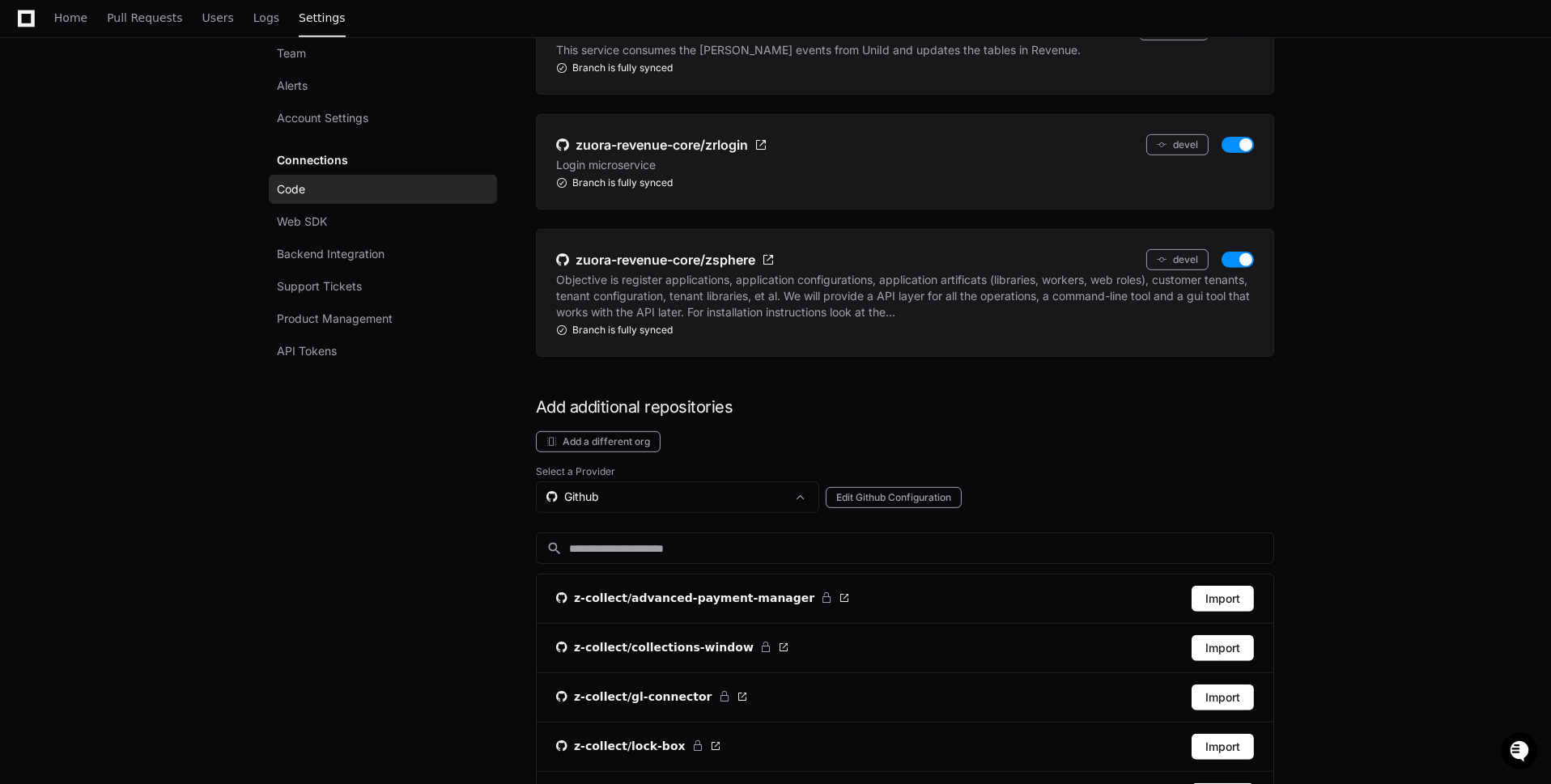
scroll to position [2071, 0]
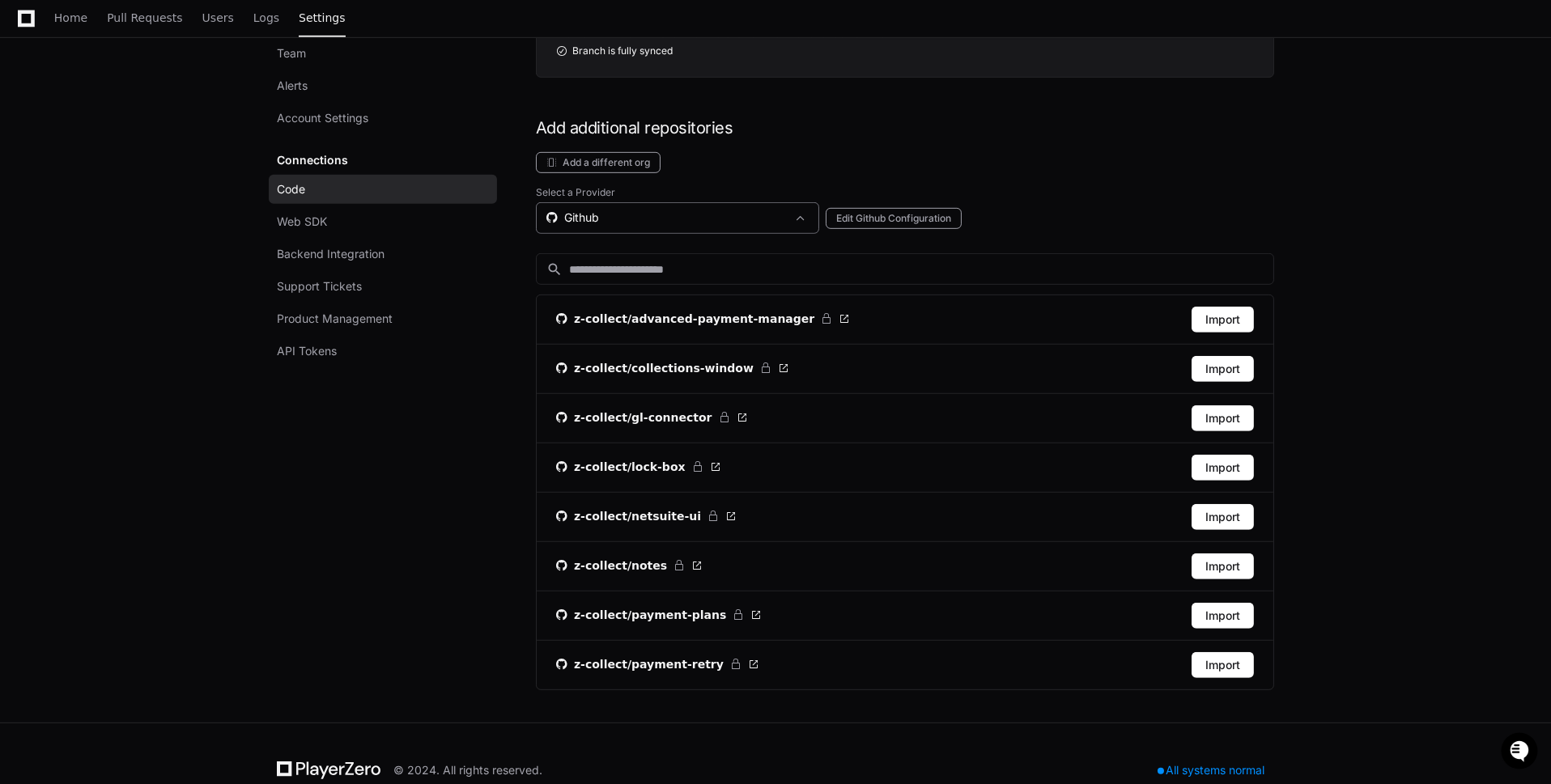
click at [692, 210] on div "Github" at bounding box center [666, 218] width 240 height 17
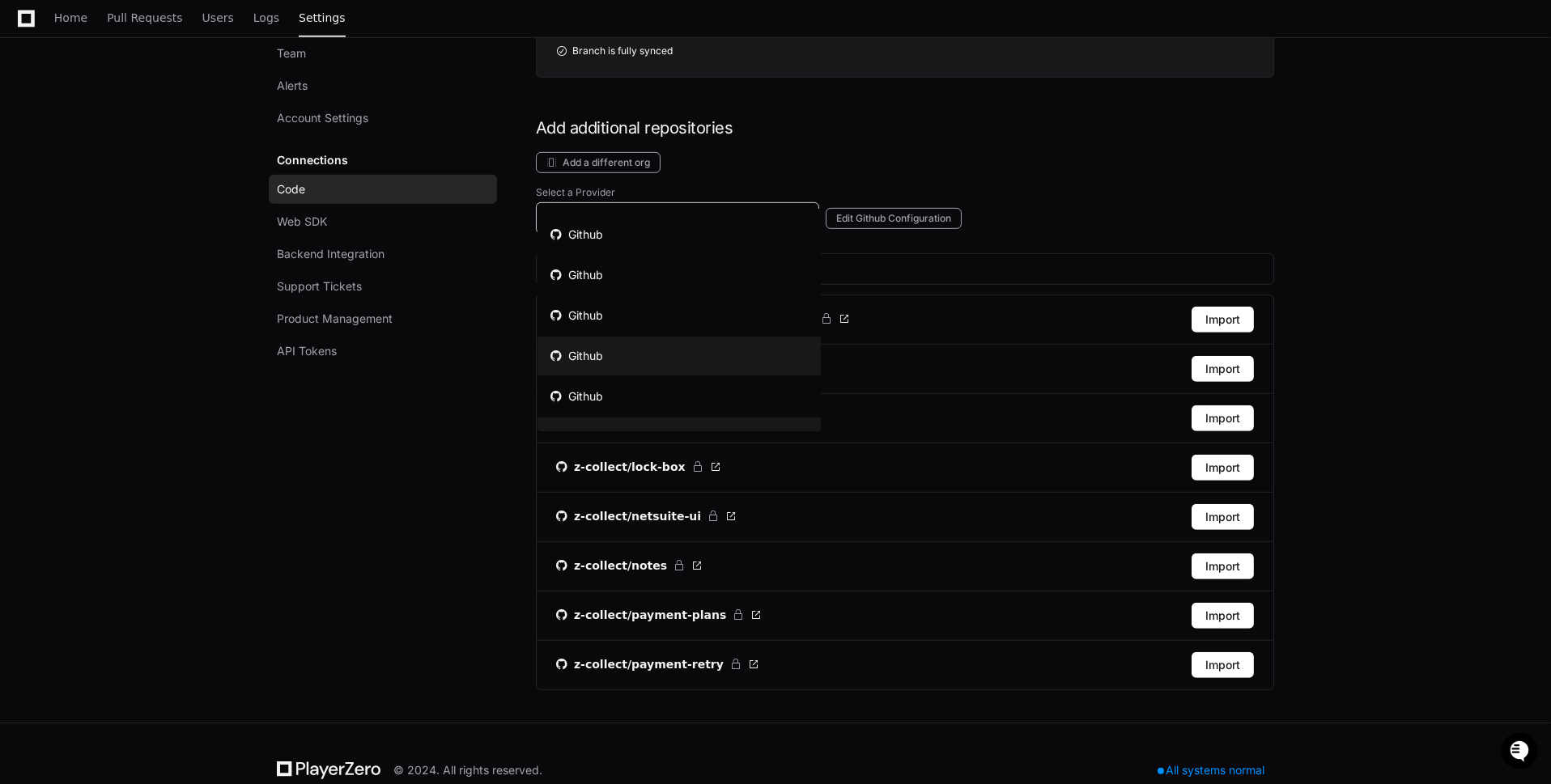
scroll to position [25, 0]
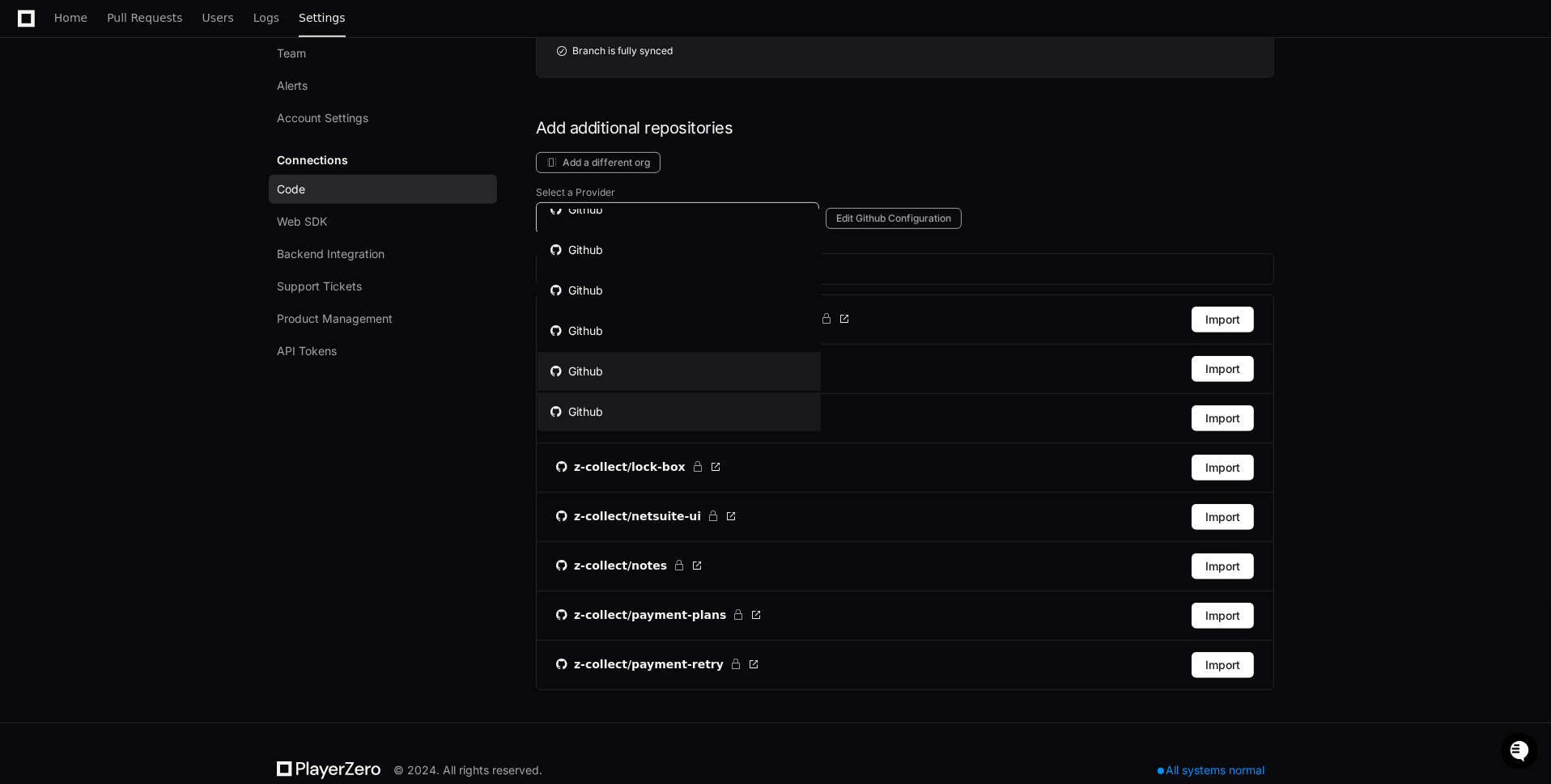
click at [681, 378] on mat-option "Github" at bounding box center [679, 371] width 283 height 39
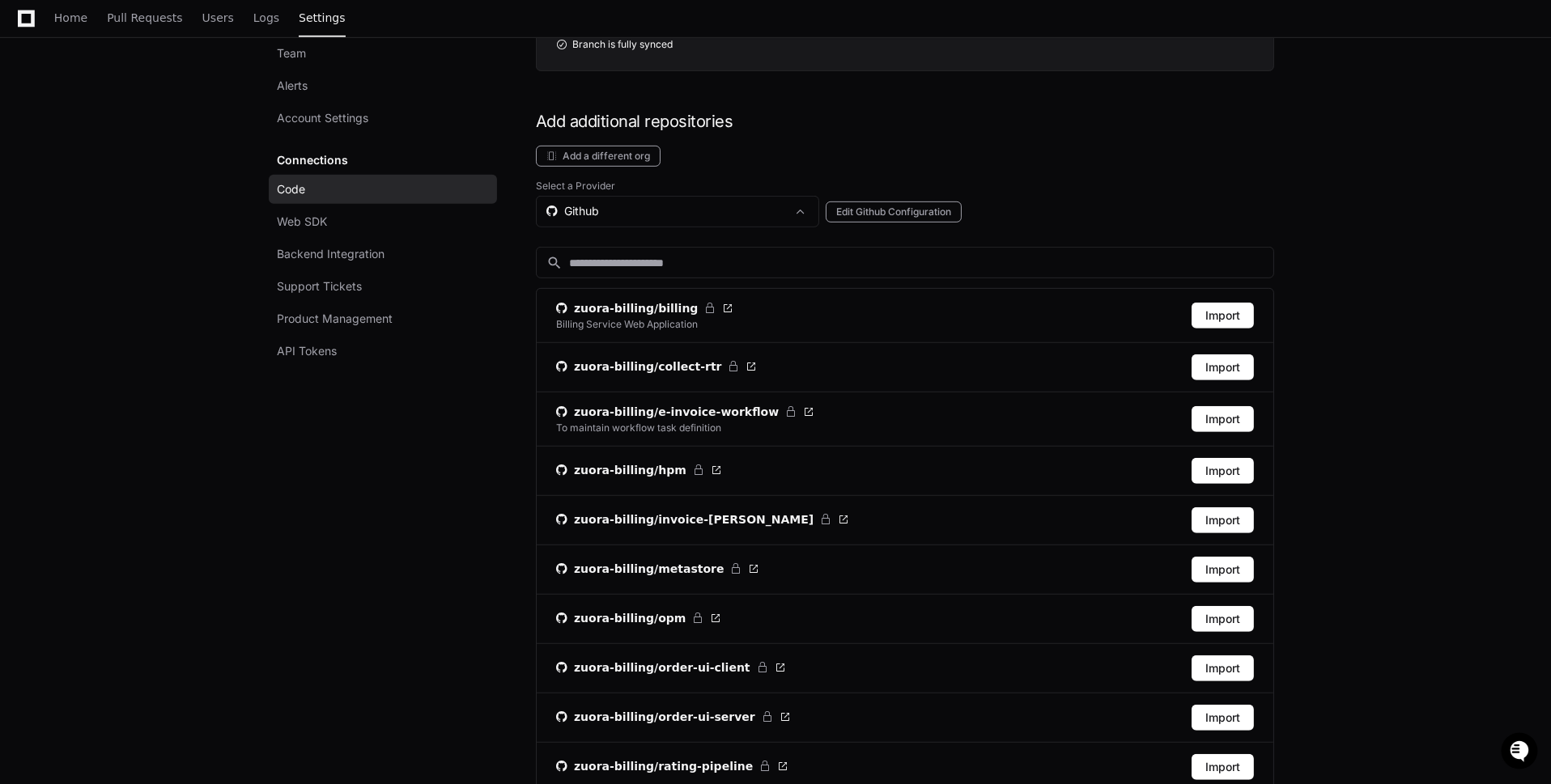
scroll to position [2049, 0]
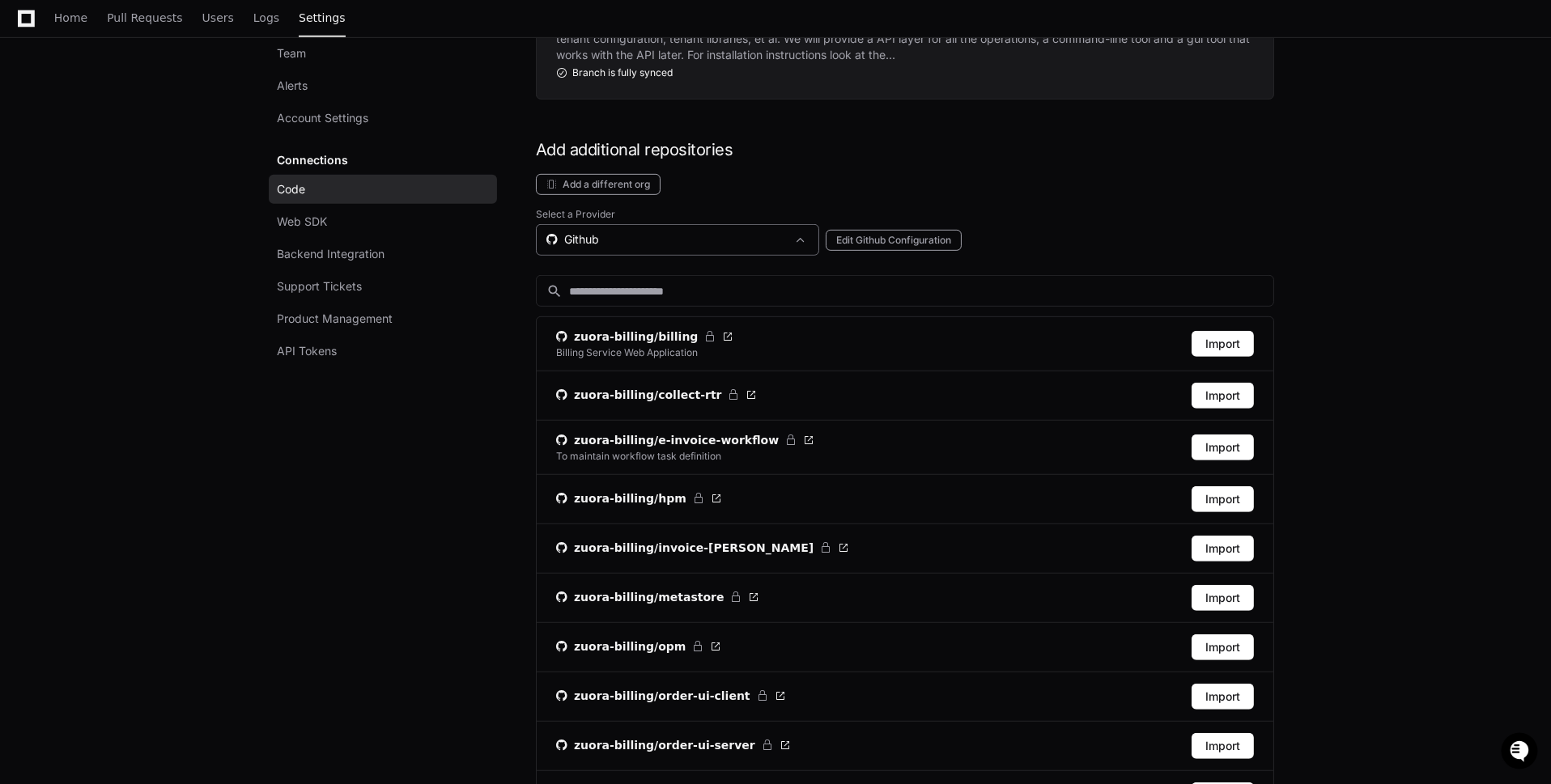
click at [672, 232] on div "Github" at bounding box center [666, 240] width 240 height 17
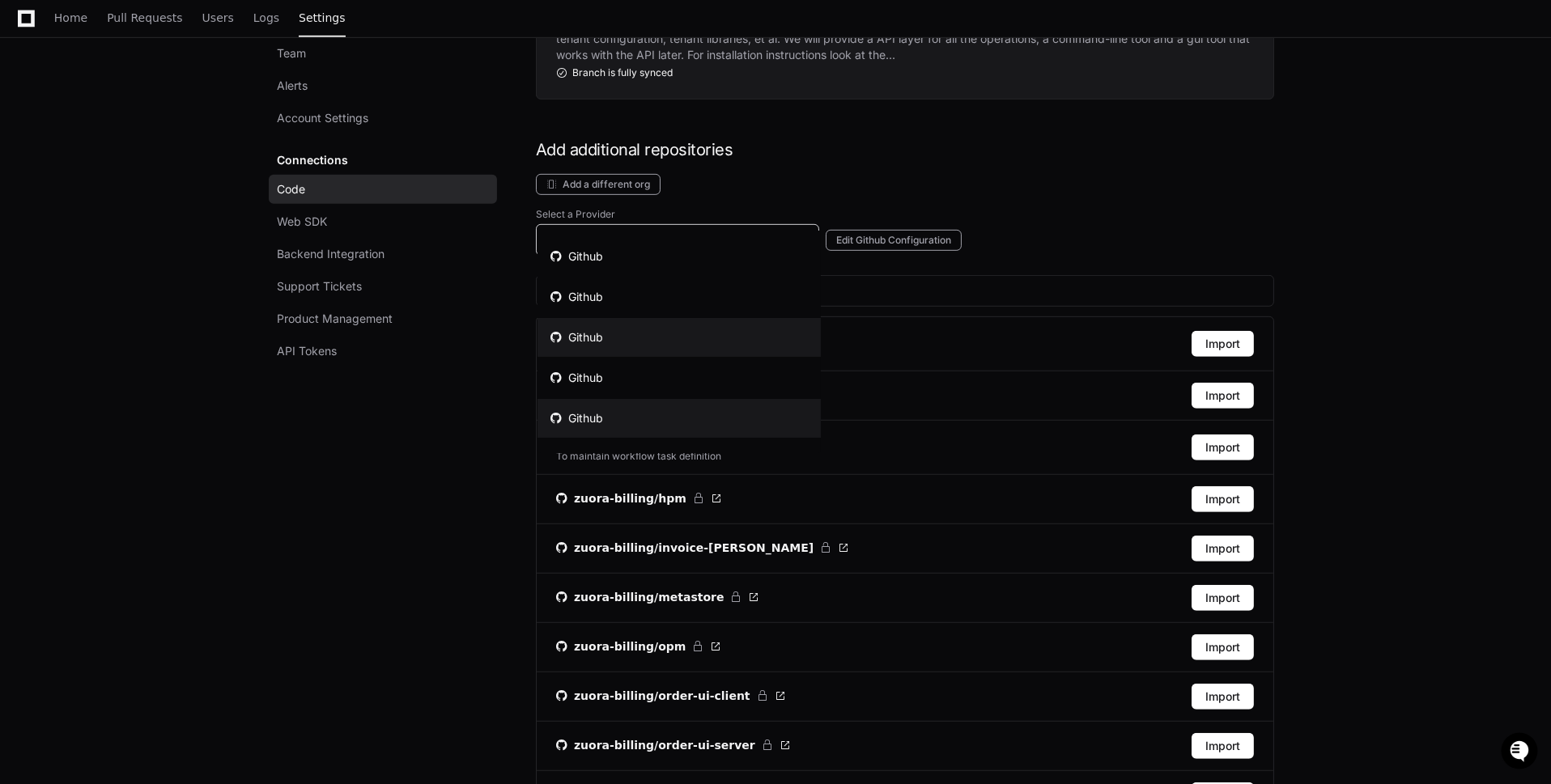
click at [703, 335] on mat-option "Github" at bounding box center [679, 337] width 283 height 39
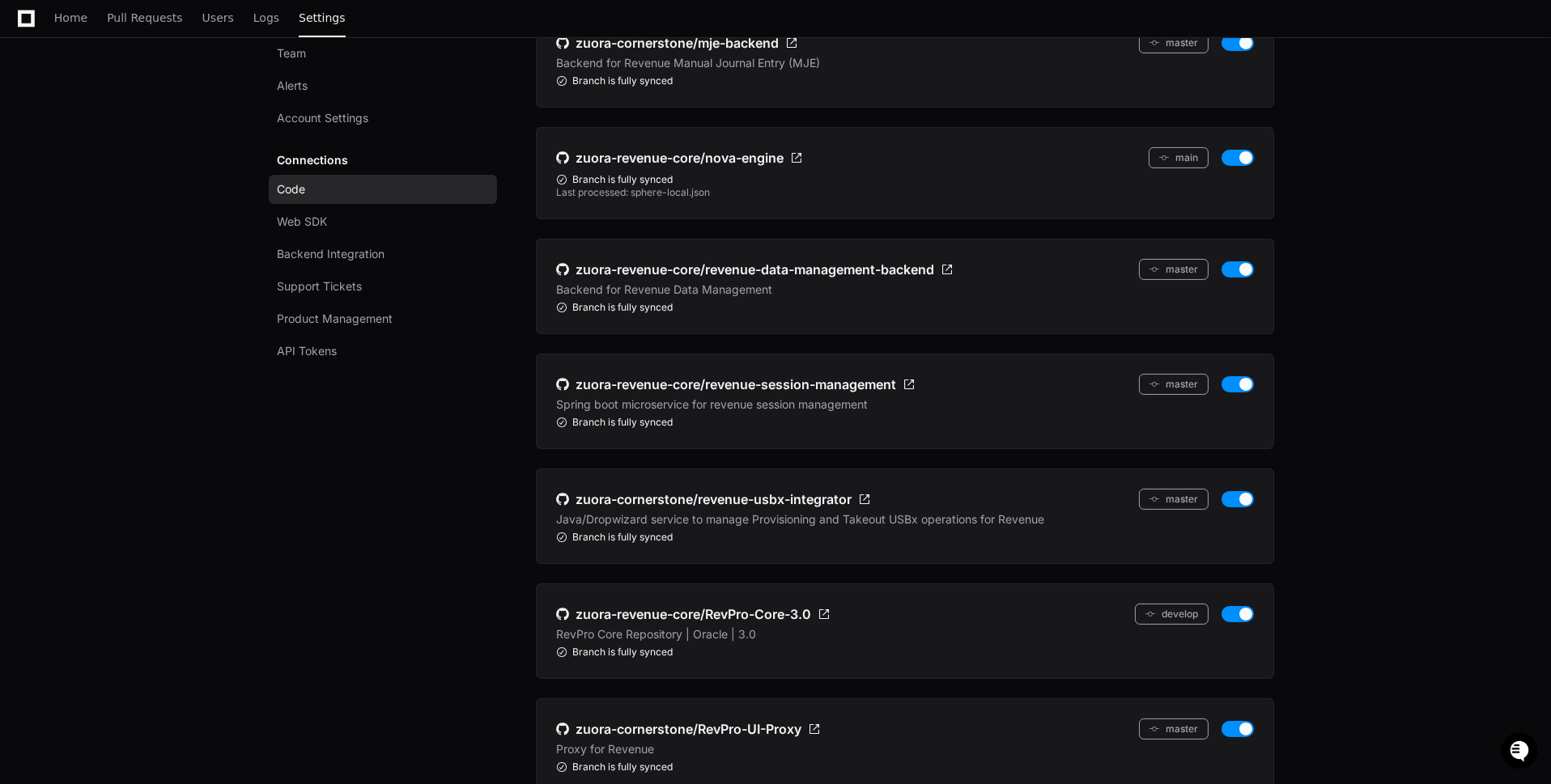
scroll to position [0, 0]
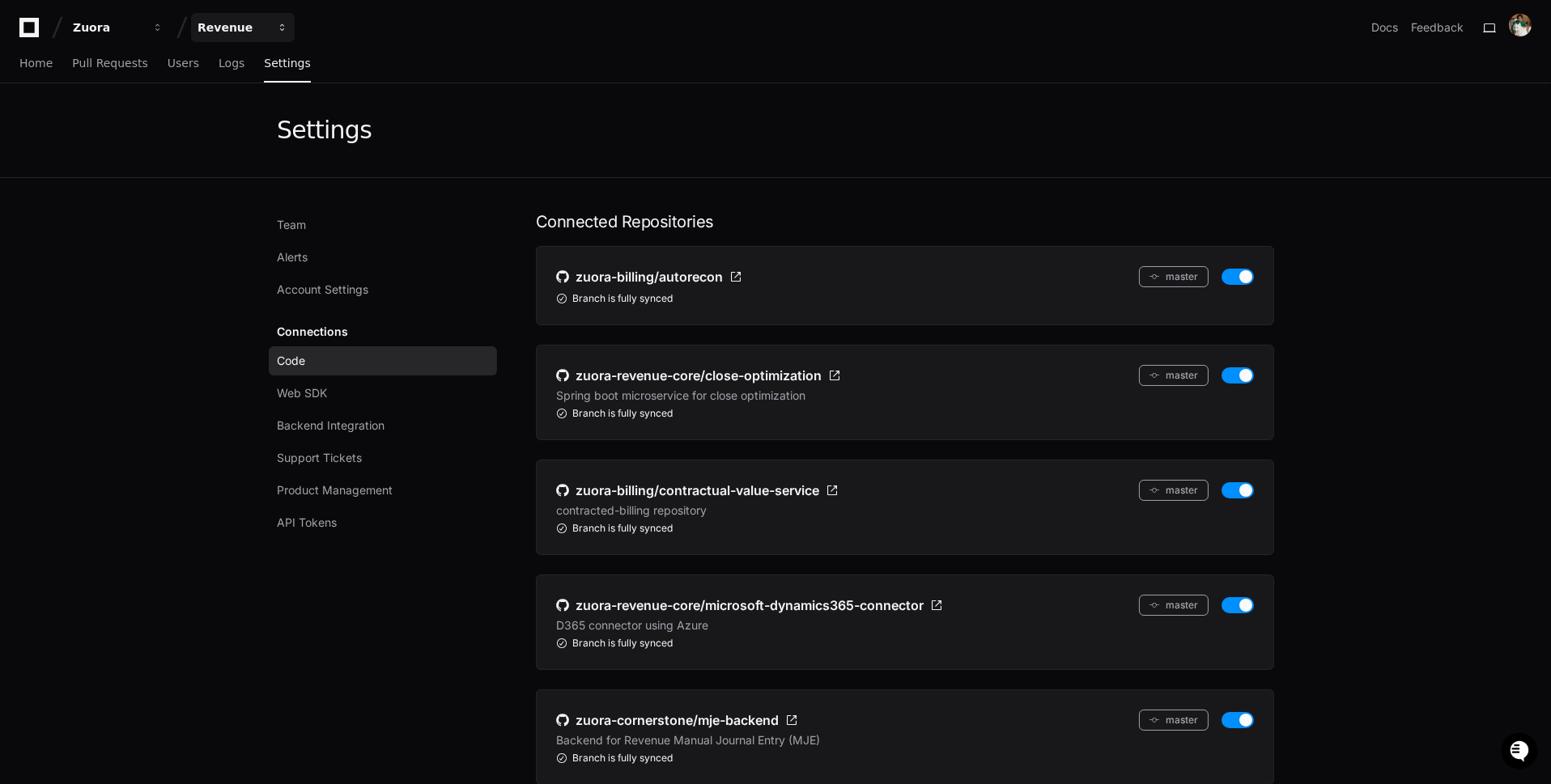
click at [264, 29] on div "Revenue" at bounding box center [233, 27] width 70 height 17
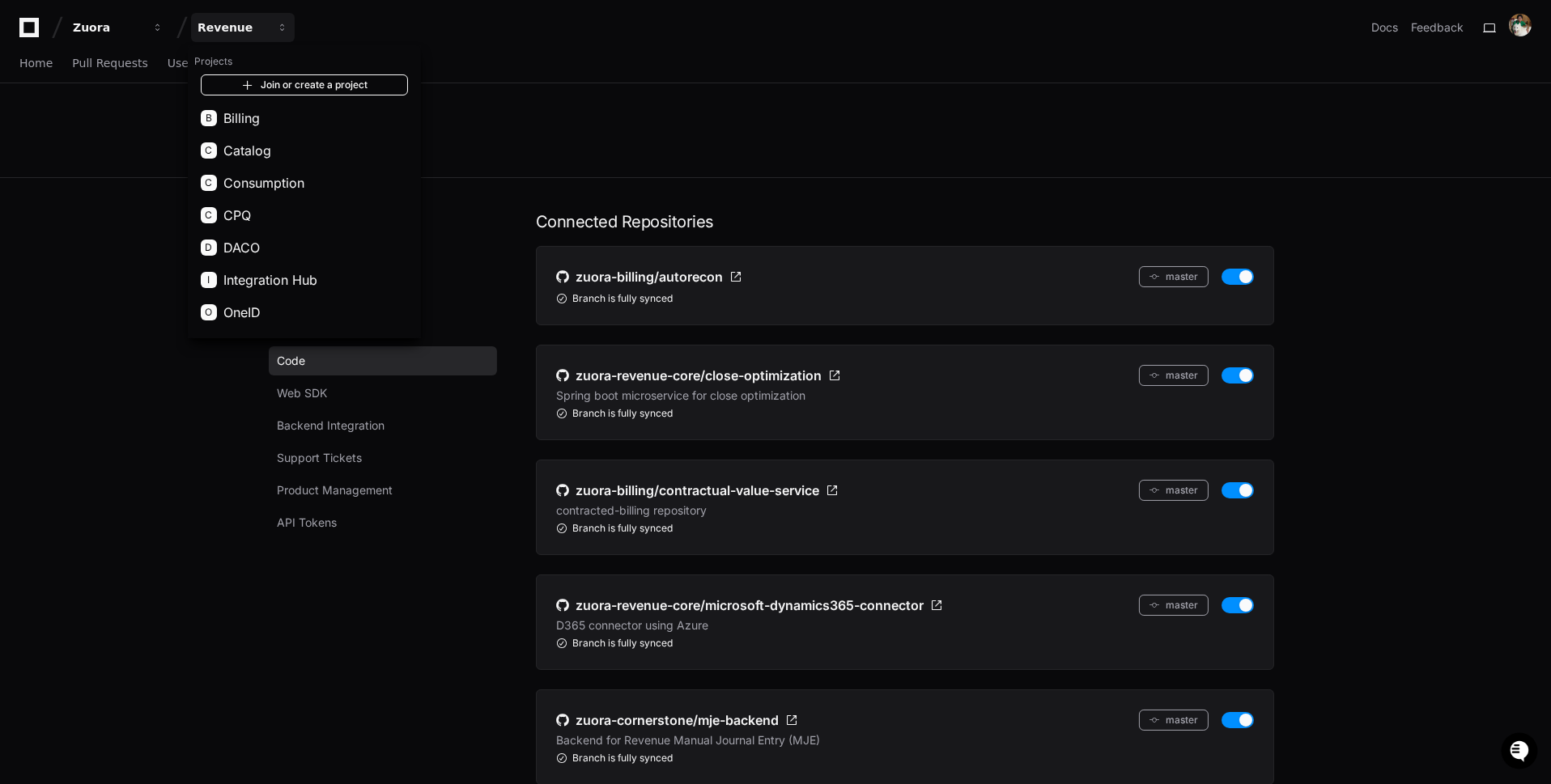
click at [337, 86] on link "Join or create a project" at bounding box center [304, 84] width 207 height 21
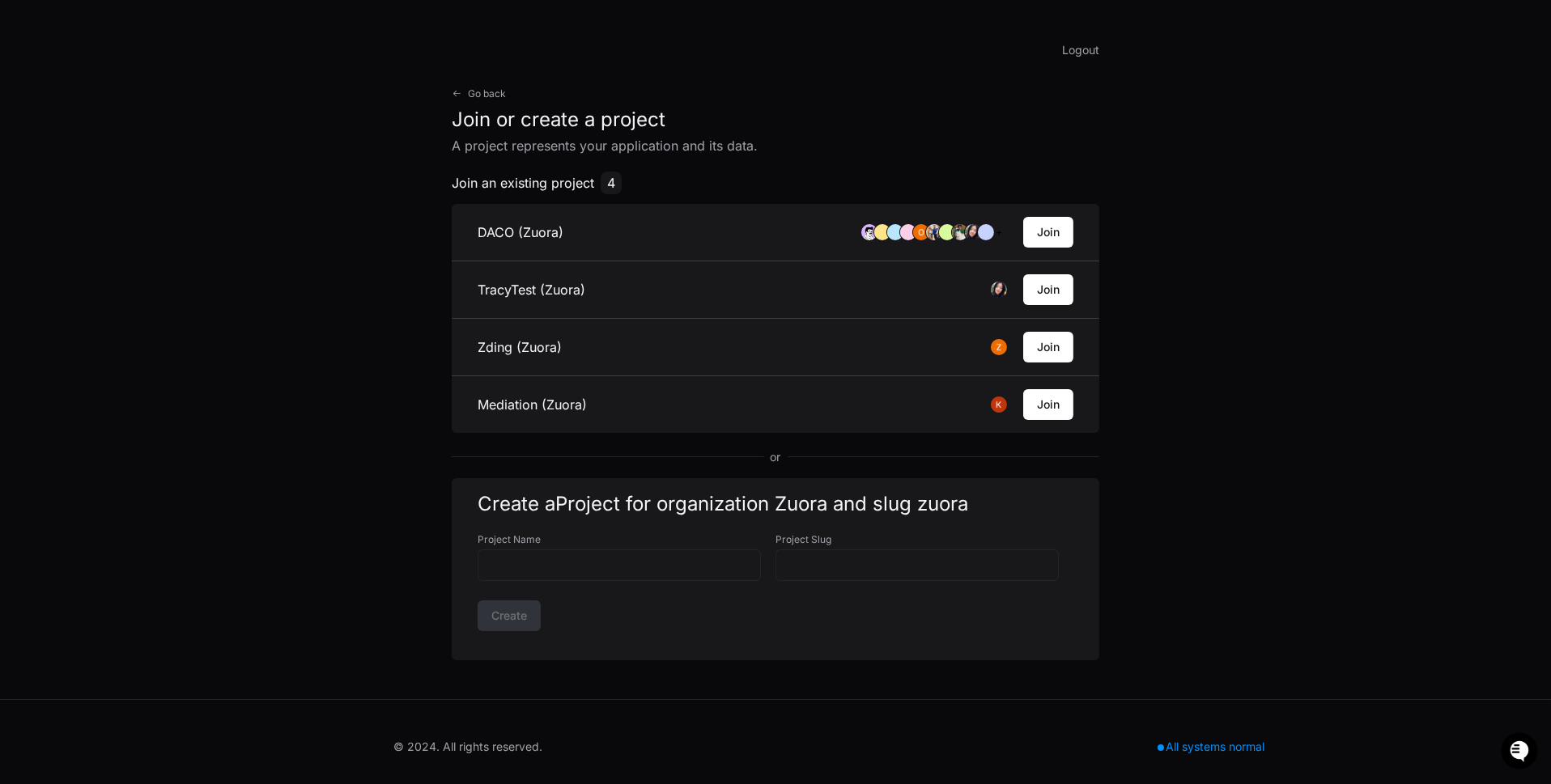
scroll to position [3, 0]
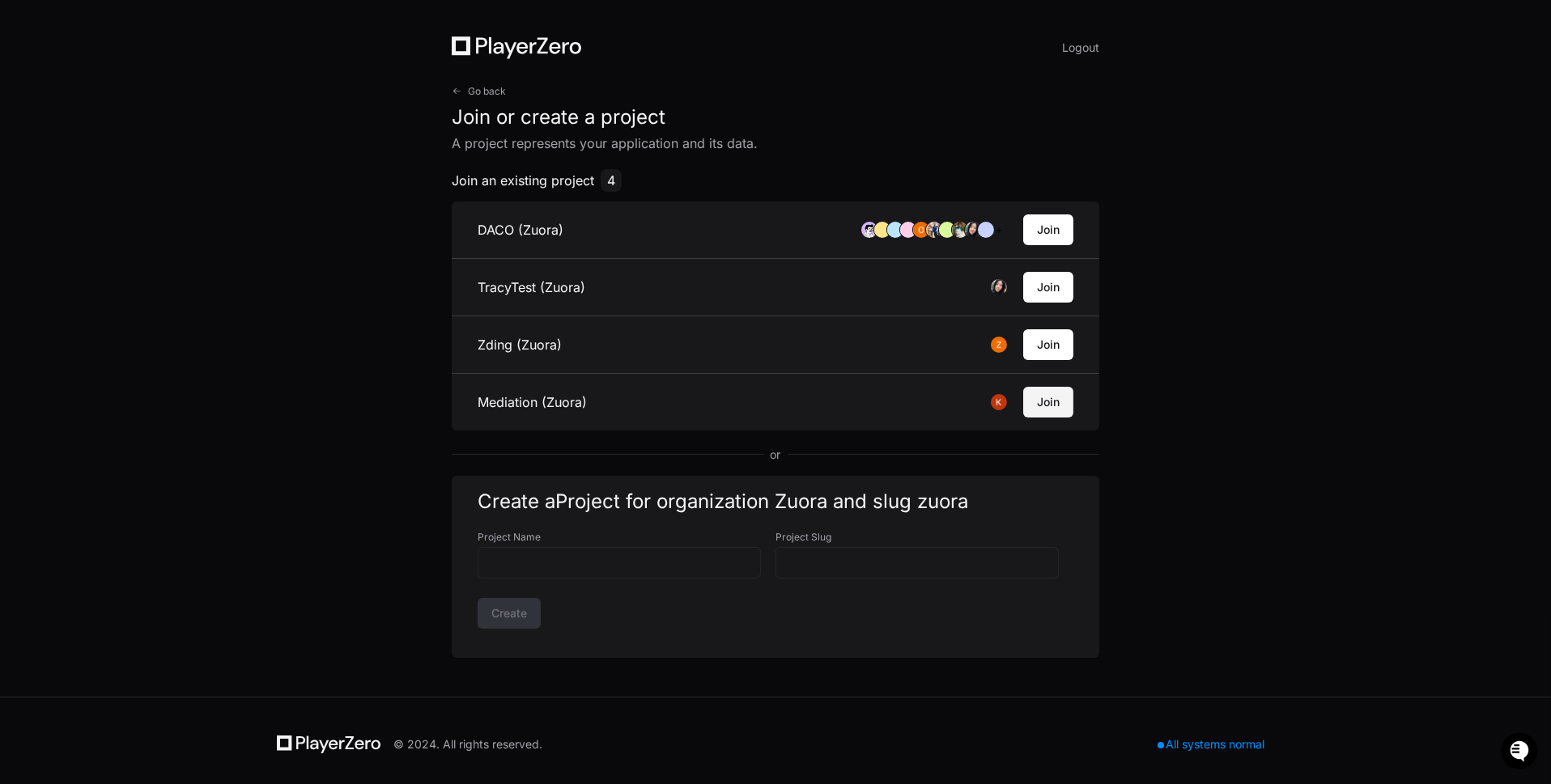
click at [1063, 403] on button "Join" at bounding box center [1048, 402] width 51 height 30
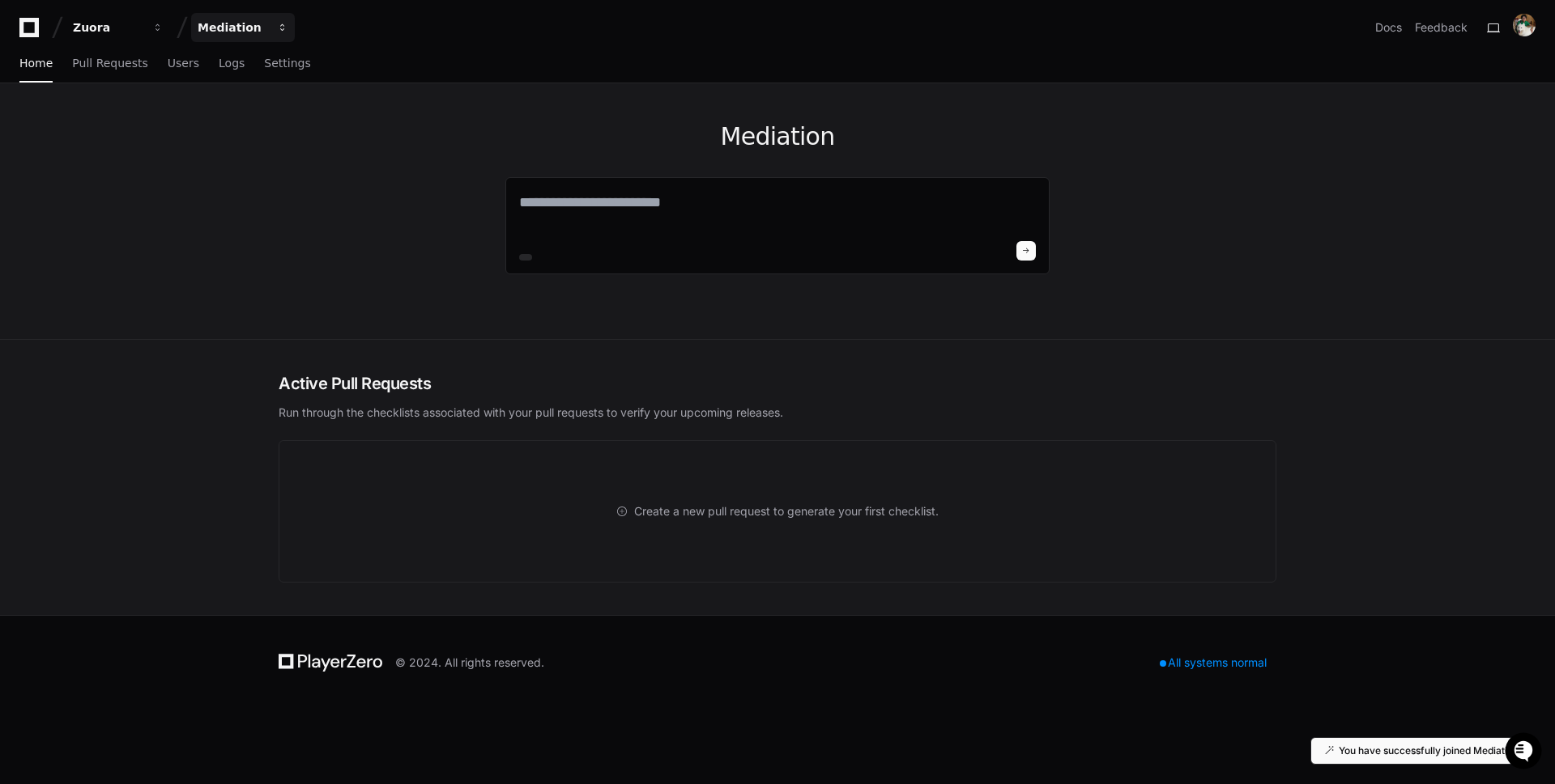
click at [261, 34] on div "Mediation" at bounding box center [233, 27] width 70 height 17
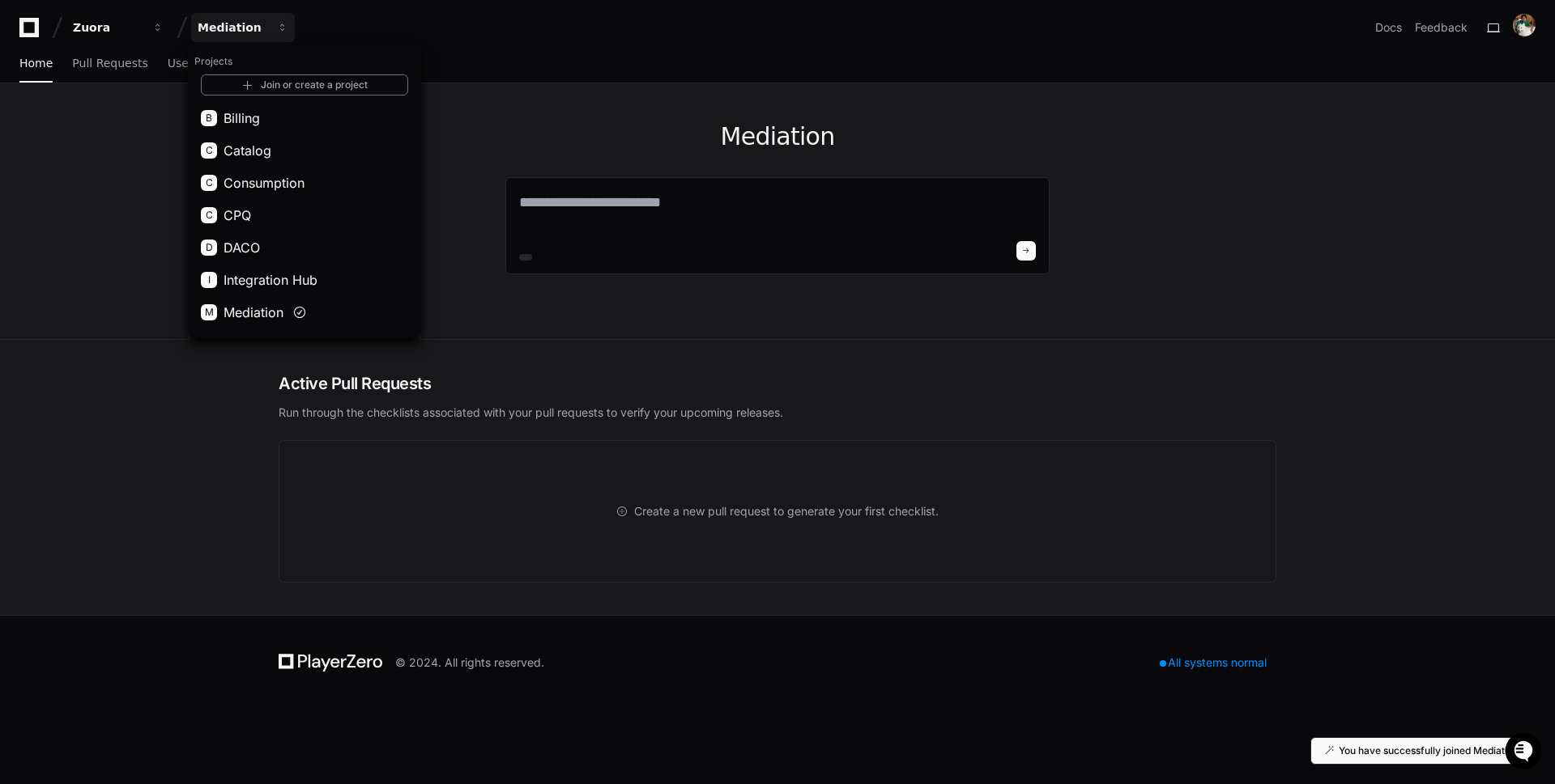
click at [508, 106] on div "Mediation" at bounding box center [778, 212] width 544 height 256
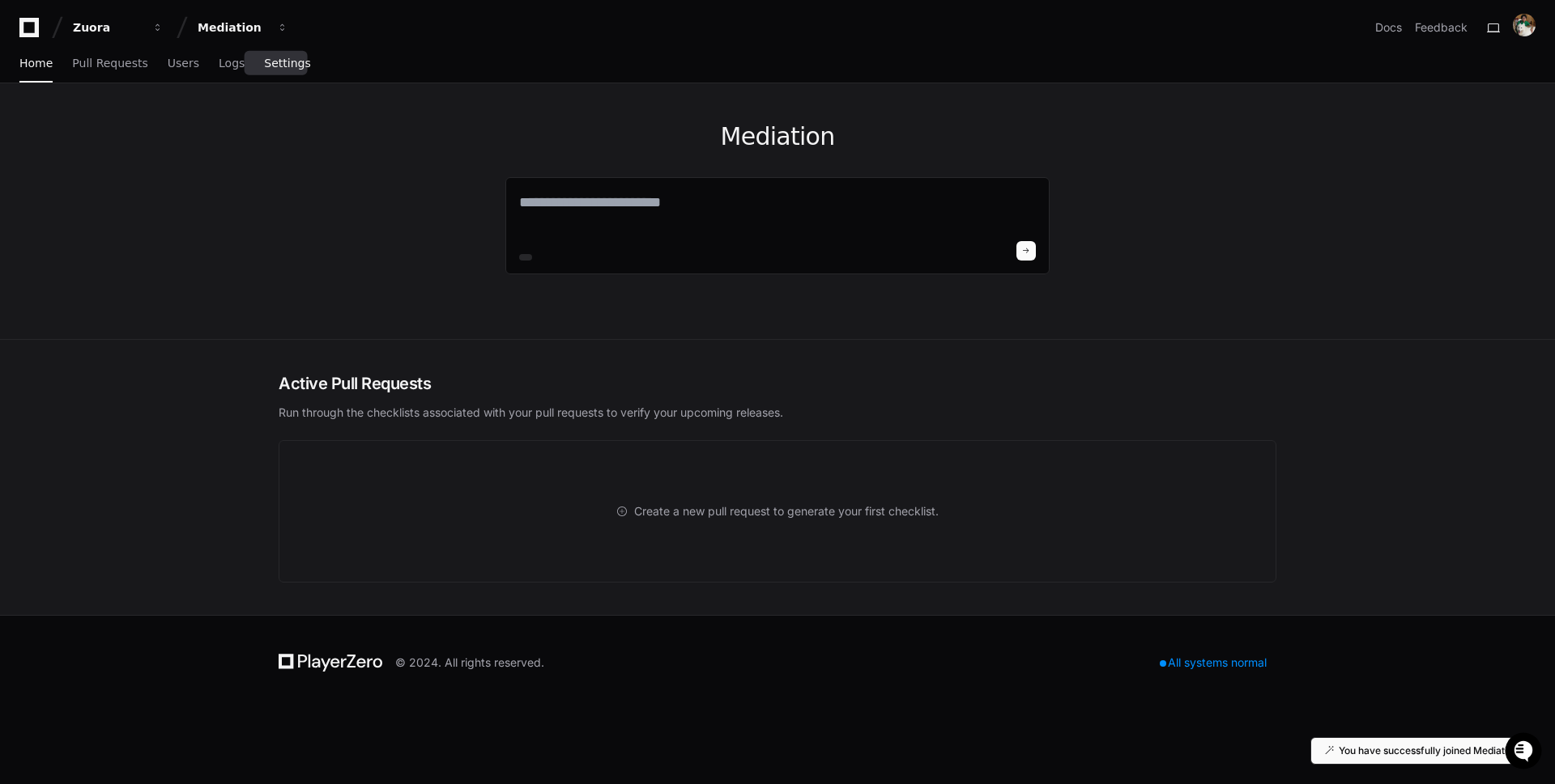
click at [279, 64] on span "Settings" at bounding box center [287, 63] width 46 height 10
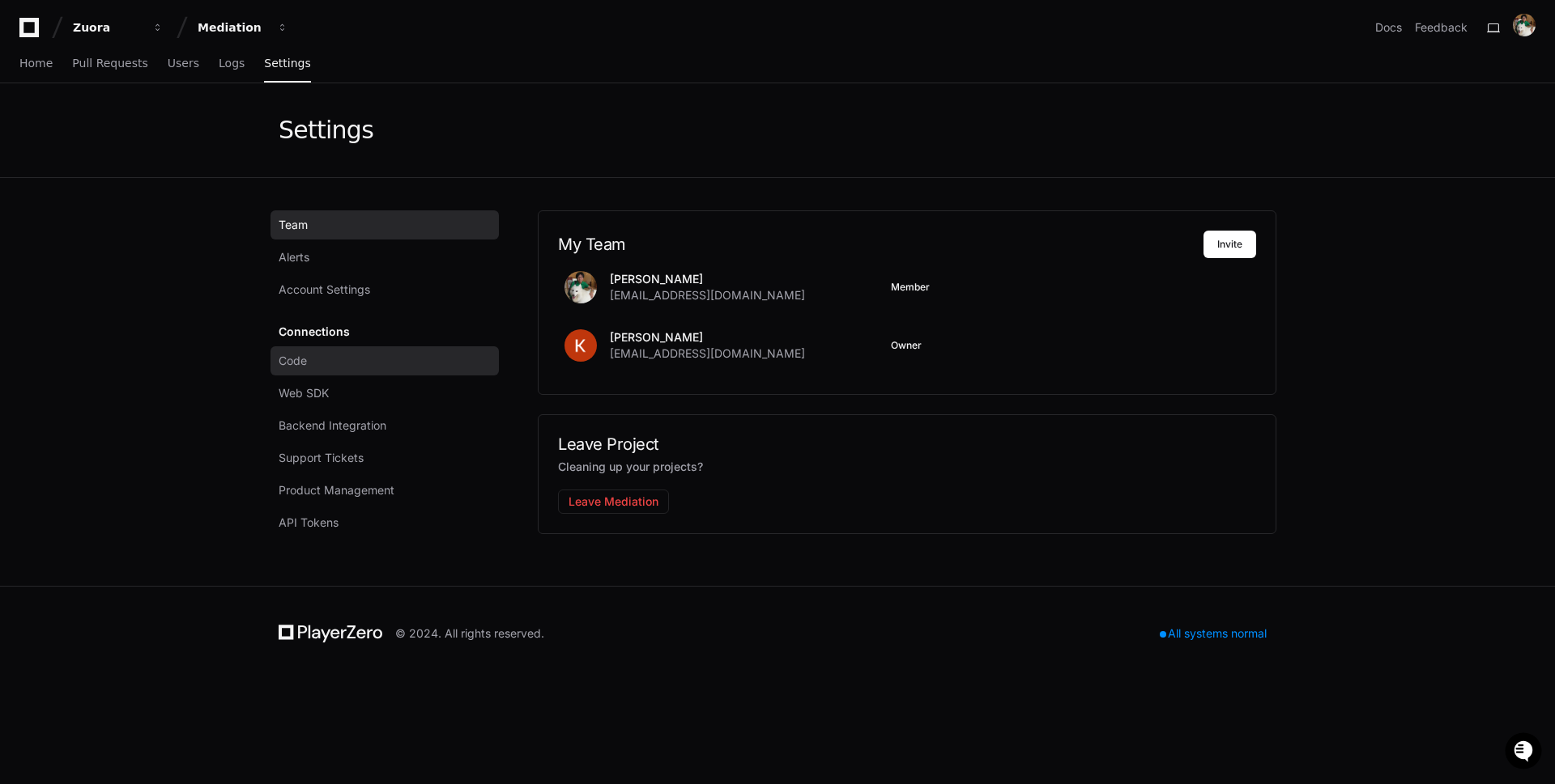
click at [390, 360] on link "Code" at bounding box center [384, 361] width 228 height 29
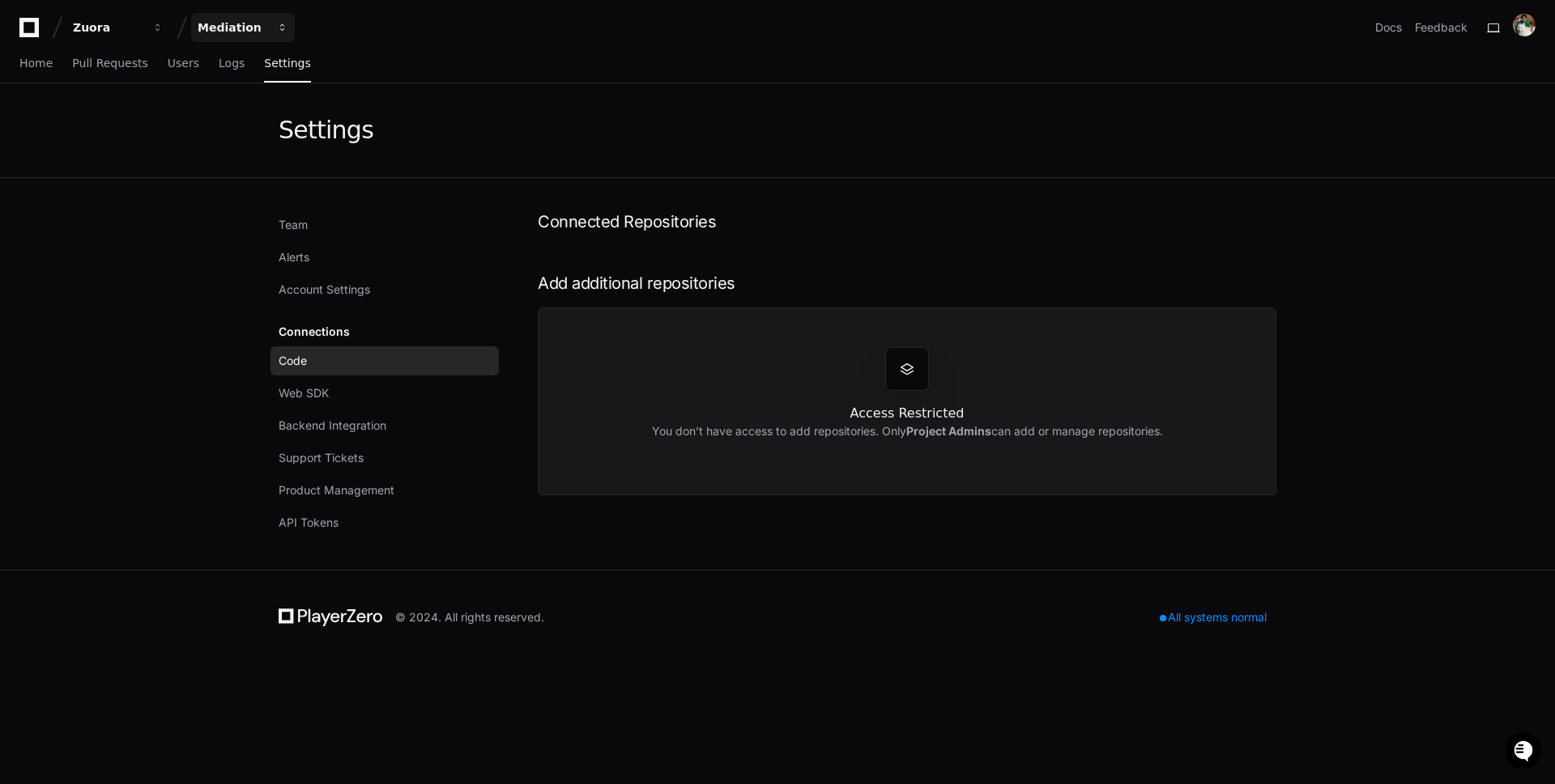
click at [248, 25] on div "Mediation" at bounding box center [233, 27] width 70 height 17
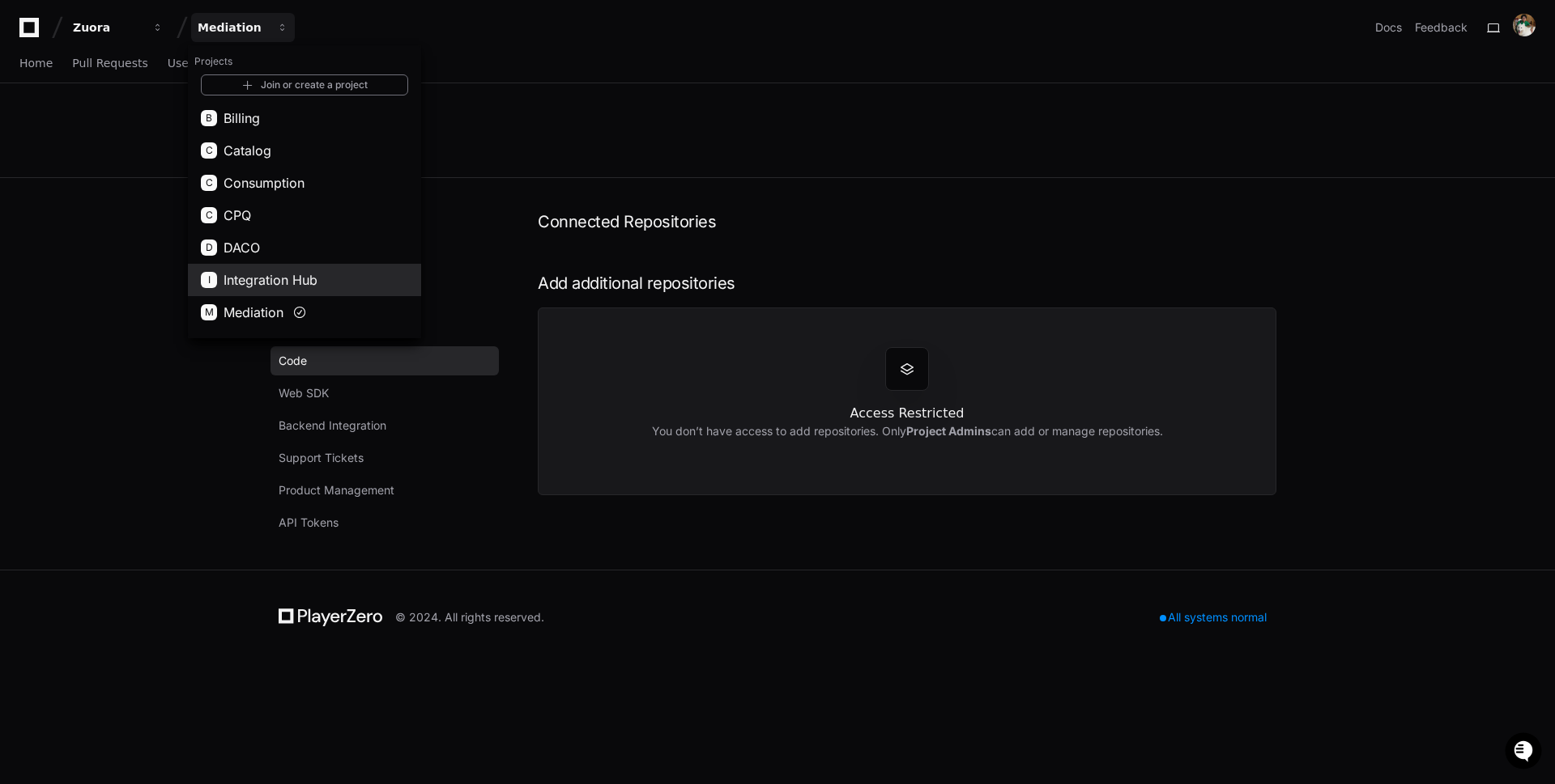
click at [307, 193] on button "C Consumption" at bounding box center [305, 182] width 234 height 32
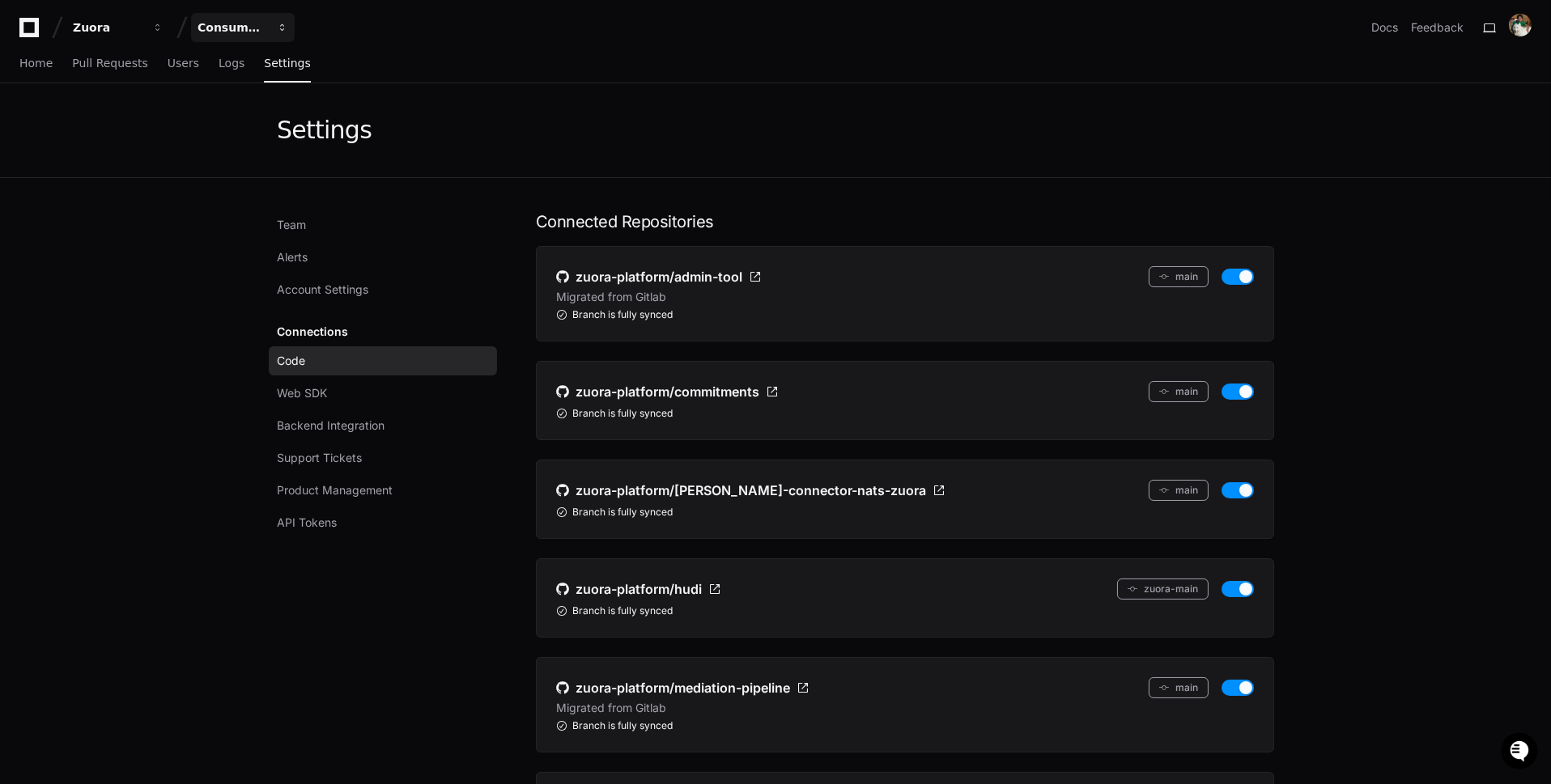
click at [274, 26] on button "Consumption" at bounding box center [242, 27] width 104 height 29
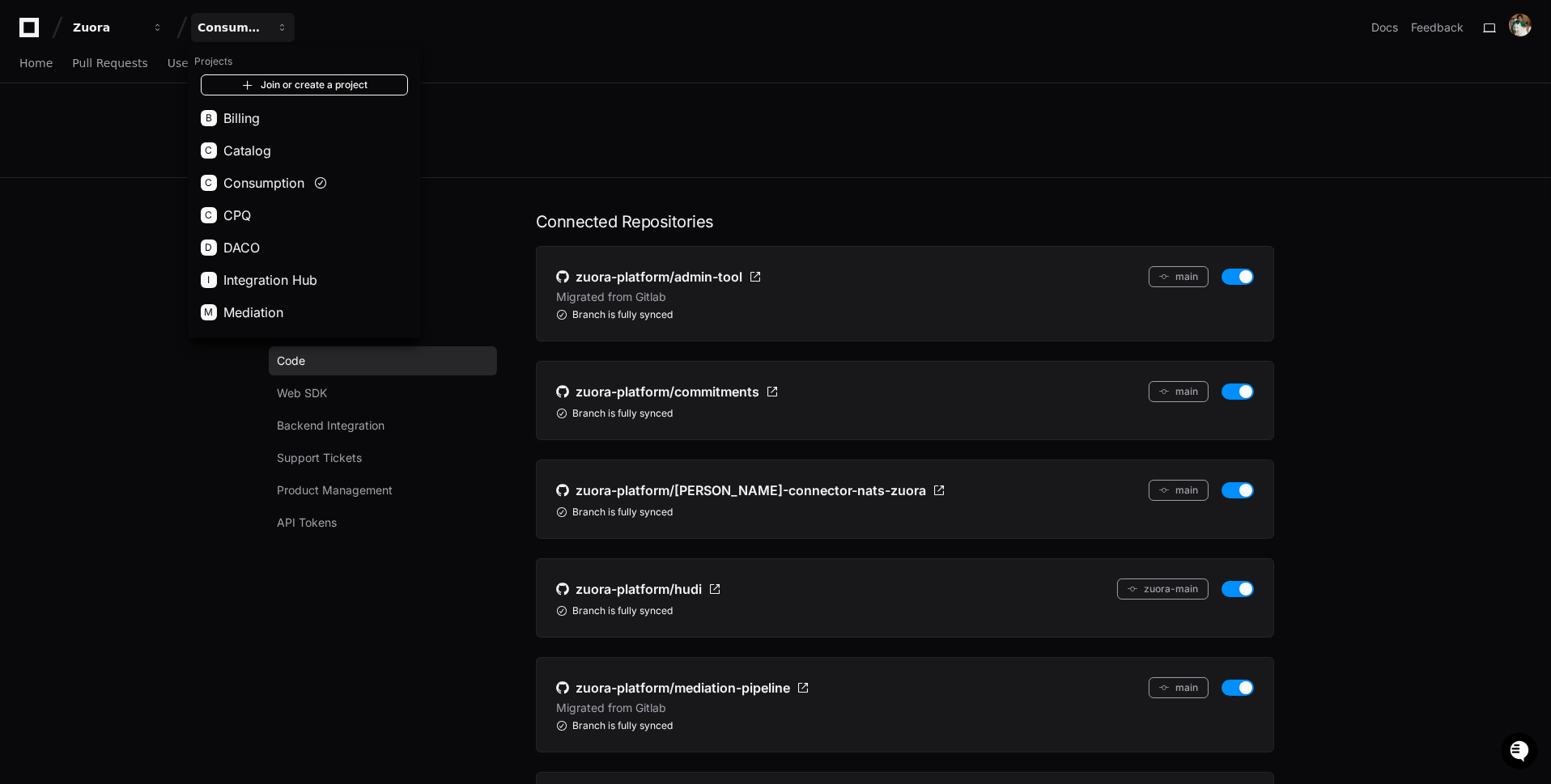
click at [363, 86] on link "Join or create a project" at bounding box center [304, 84] width 207 height 21
